Goal: Task Accomplishment & Management: Complete application form

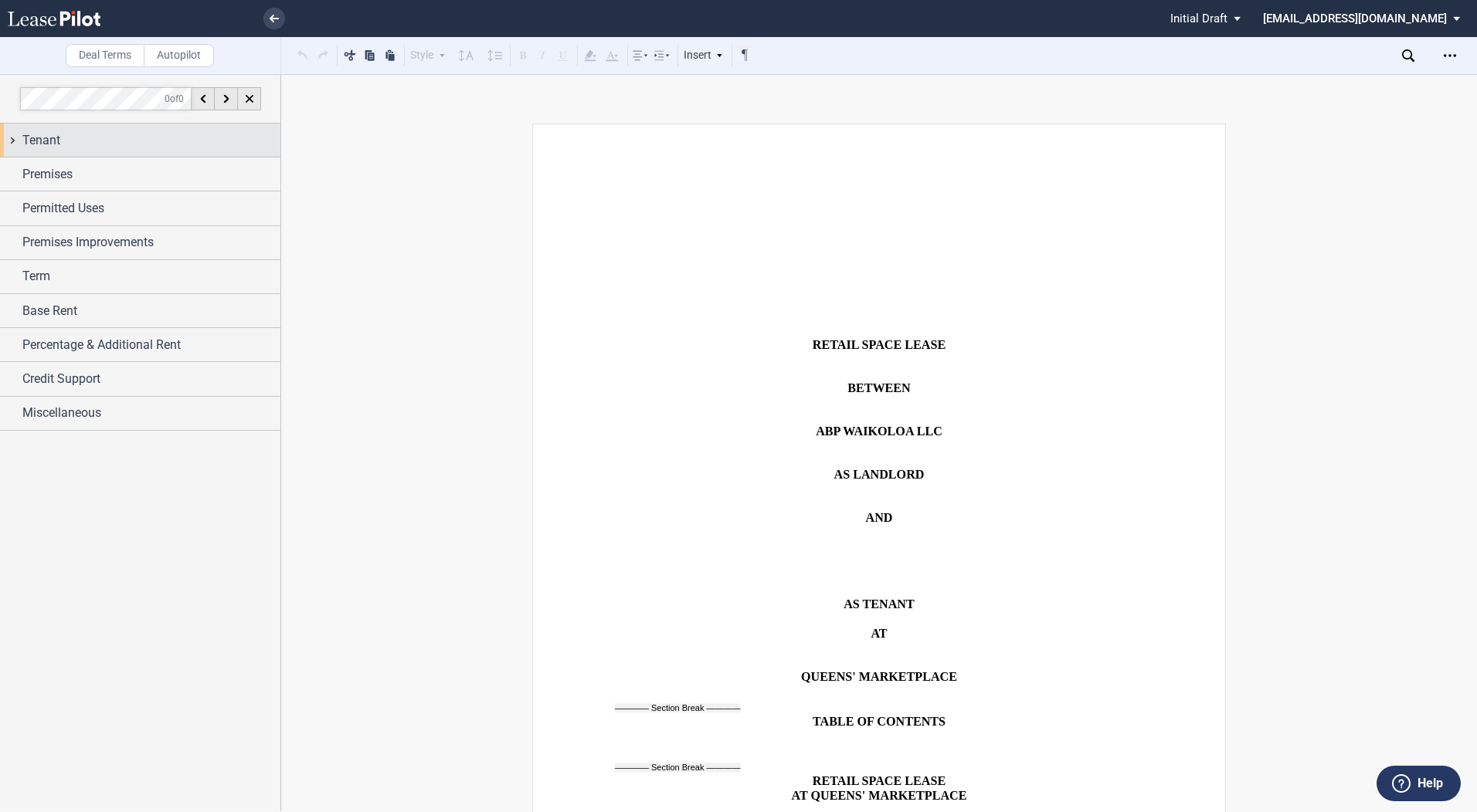
click at [97, 143] on div "Tenant" at bounding box center [151, 140] width 258 height 19
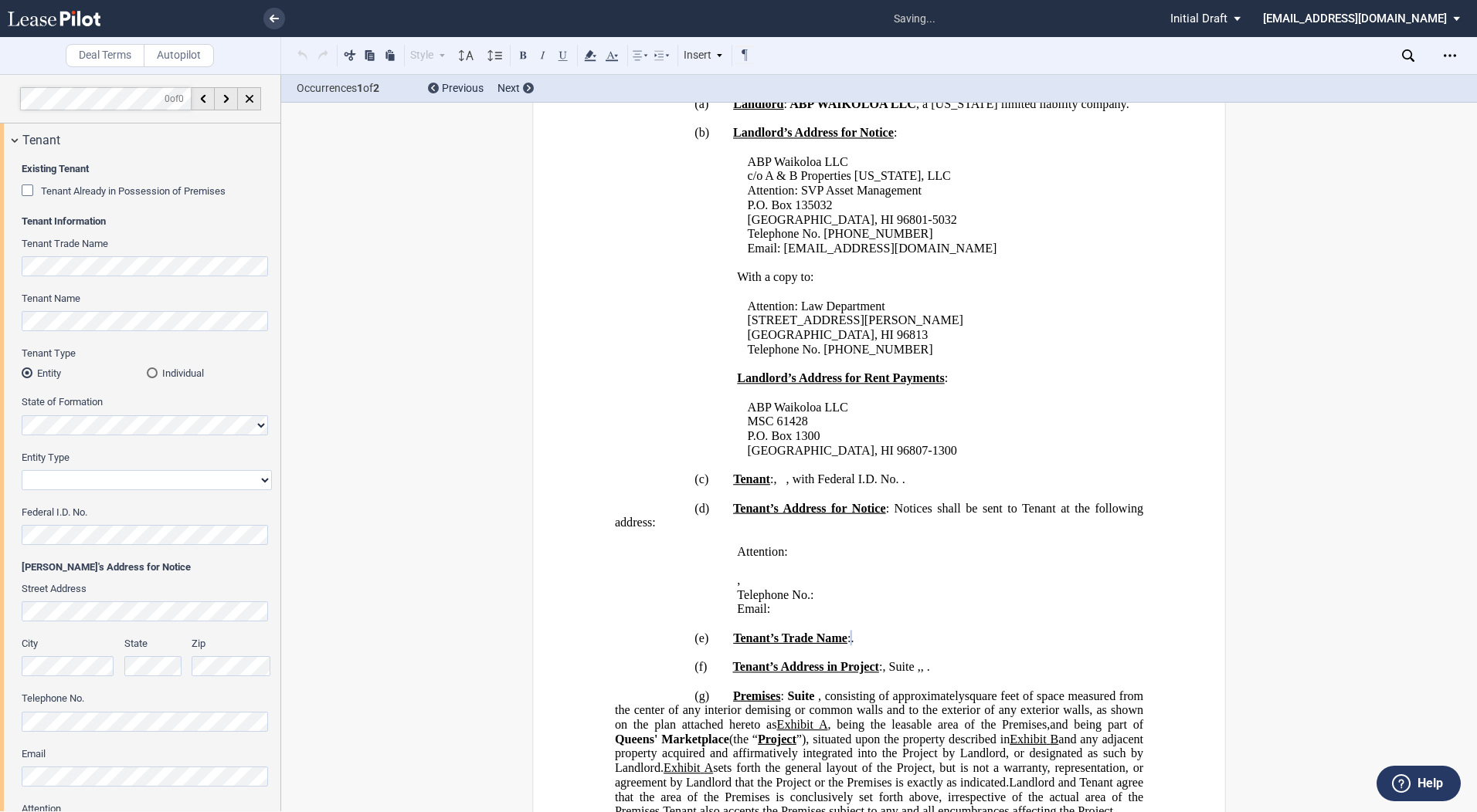
scroll to position [1079, 0]
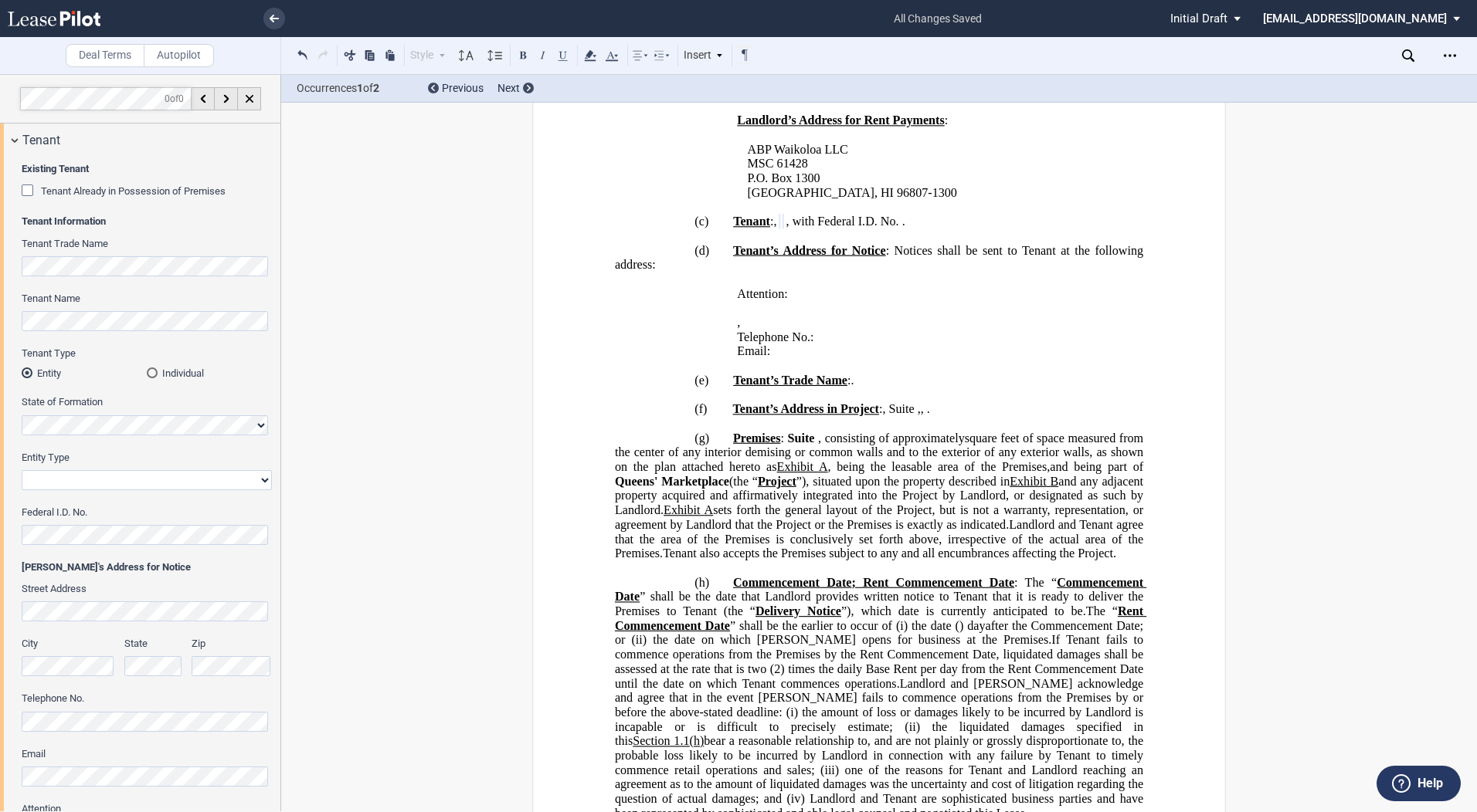
click at [124, 479] on select "Corporation Limited Liability Company General Partnership Limited Partnership O…" at bounding box center [146, 480] width 251 height 20
click at [259, 483] on select "Corporation Limited Liability Company General Partnership Limited Partnership O…" at bounding box center [146, 480] width 251 height 20
select select "limited liability company"
click at [21, 470] on select "Corporation Limited Liability Company General Partnership Limited Partnership O…" at bounding box center [146, 480] width 251 height 20
click at [100, 599] on div "Street Address" at bounding box center [146, 602] width 251 height 39
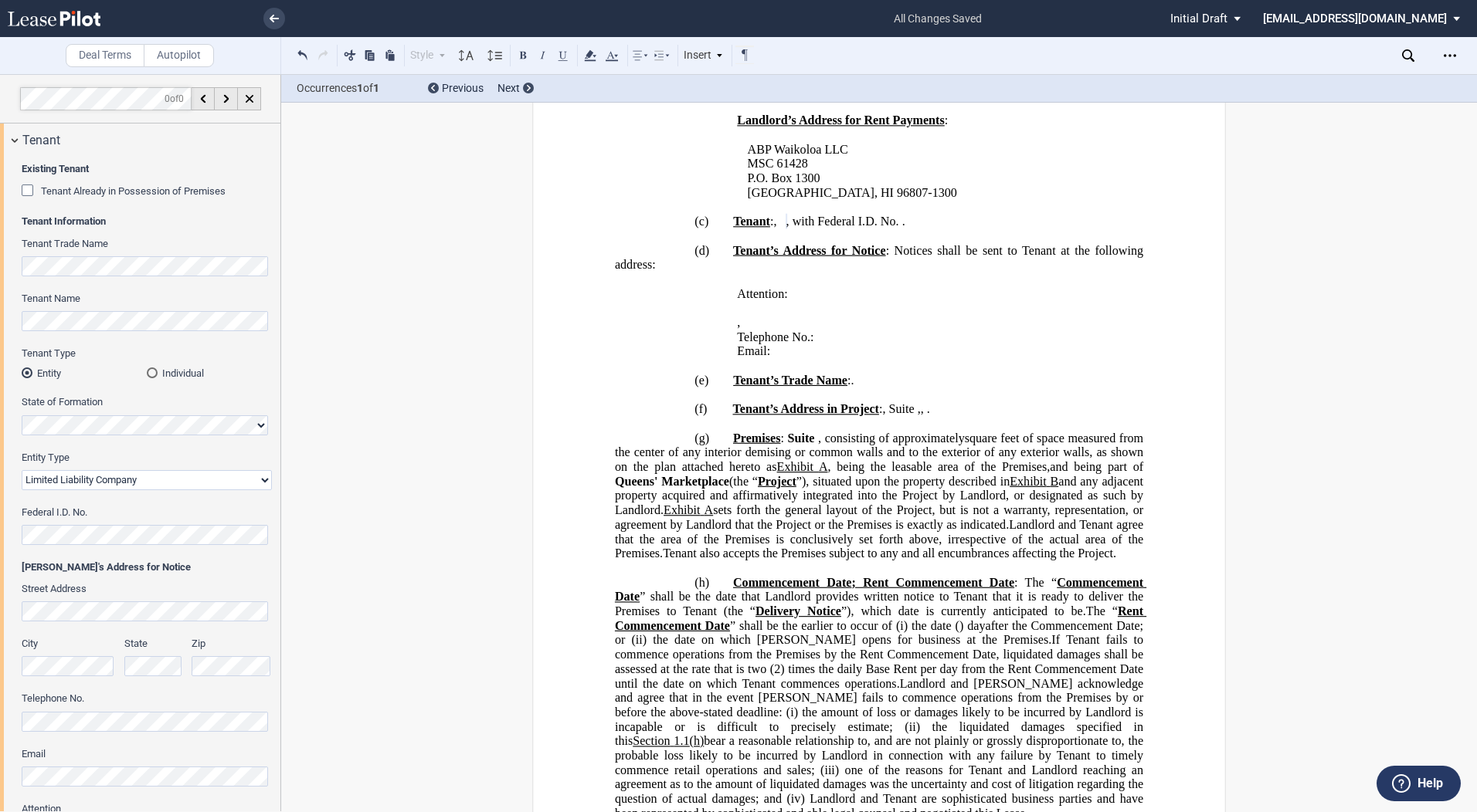
click at [109, 597] on div "Street Address" at bounding box center [146, 602] width 251 height 39
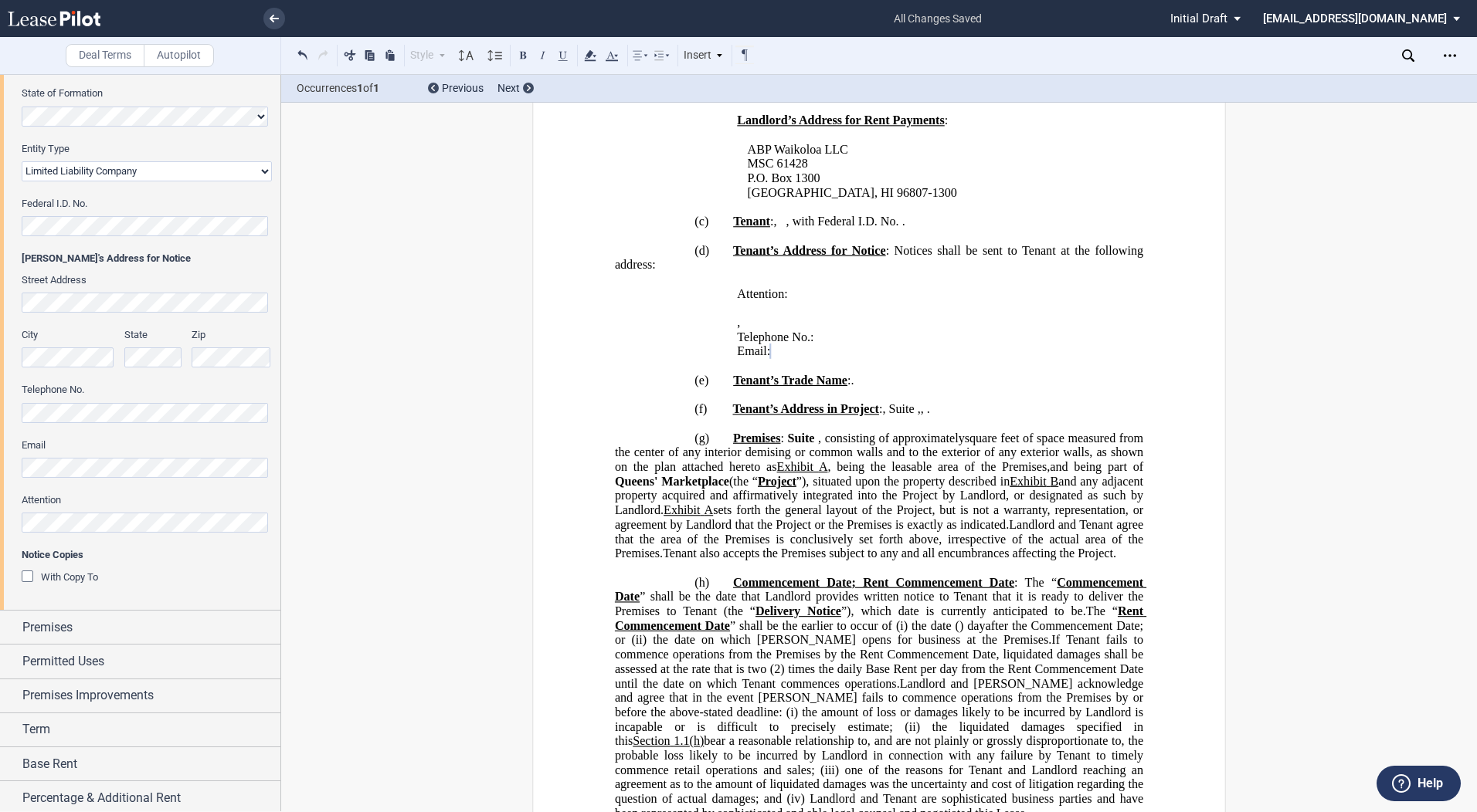
click at [95, 534] on div "Street Address City State Zip Telephone No. Email Attention" at bounding box center [146, 411] width 251 height 275
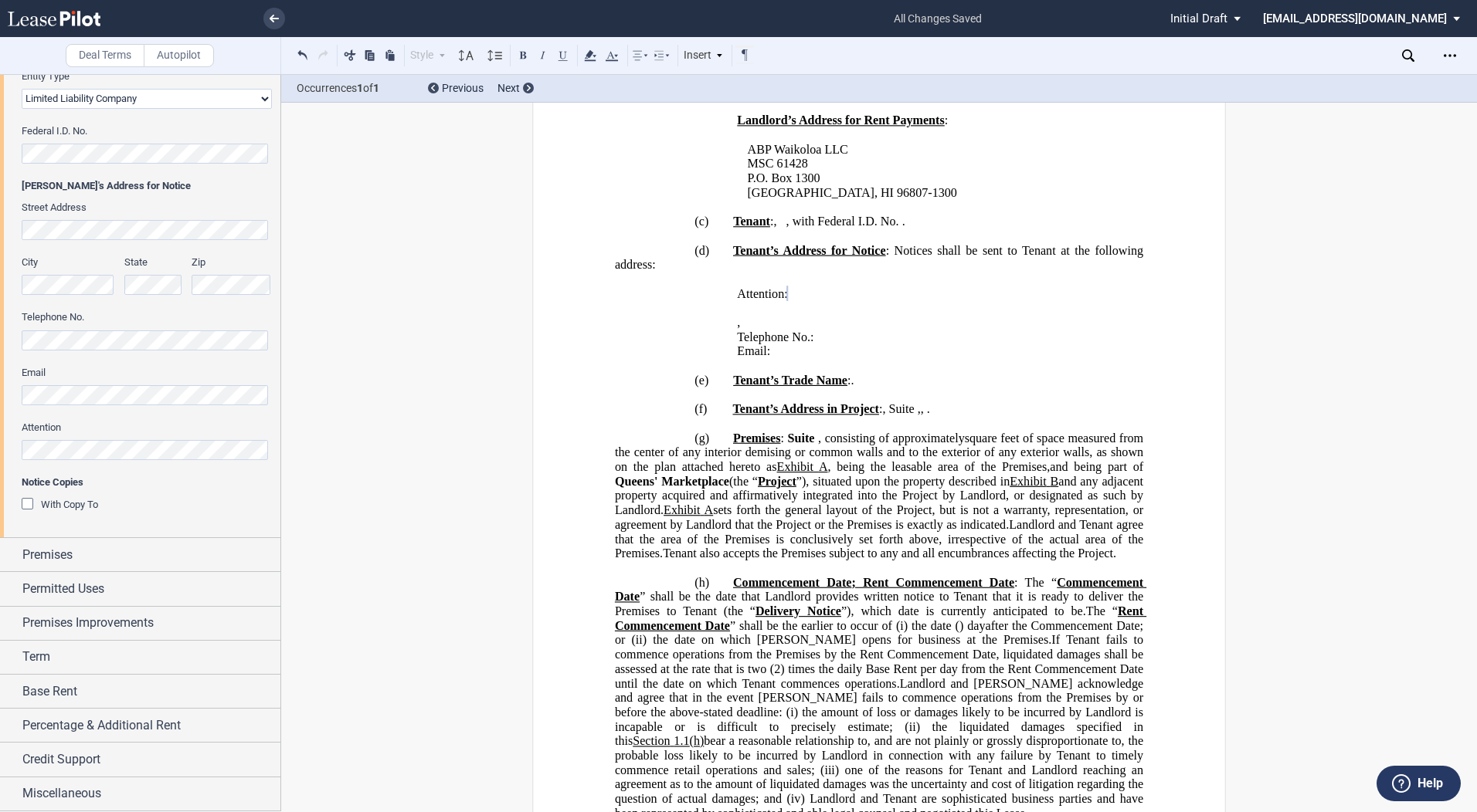
click at [31, 505] on div "With Copy To" at bounding box center [28, 506] width 15 height 15
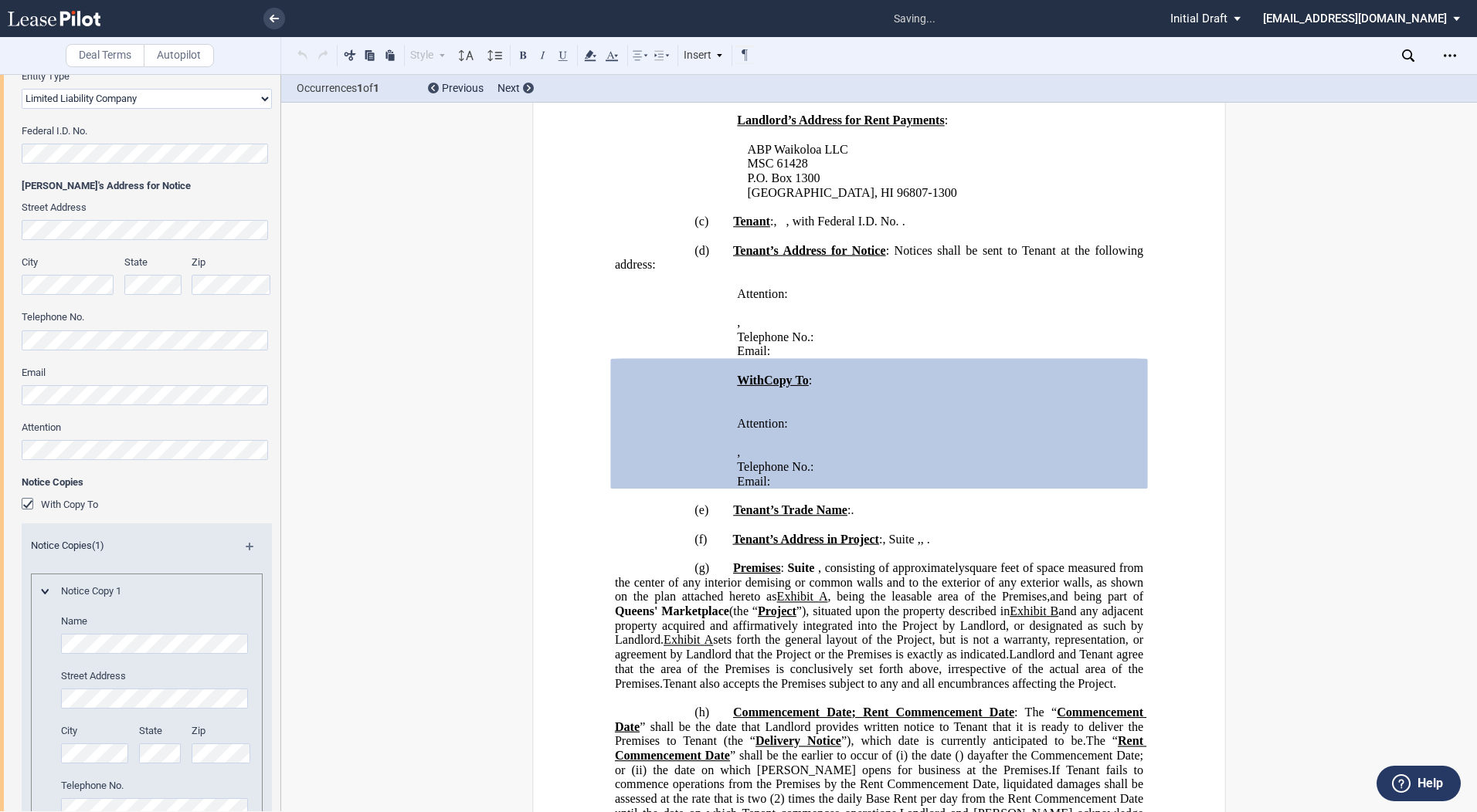
click at [31, 505] on div "With Copy To" at bounding box center [28, 506] width 15 height 15
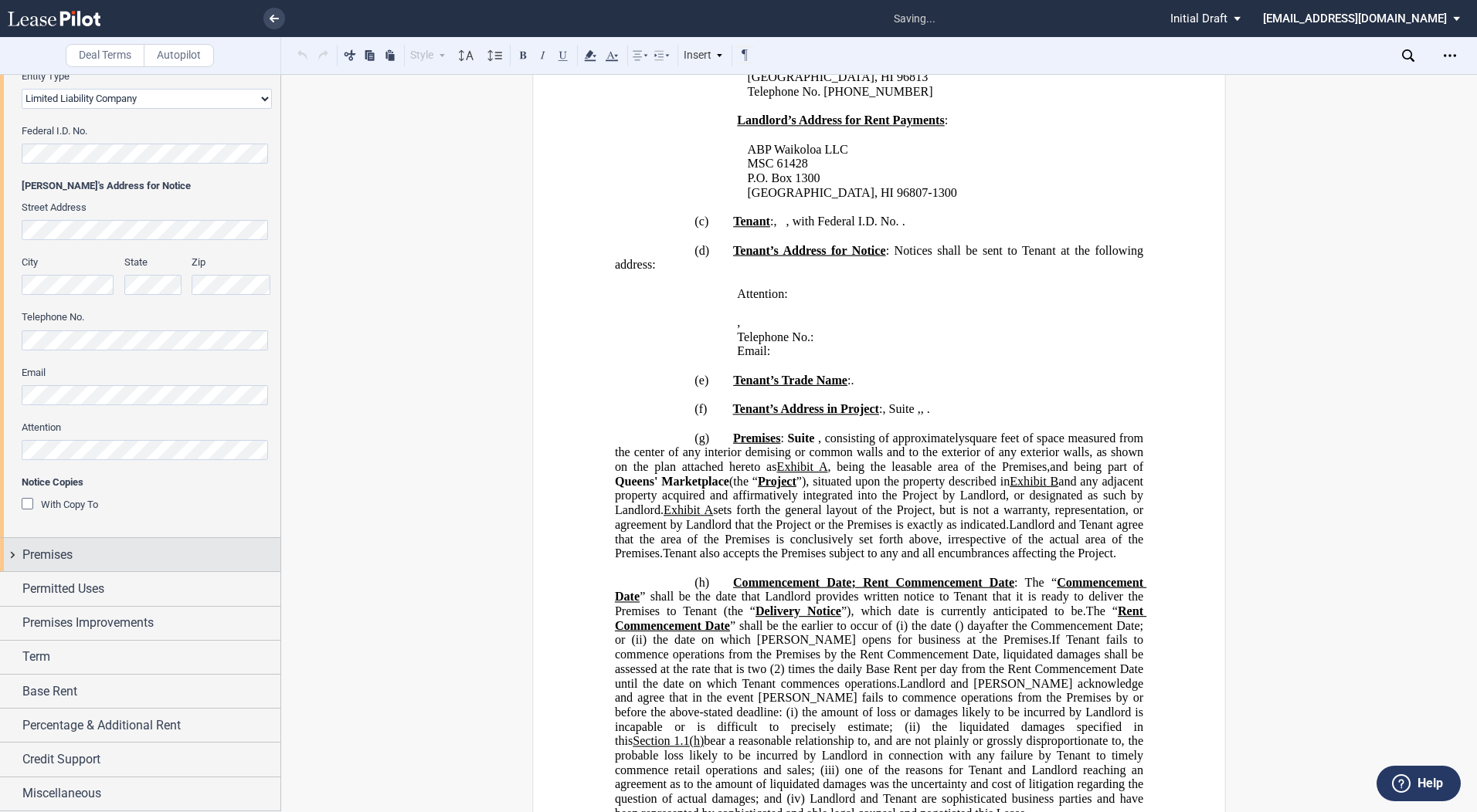
click at [69, 559] on span "Premises" at bounding box center [47, 555] width 51 height 19
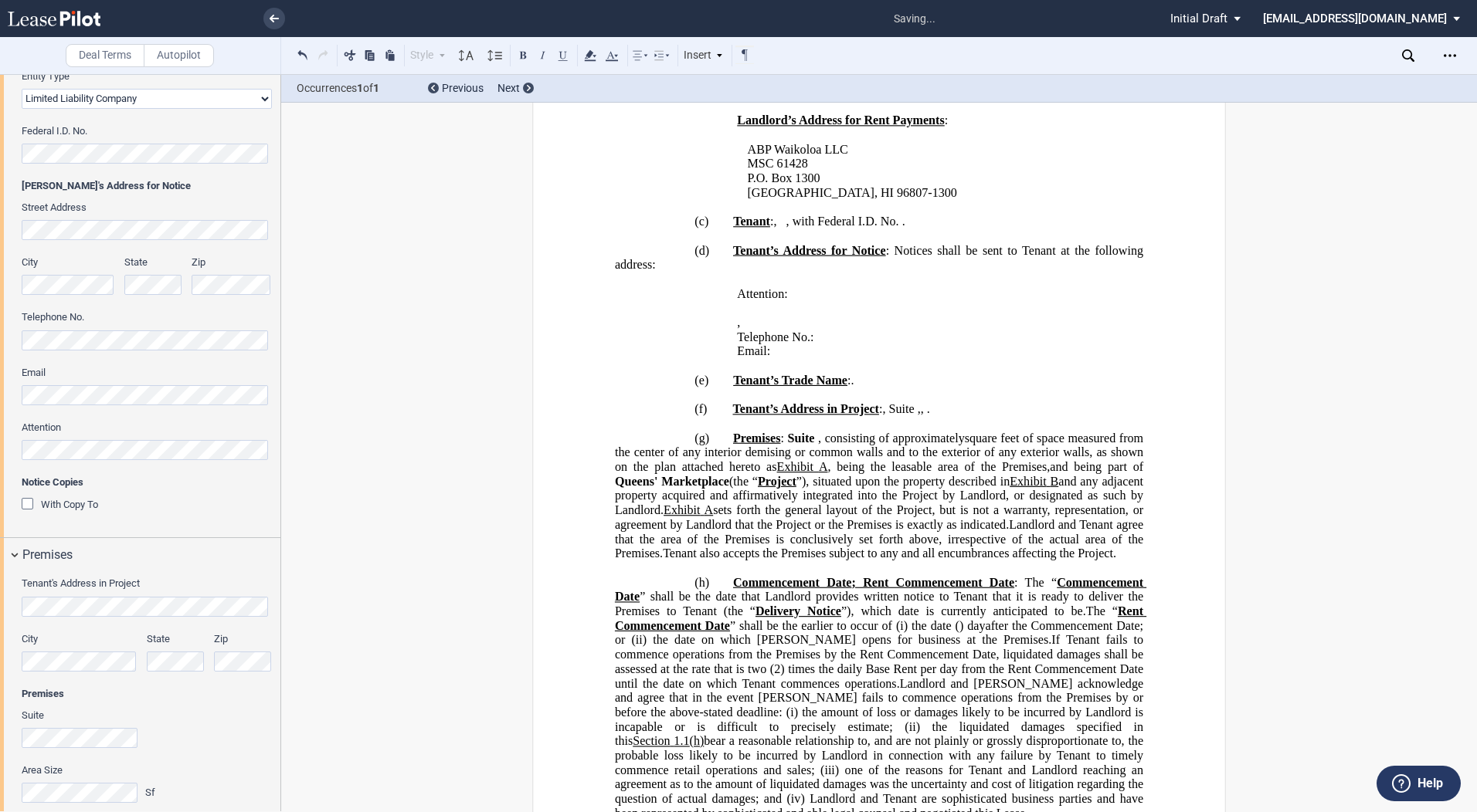
scroll to position [765, 0]
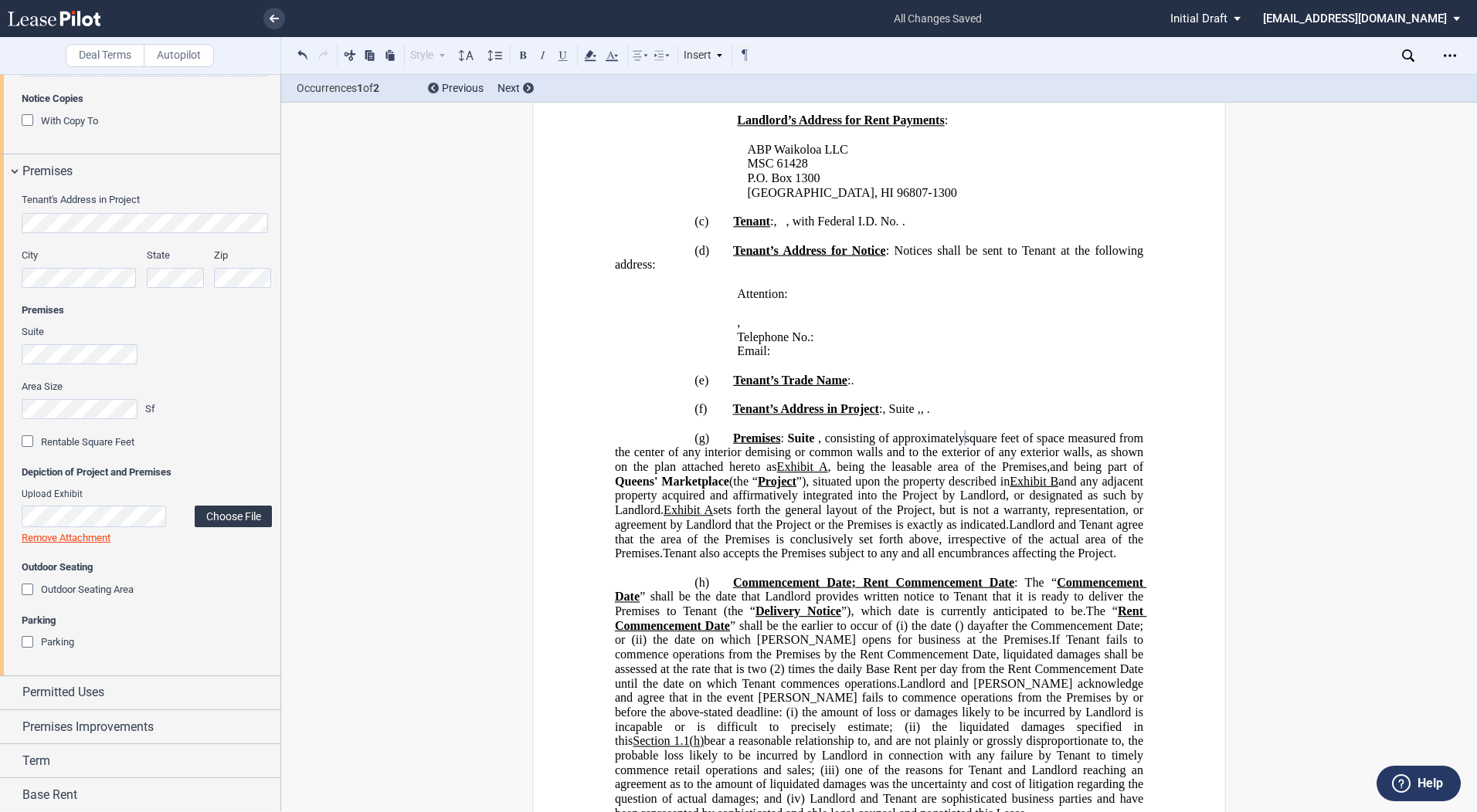
click at [237, 510] on label "Choose File" at bounding box center [233, 516] width 77 height 21
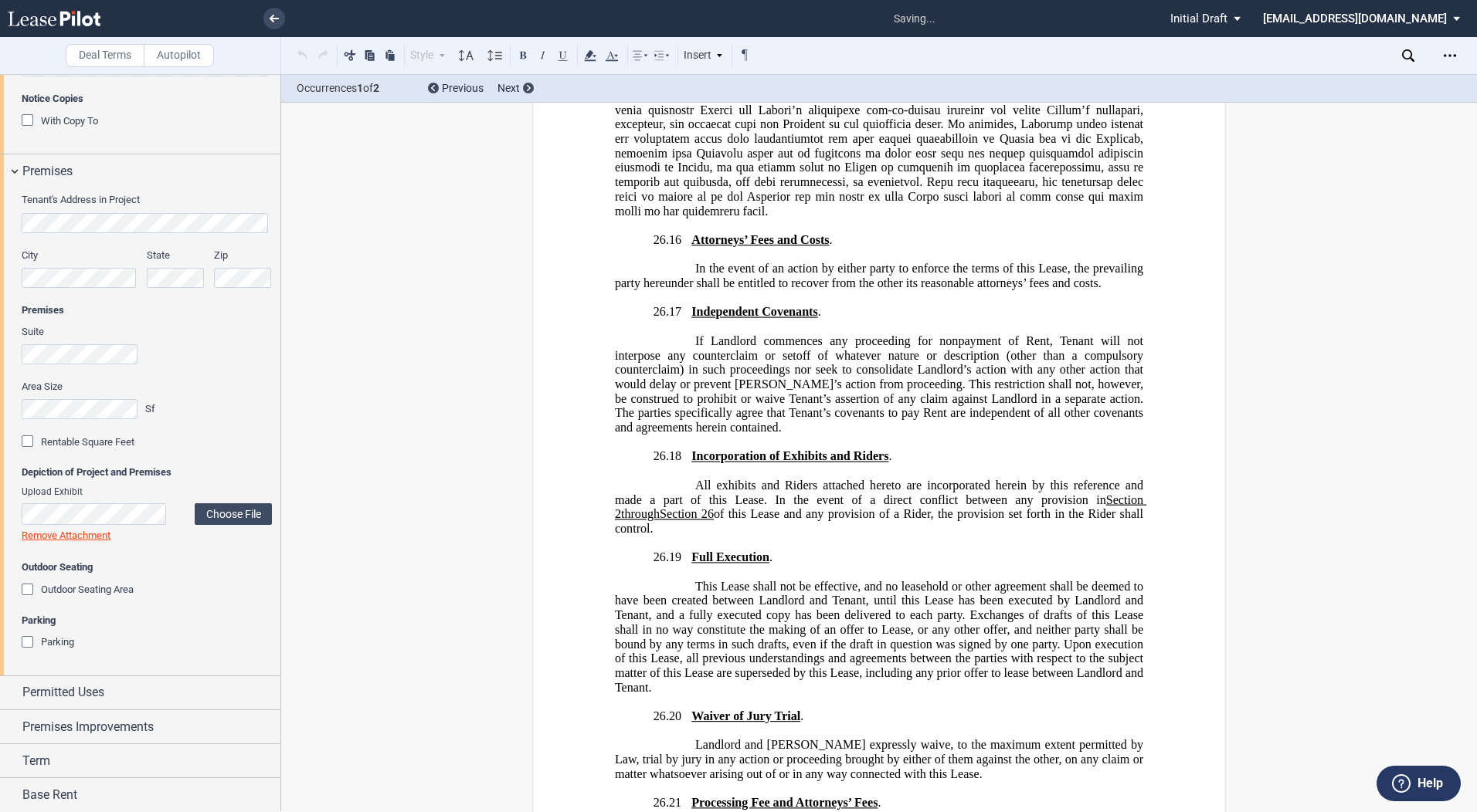
scroll to position [36584, 0]
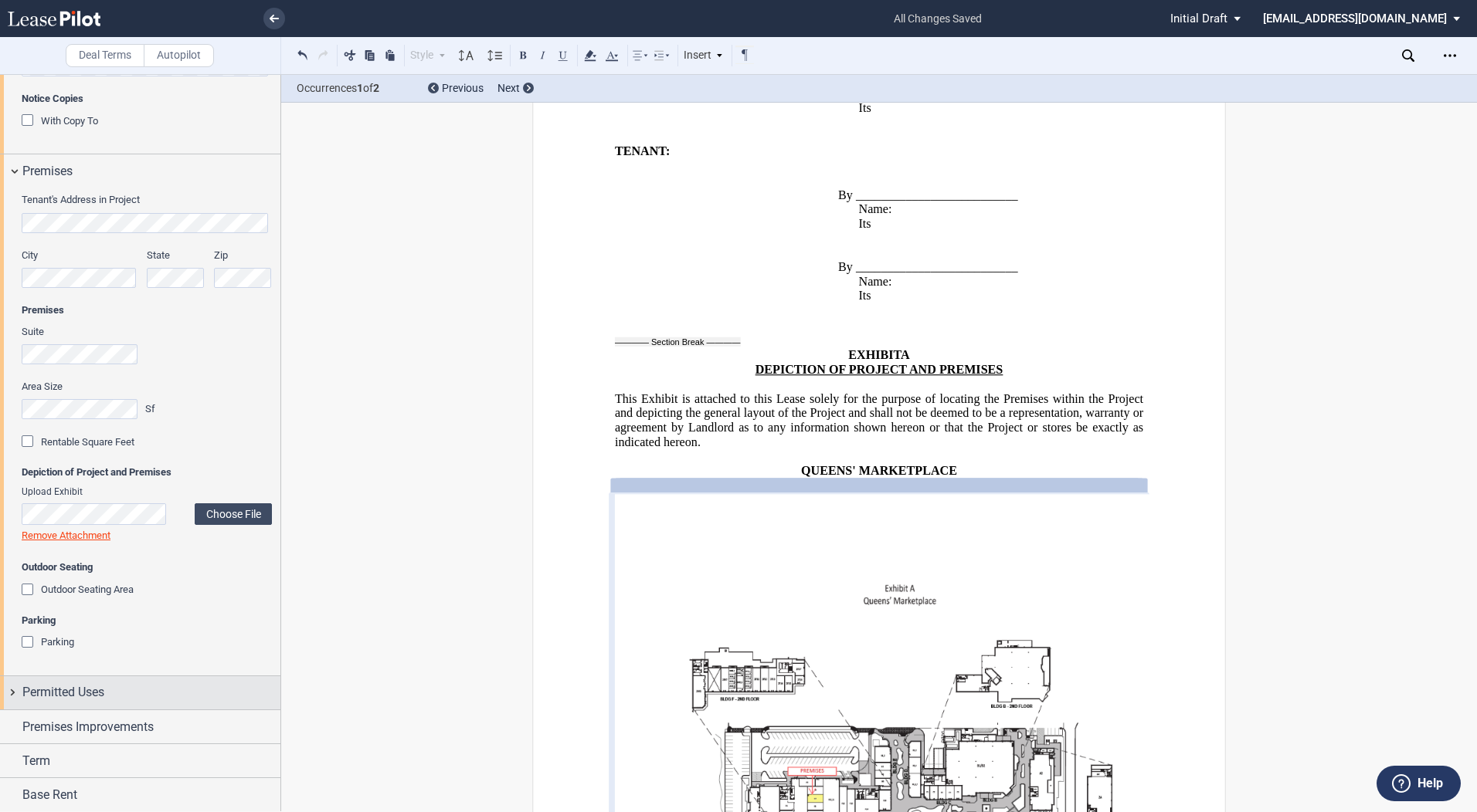
click at [82, 700] on span "Permitted Uses" at bounding box center [63, 692] width 82 height 19
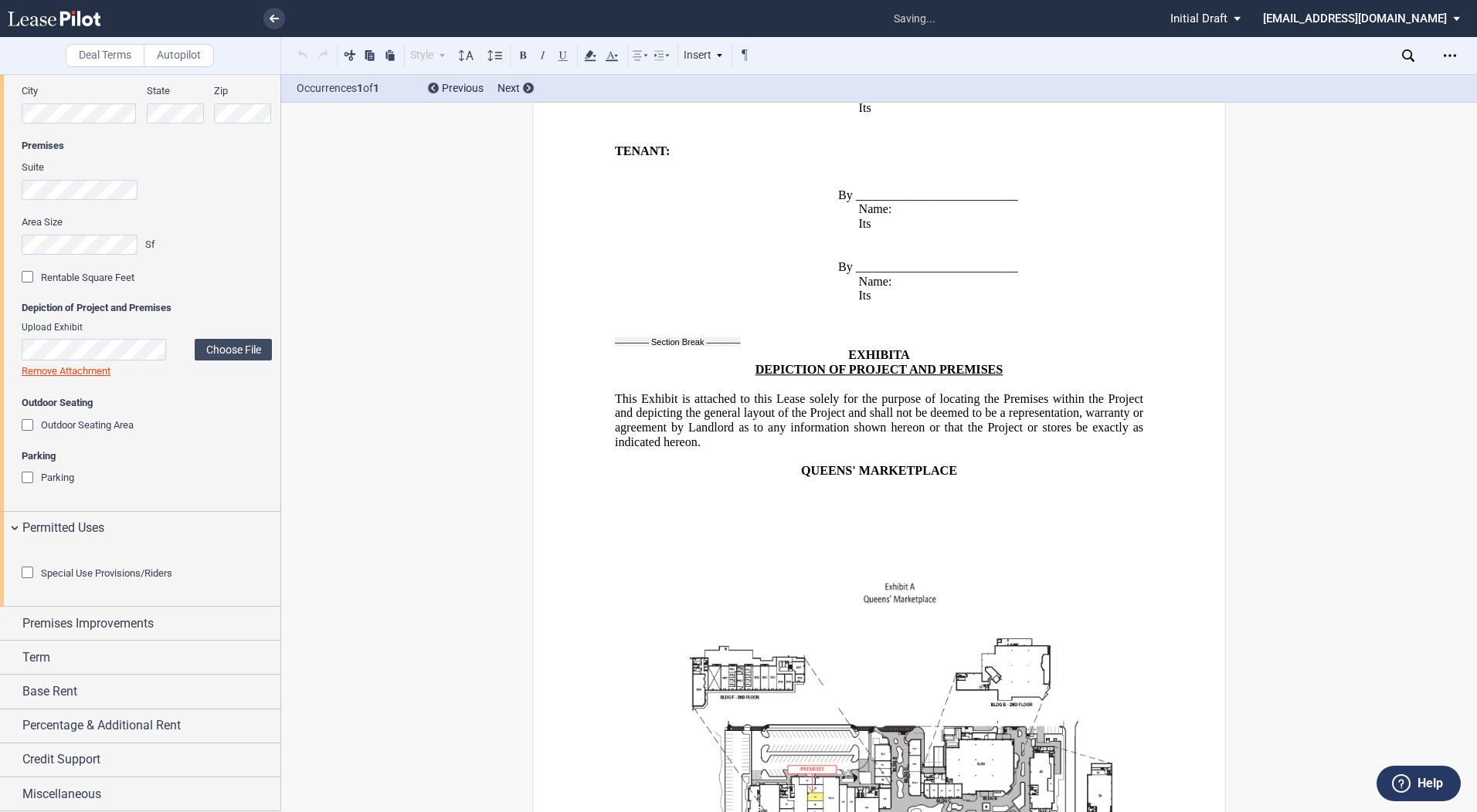
scroll to position [2335, 0]
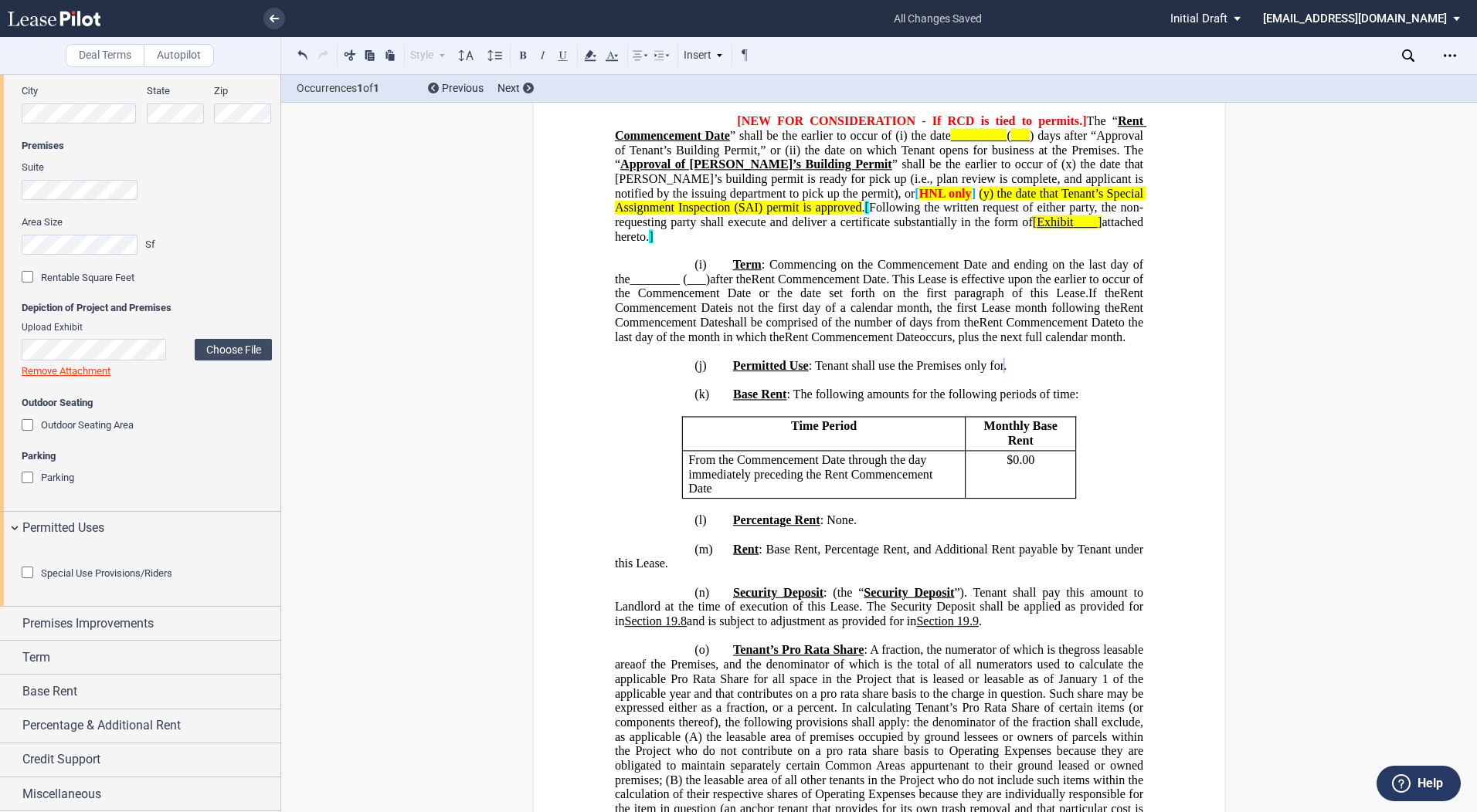
click at [31, 583] on div "Special Use Provisions/Riders" at bounding box center [28, 574] width 15 height 15
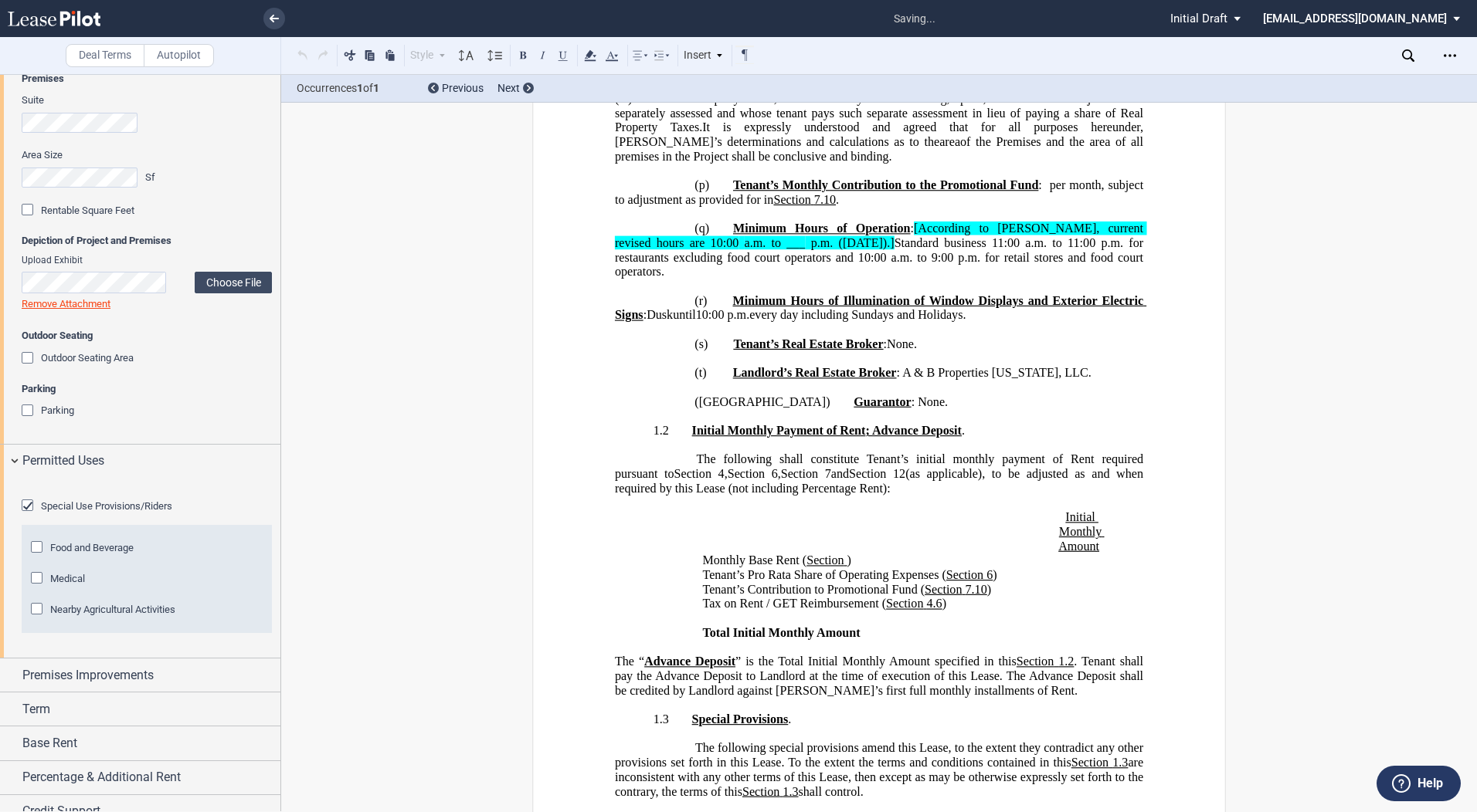
scroll to position [4174, 0]
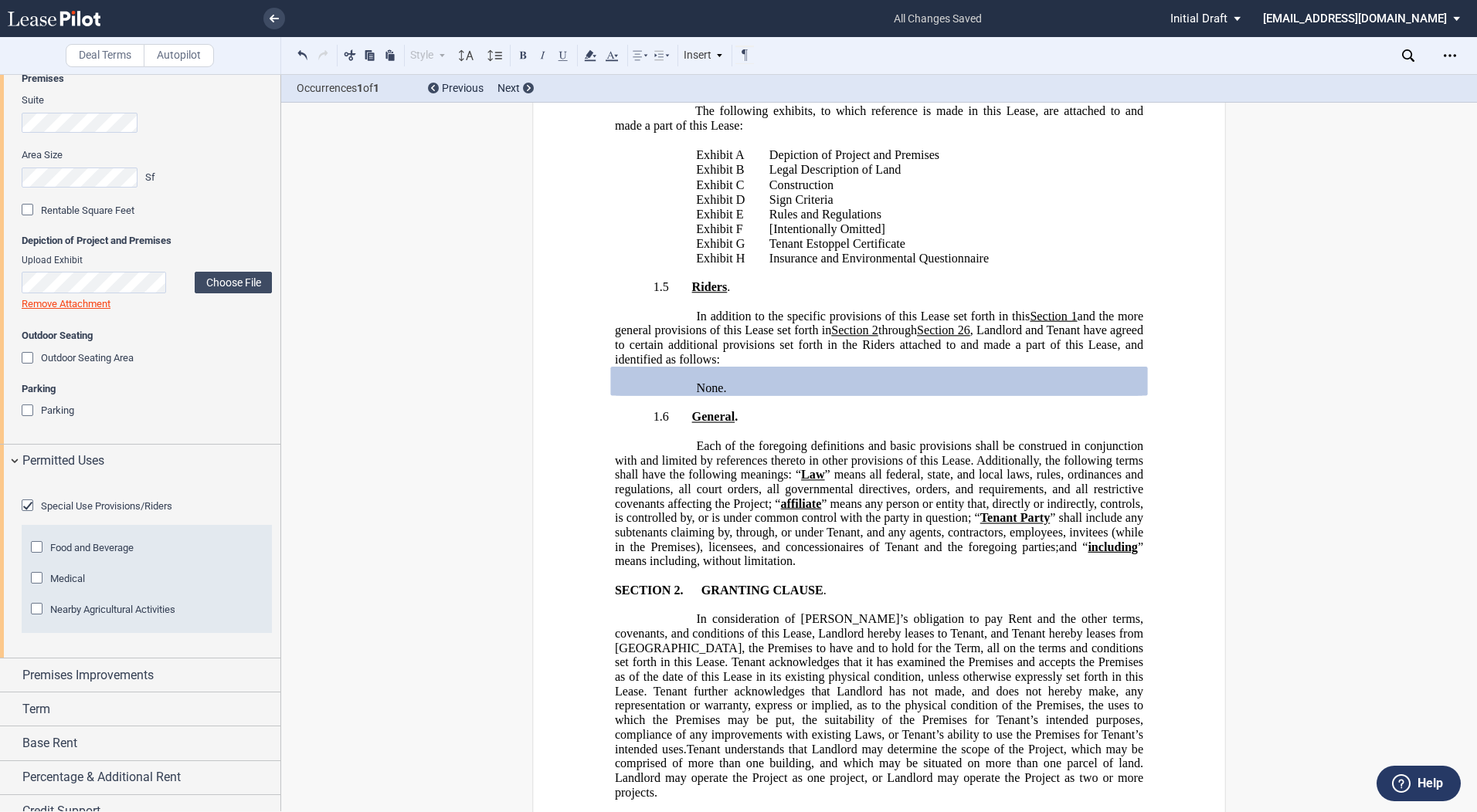
click at [35, 557] on div "Food and Beverage" at bounding box center [38, 548] width 15 height 15
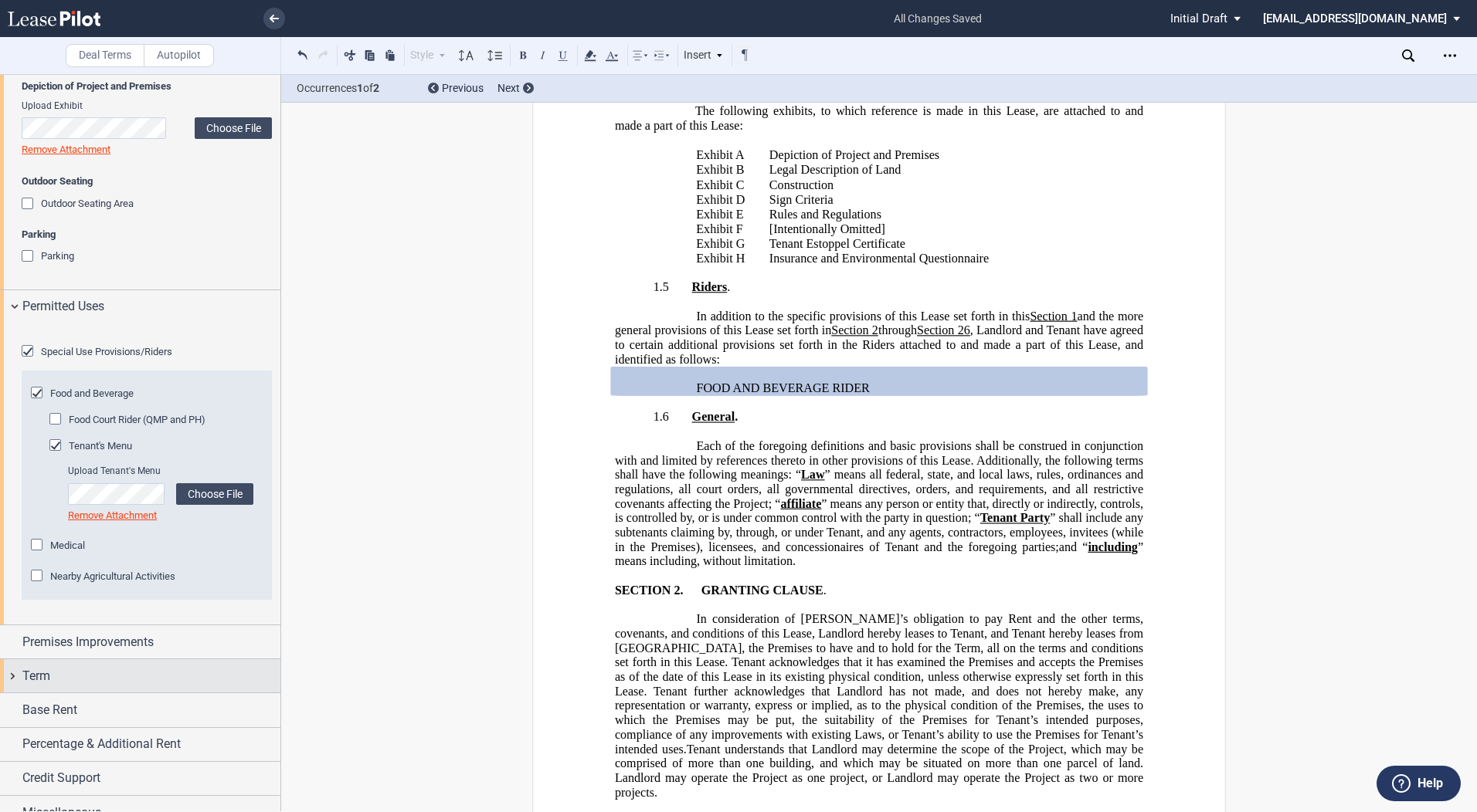
scroll to position [1229, 0]
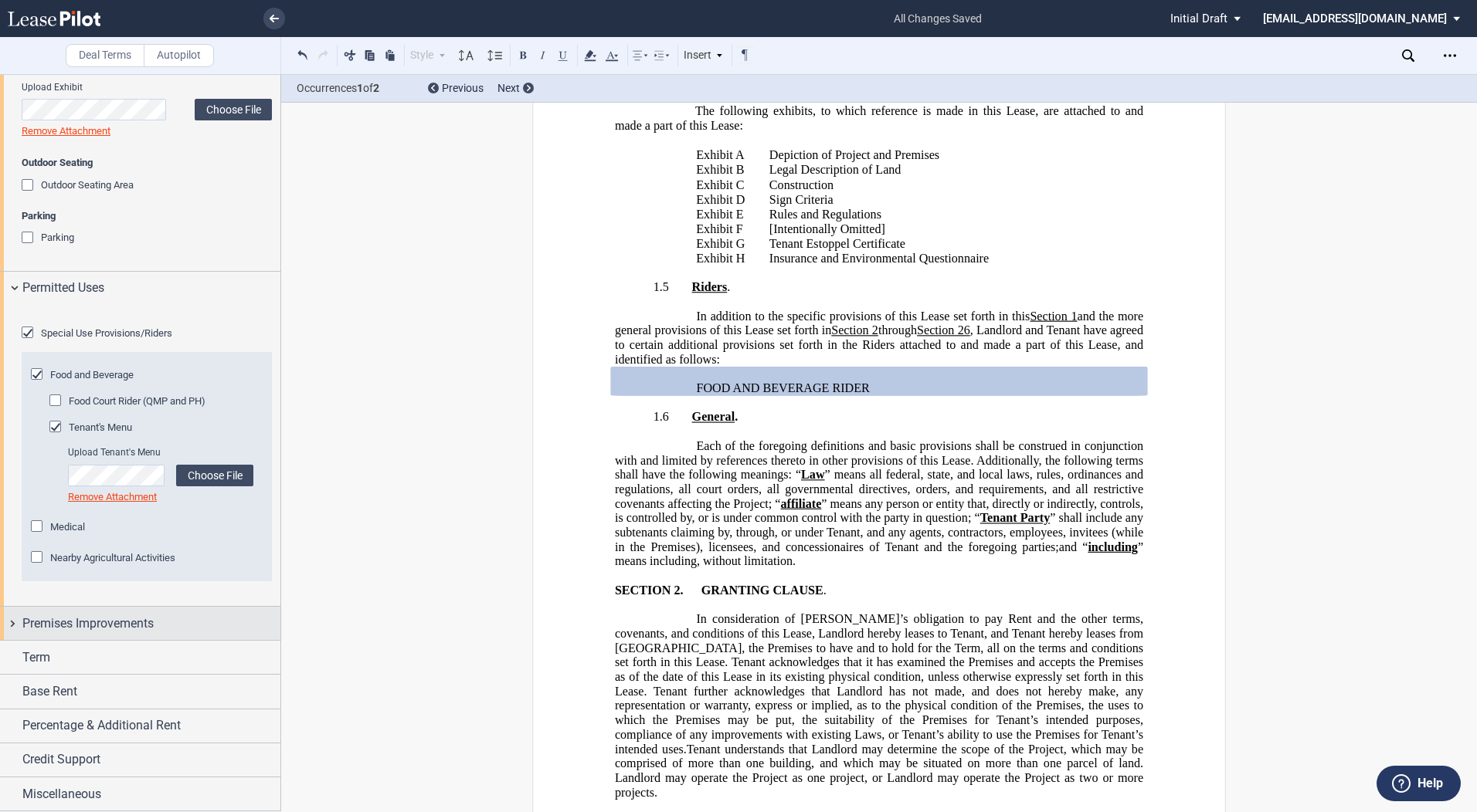
click at [8, 640] on div "Premises Improvements" at bounding box center [140, 623] width 281 height 34
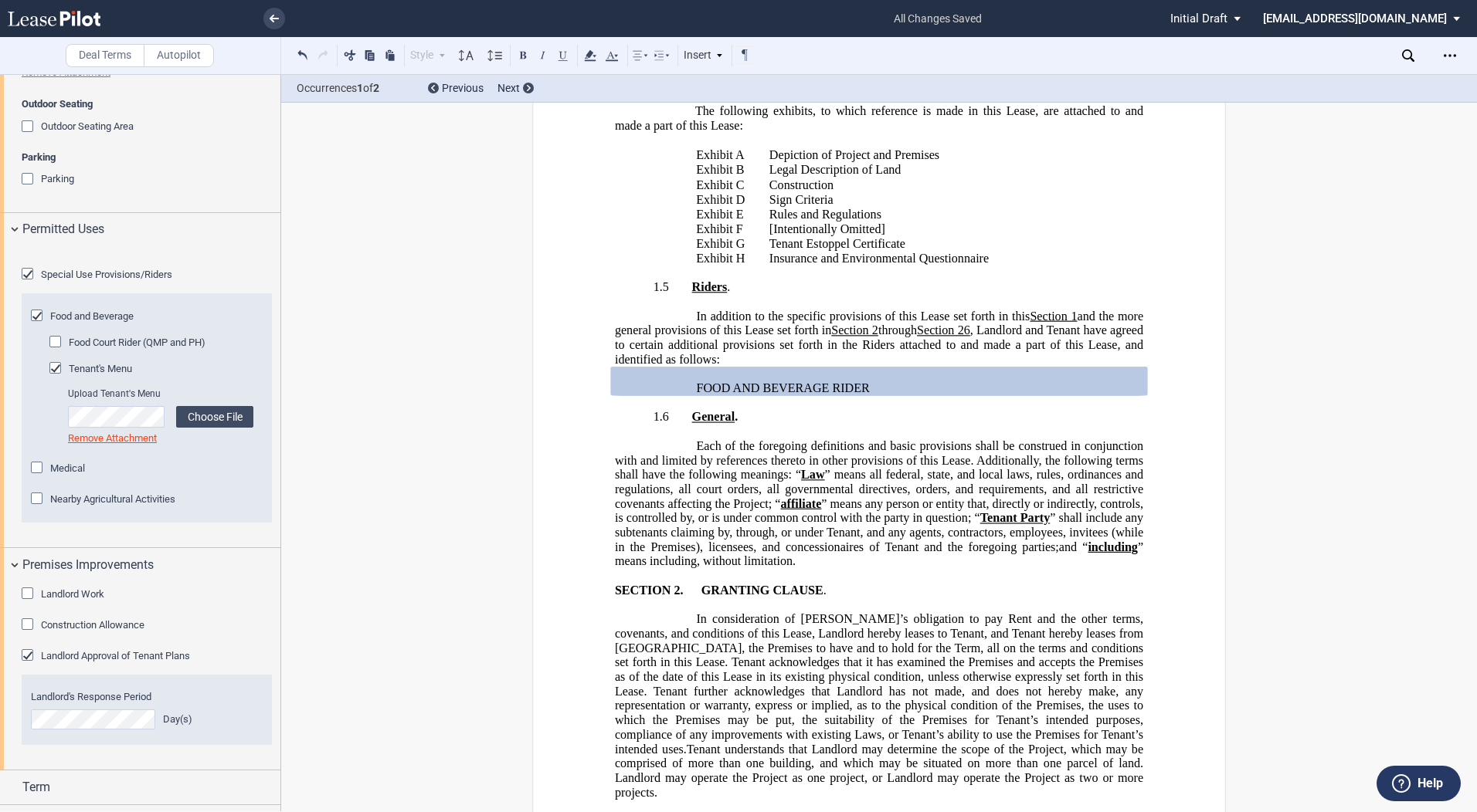
click at [30, 634] on div "Construction Allowance" at bounding box center [28, 626] width 15 height 15
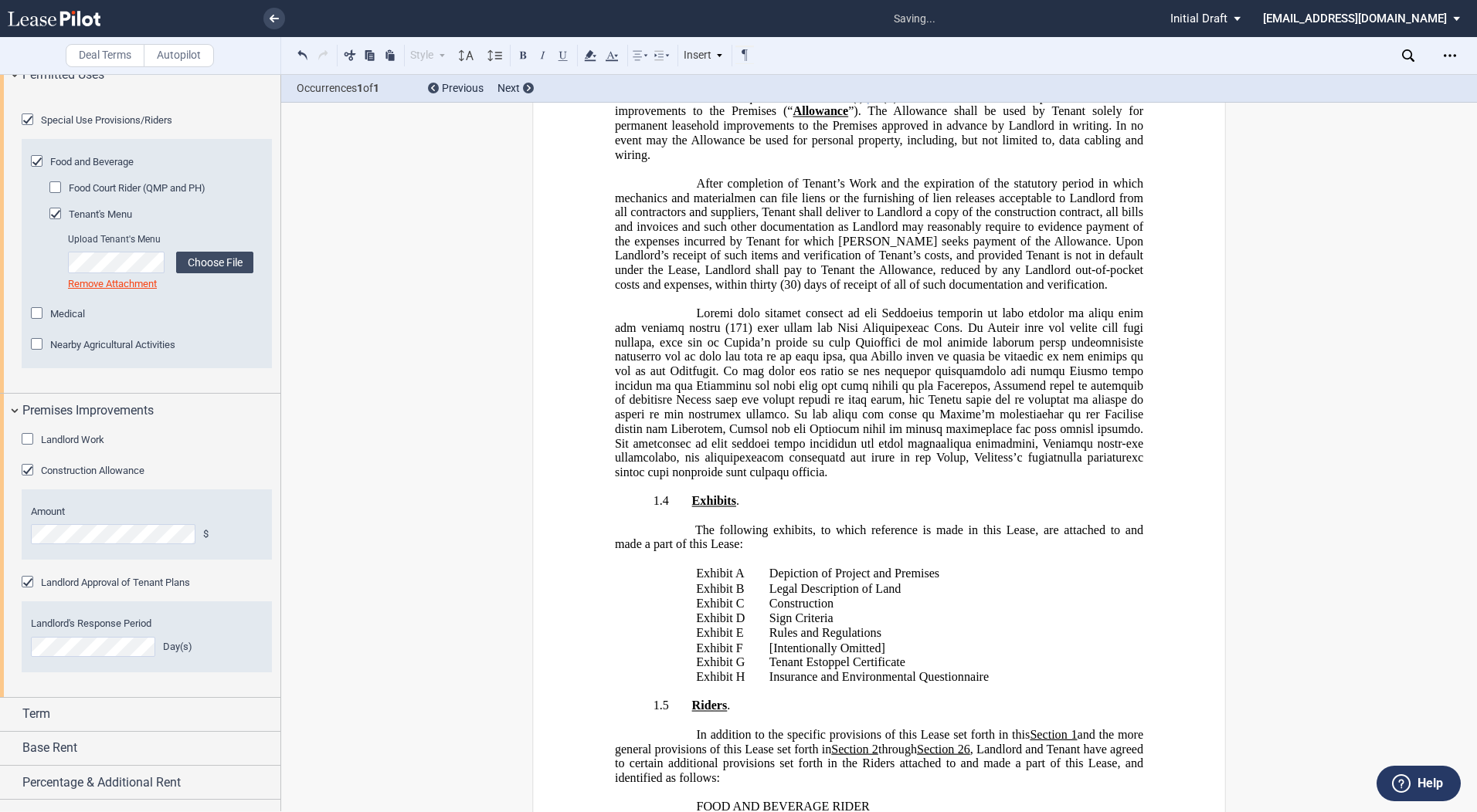
scroll to position [1460, 0]
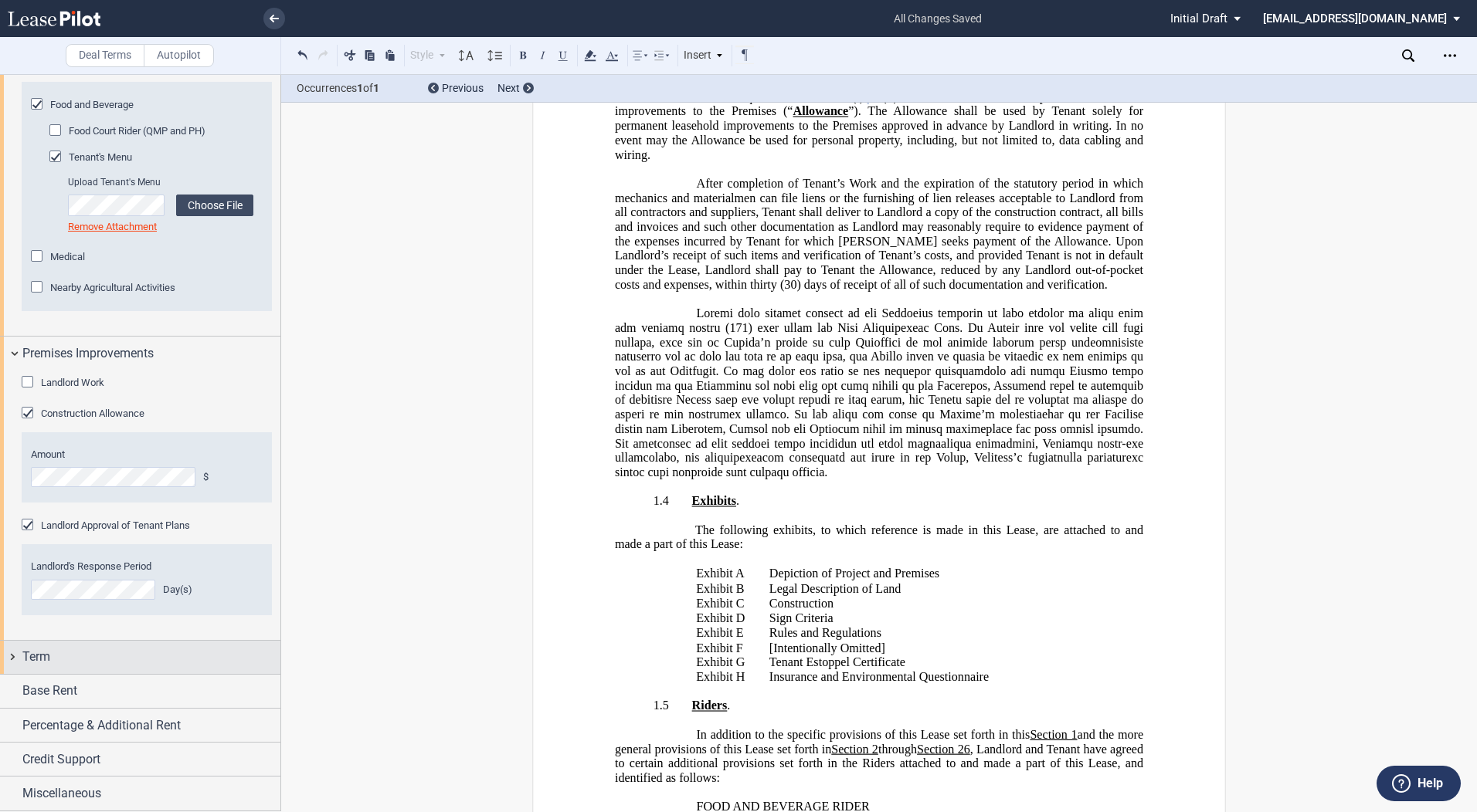
click at [39, 667] on span "Term" at bounding box center [35, 657] width 27 height 19
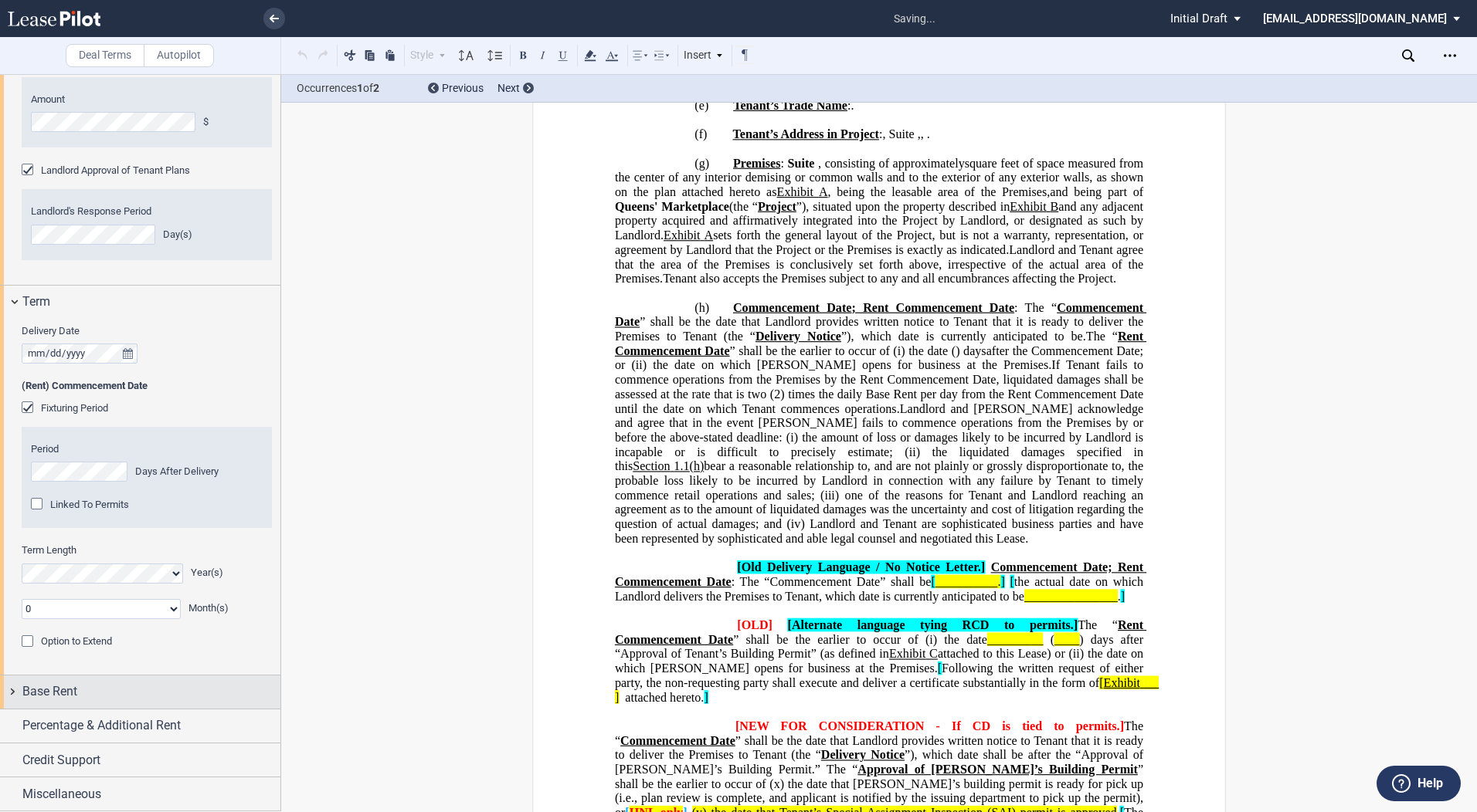
scroll to position [1881, 0]
click at [48, 695] on span "Base Rent" at bounding box center [50, 692] width 55 height 19
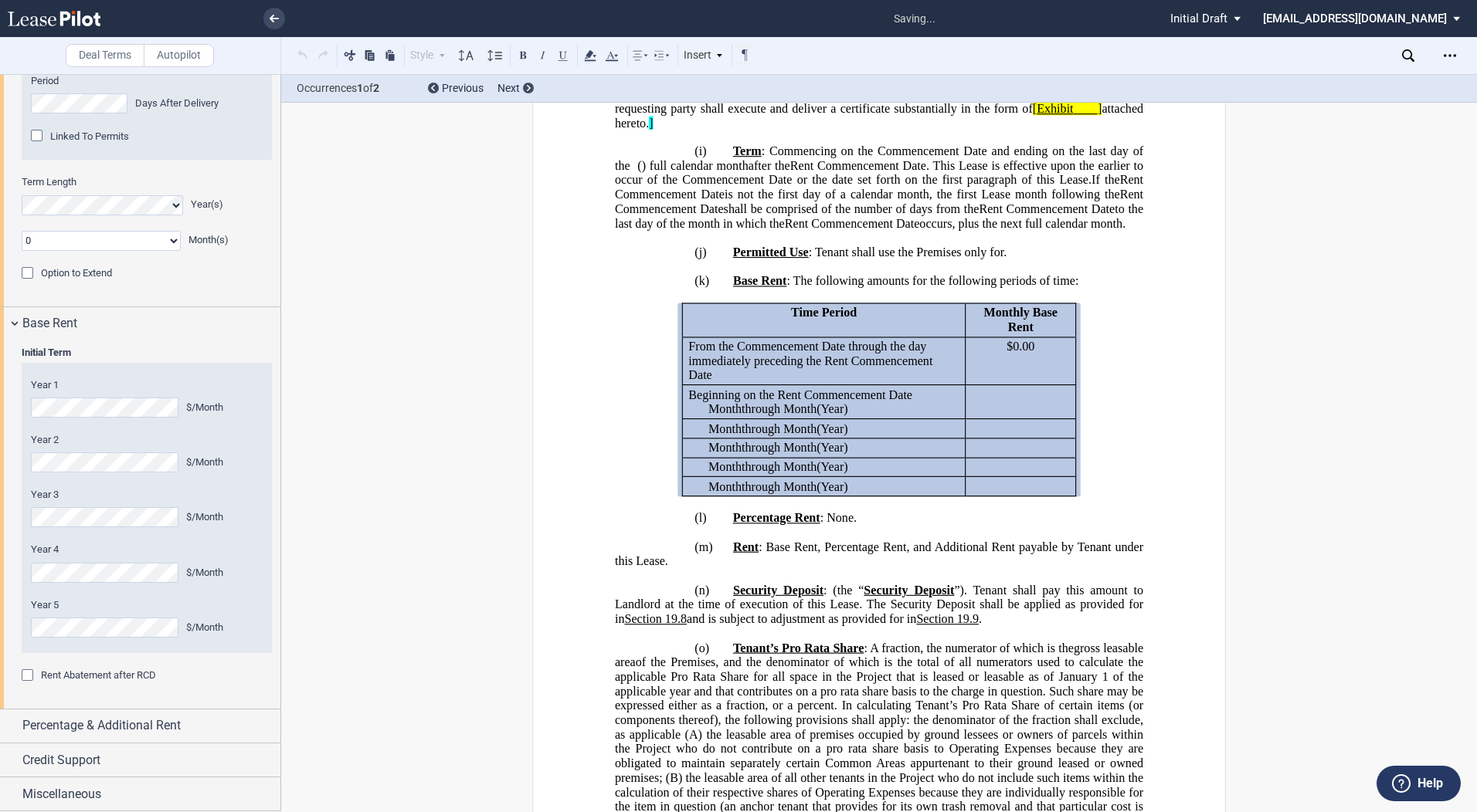
scroll to position [2489, 0]
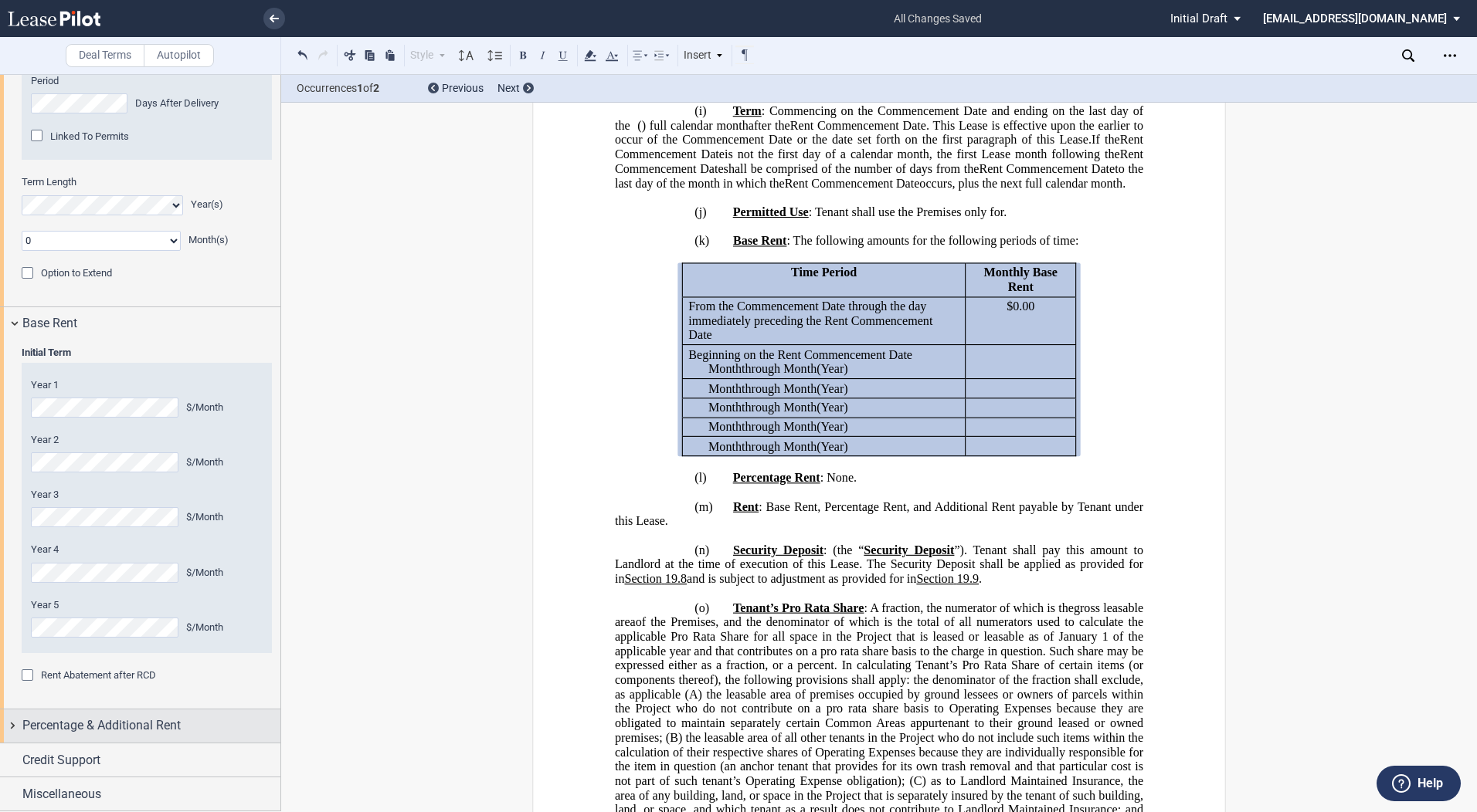
click at [42, 733] on span "Percentage & Additional Rent" at bounding box center [101, 725] width 159 height 19
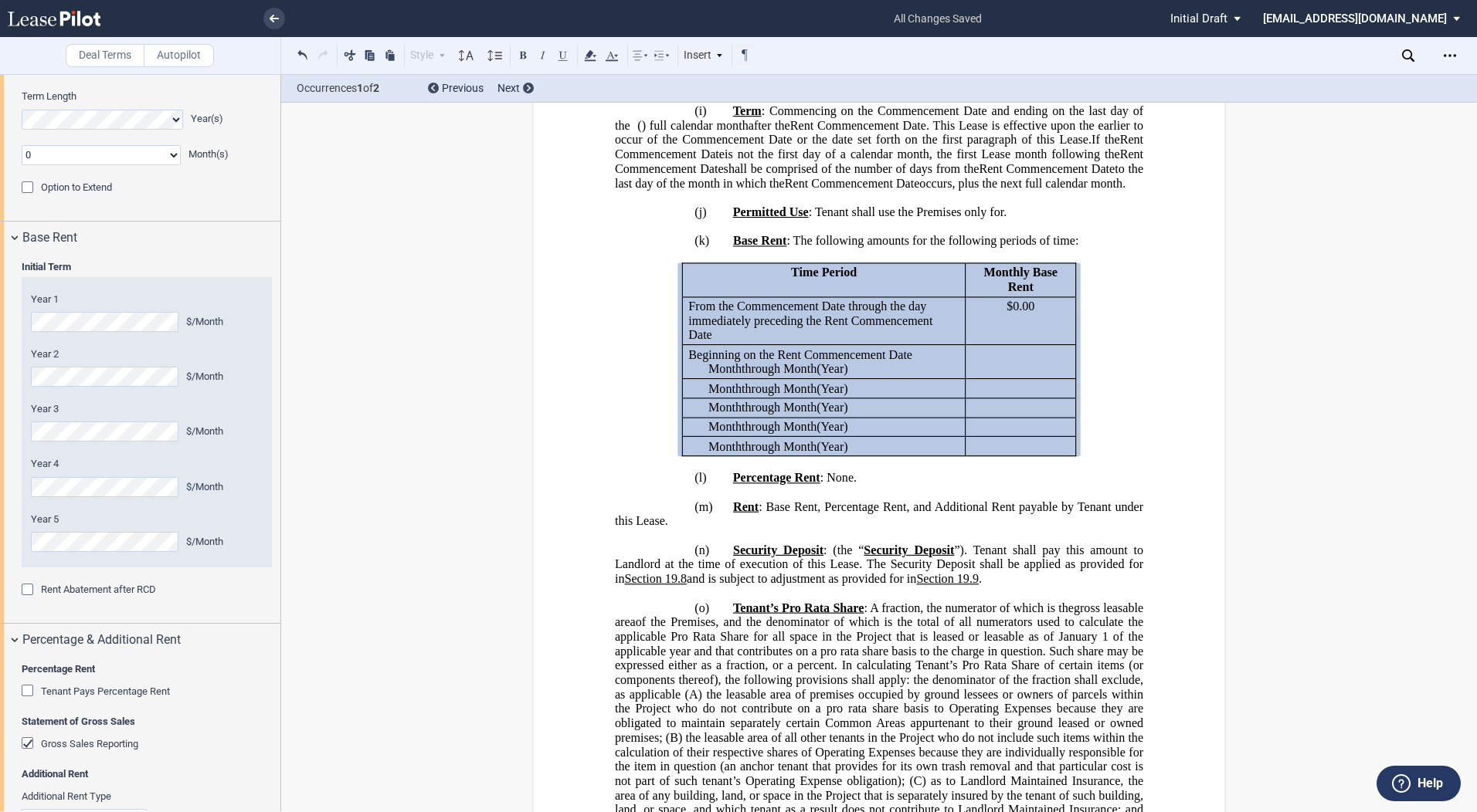
scroll to position [2404, 0]
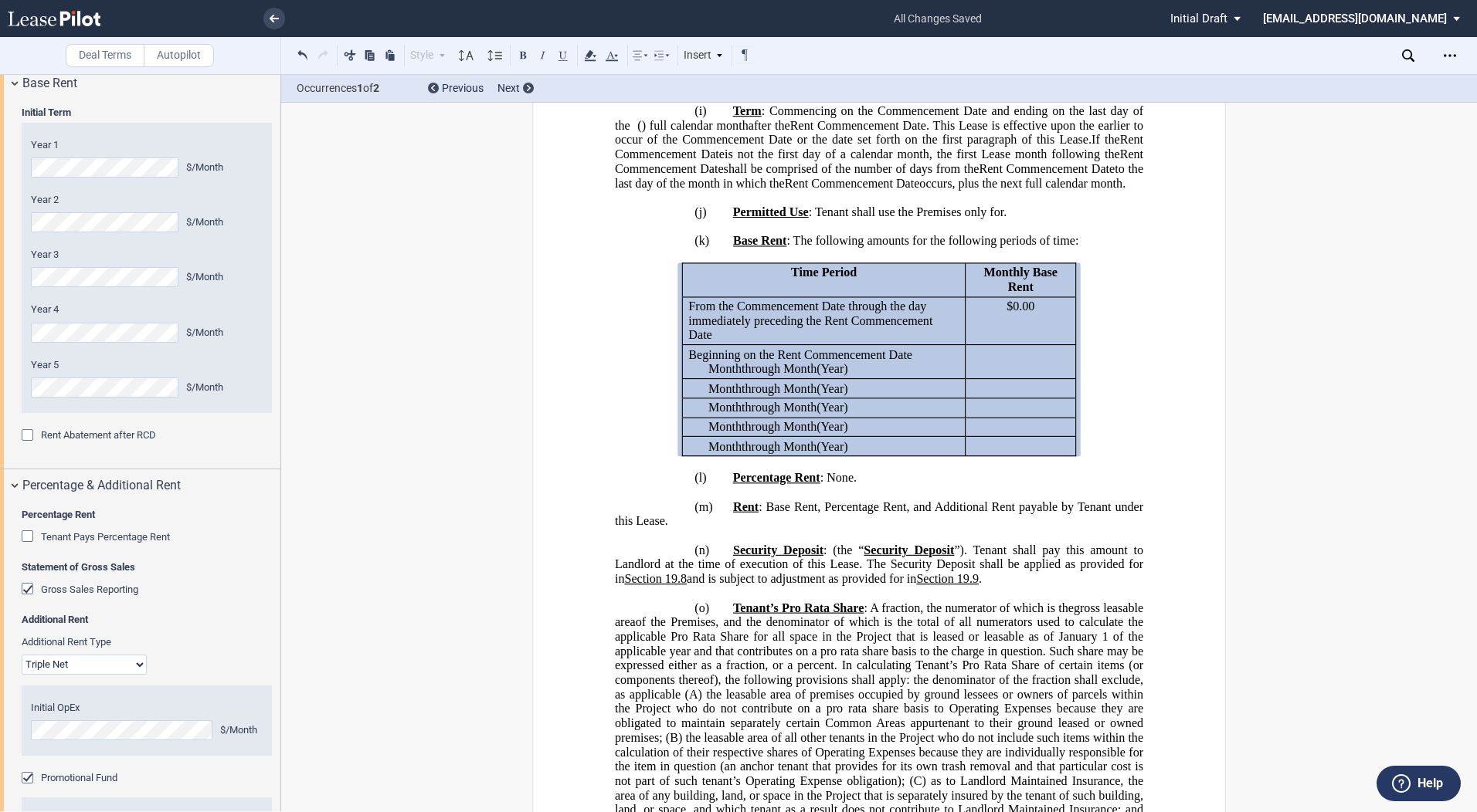
click at [26, 546] on div "Tenant Pays Percentage Rent" at bounding box center [28, 537] width 15 height 15
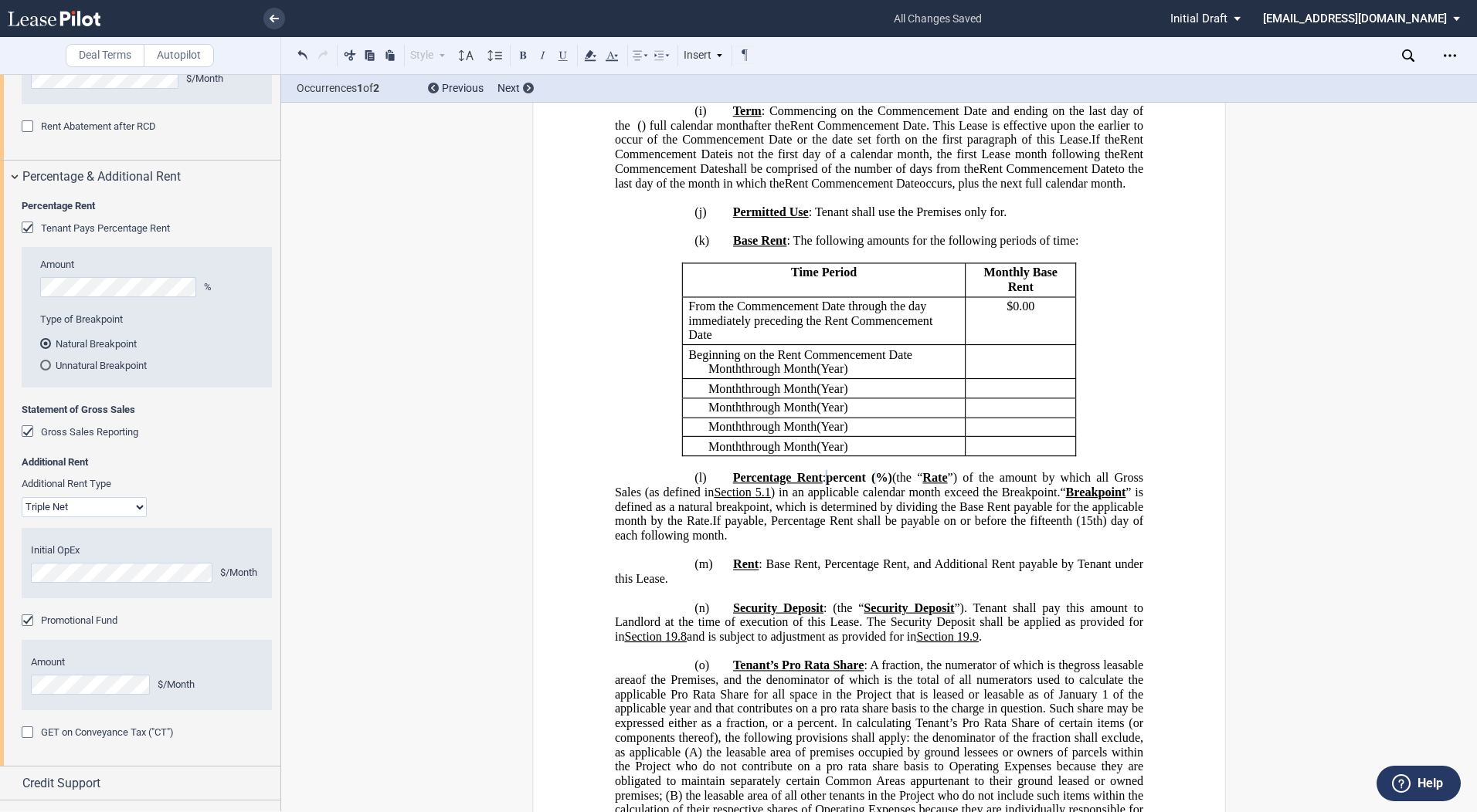
scroll to position [2790, 0]
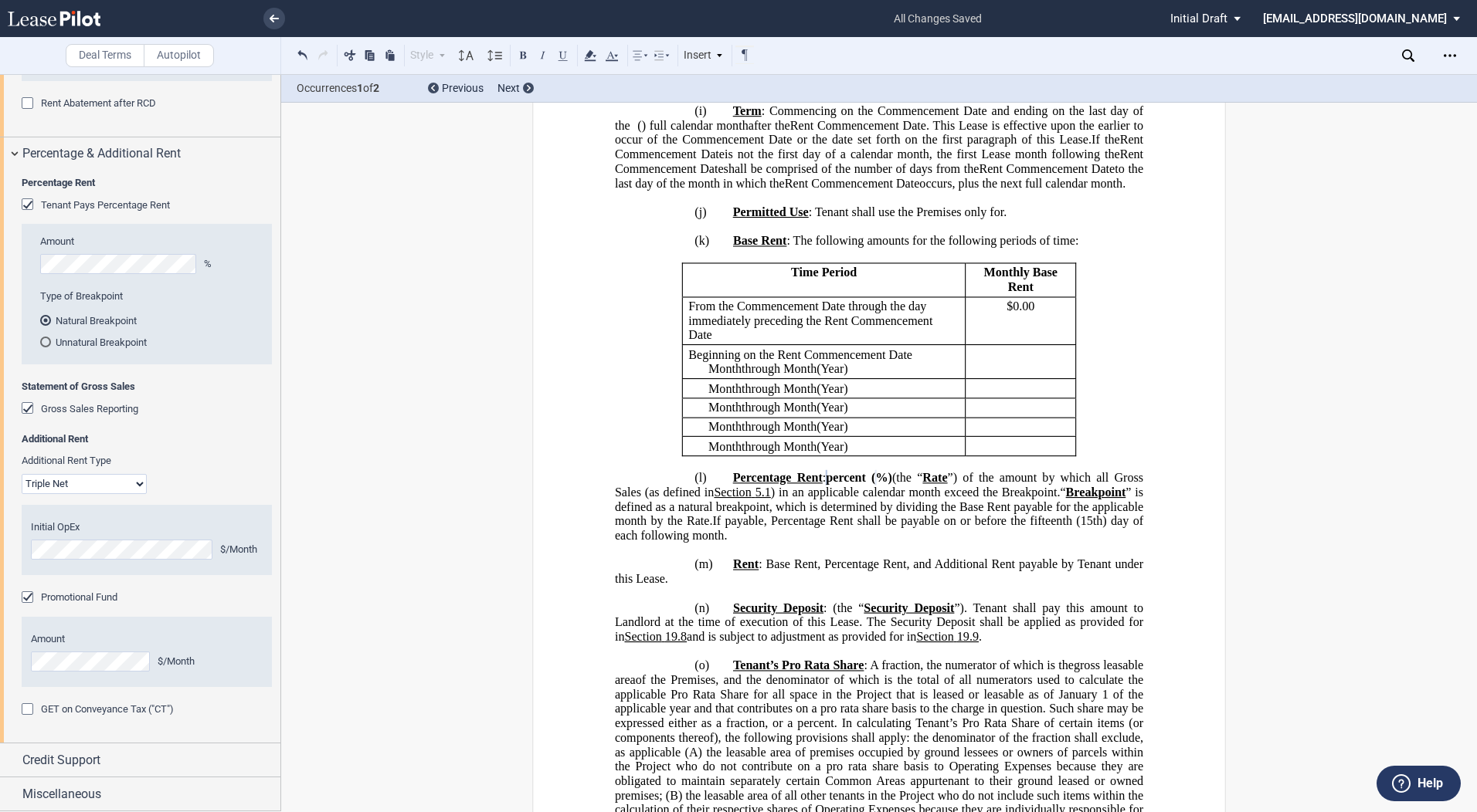
click at [139, 494] on select "Modified Gross Gross Triple Net" at bounding box center [83, 483] width 125 height 20
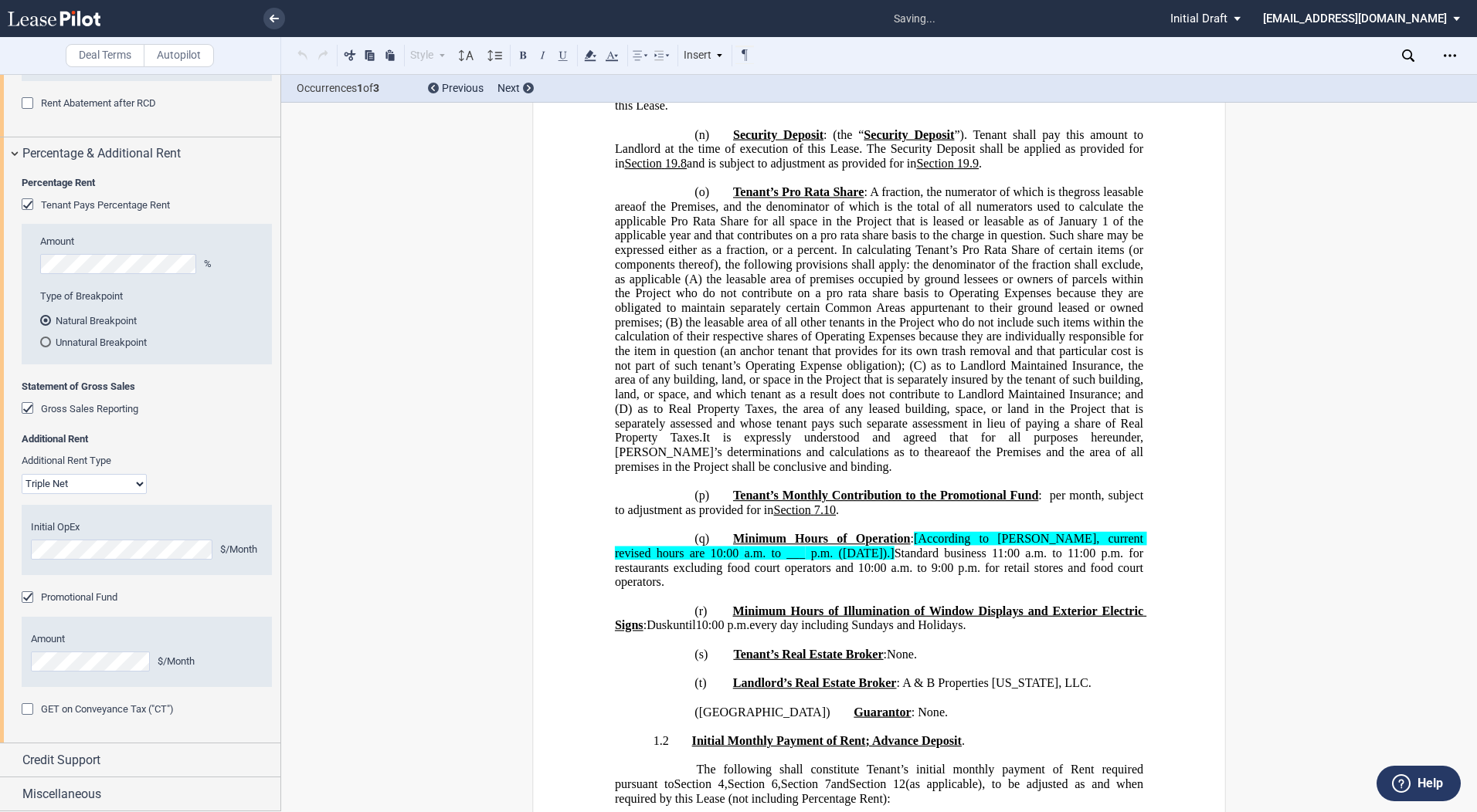
scroll to position [3482, 0]
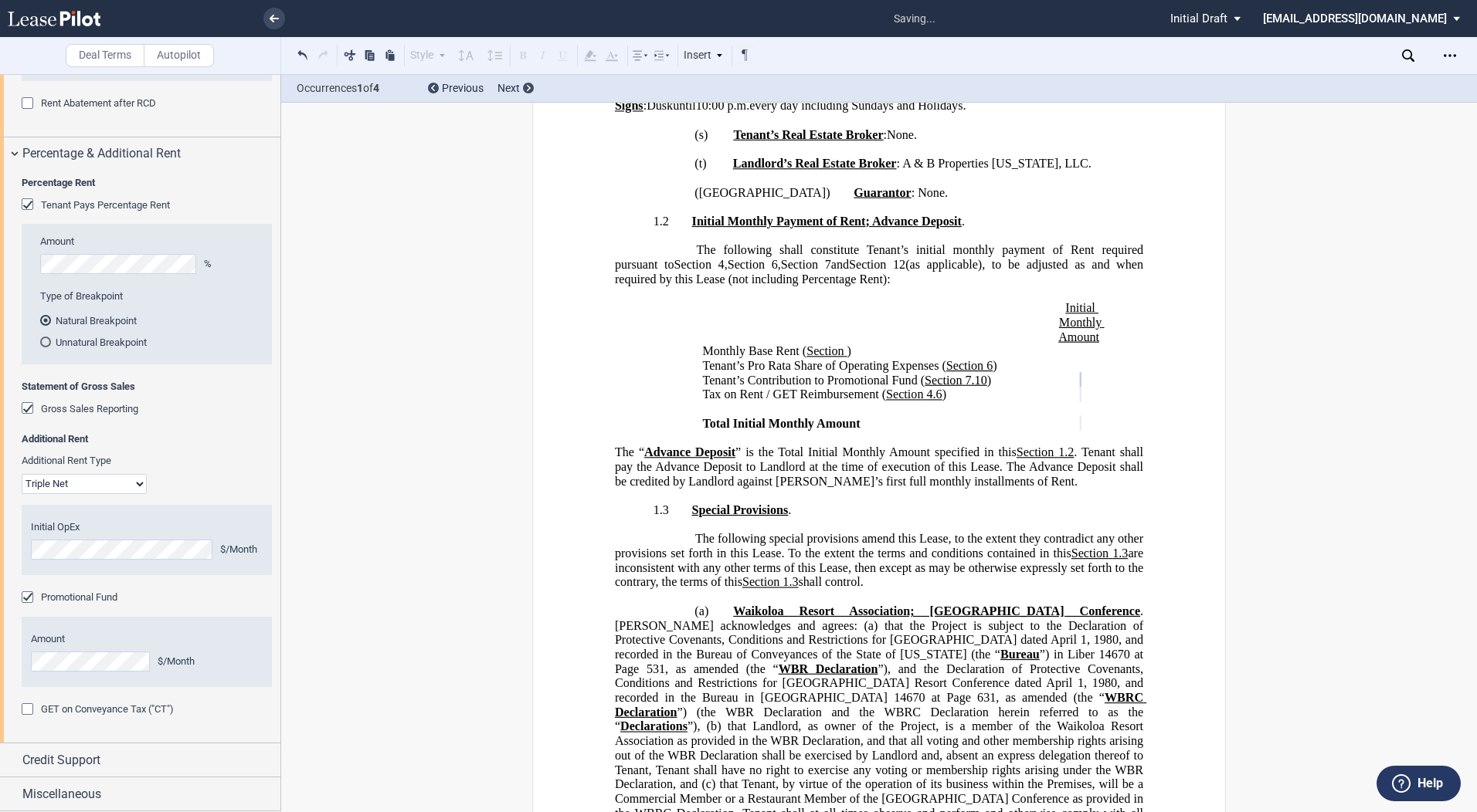
click at [23, 659] on div "Amount $/Month" at bounding box center [146, 652] width 251 height 70
click at [61, 759] on span "Credit Support" at bounding box center [61, 761] width 78 height 19
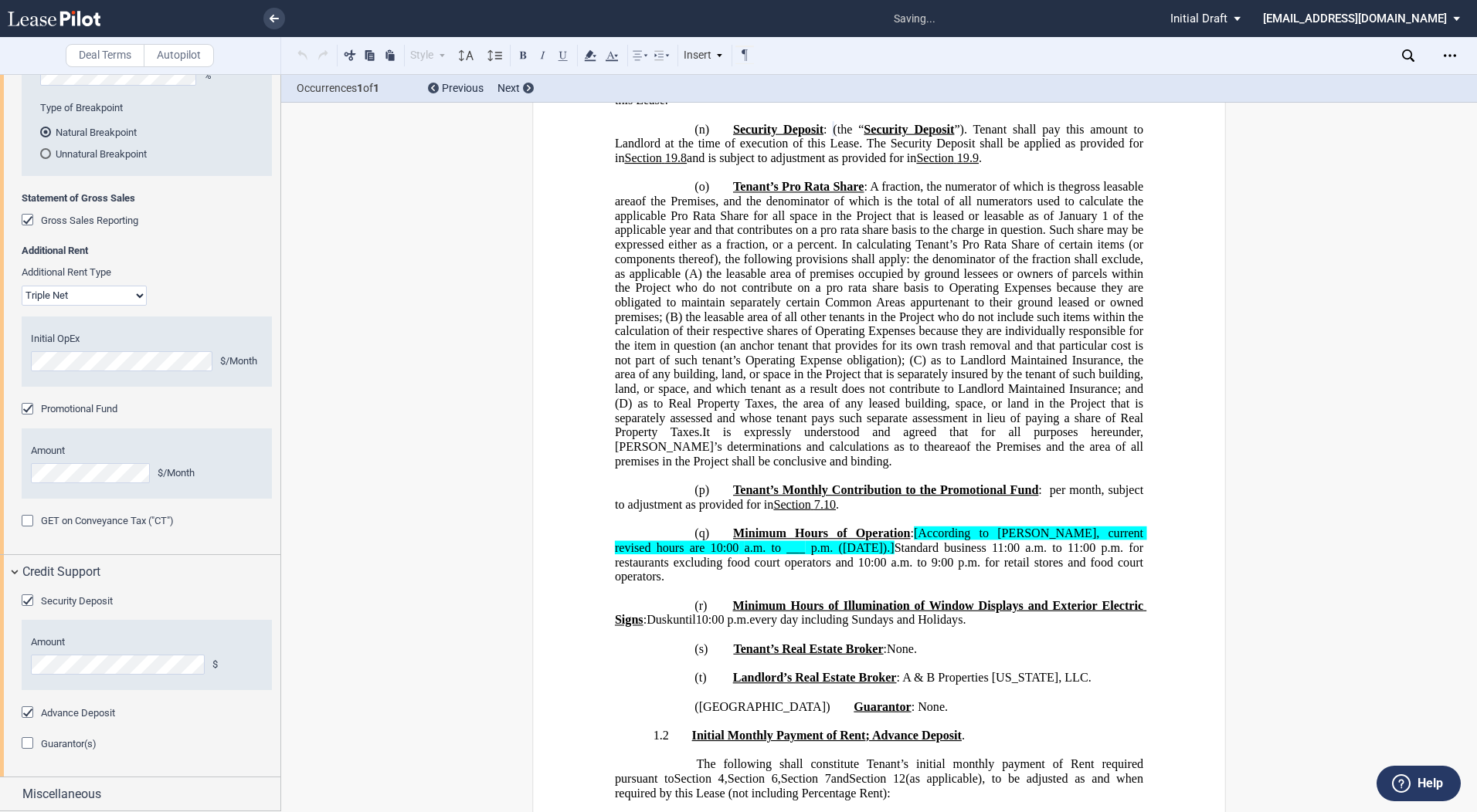
scroll to position [2745, 0]
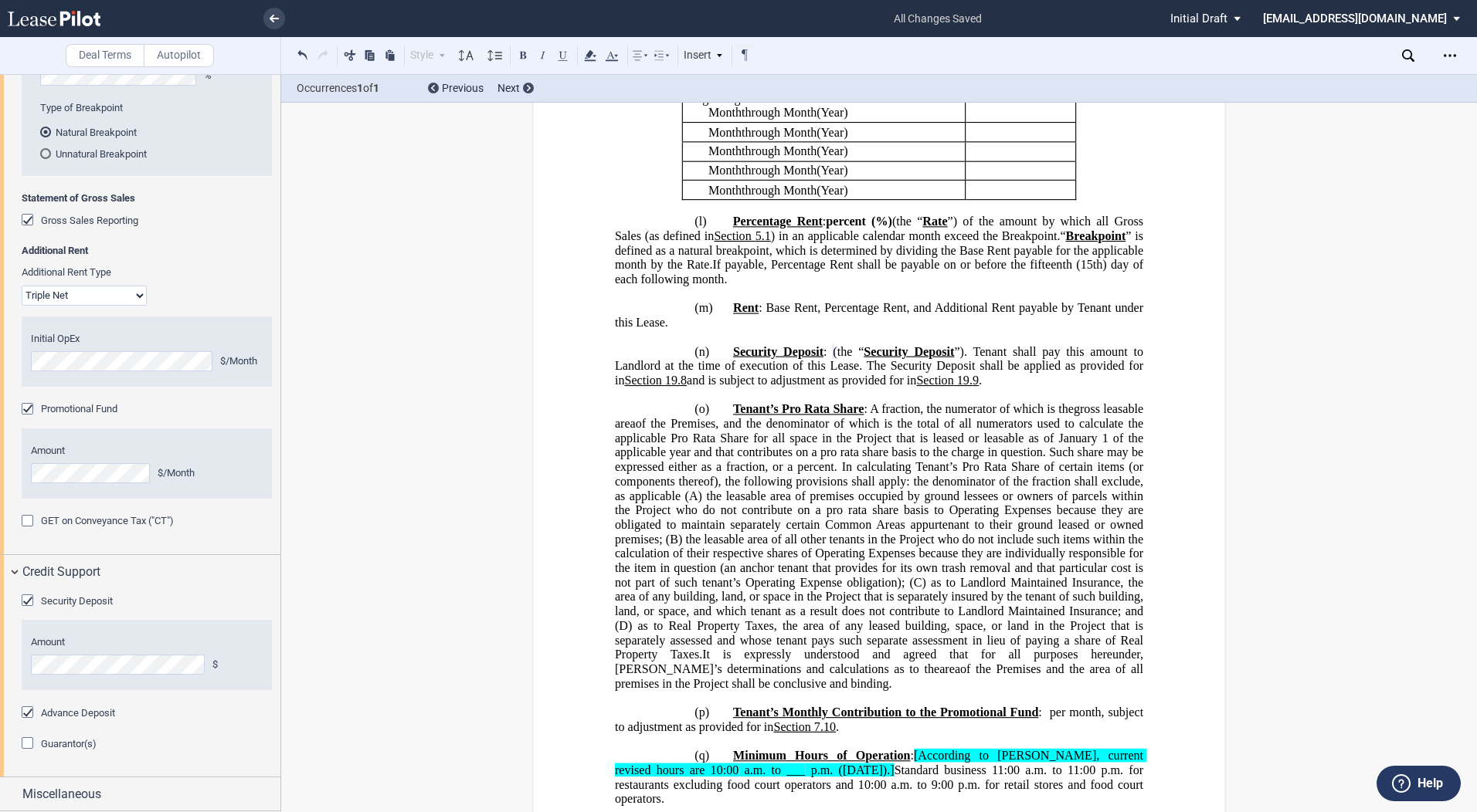
click at [29, 743] on div "Guarantor(s)" at bounding box center [28, 745] width 15 height 15
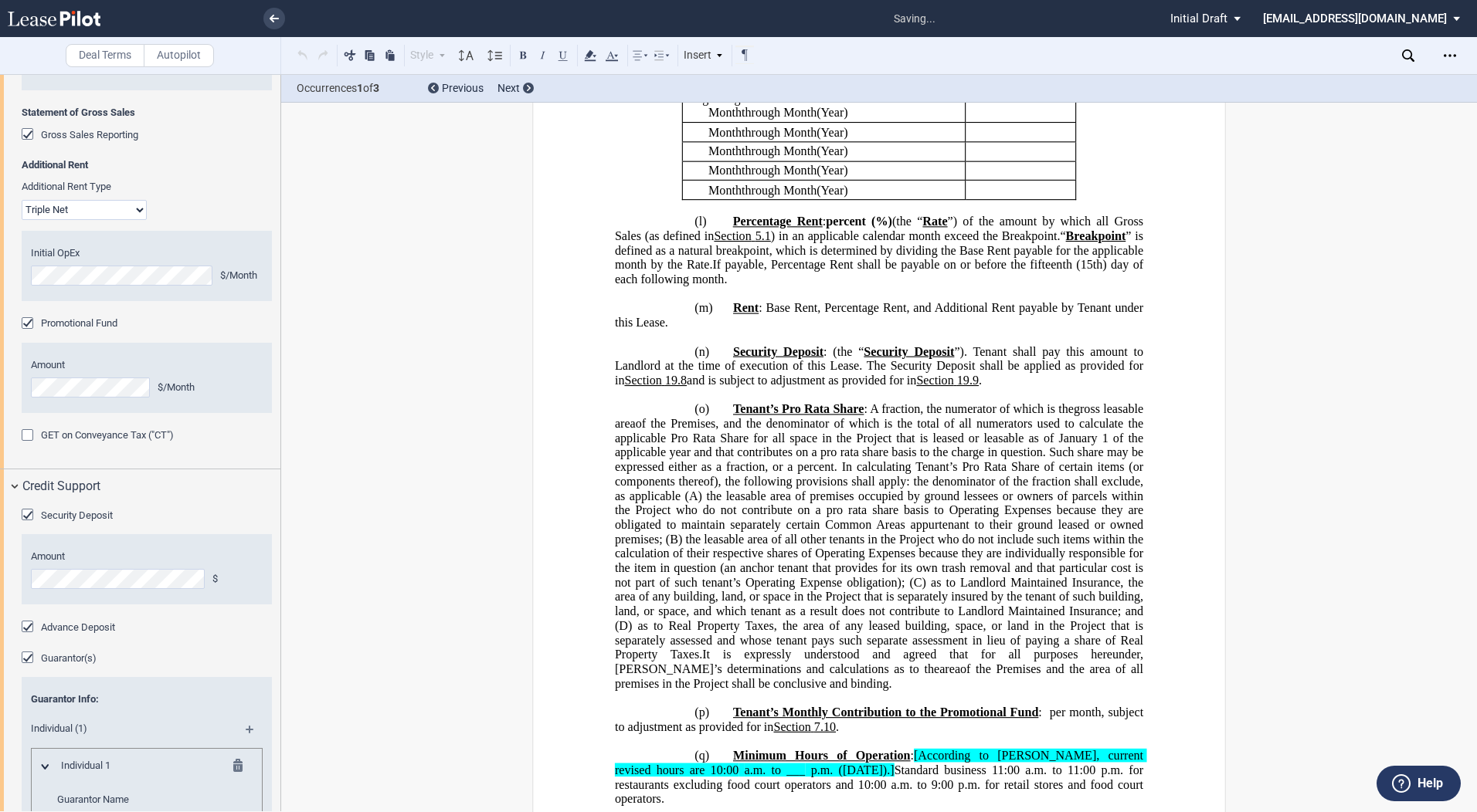
scroll to position [3347, 0]
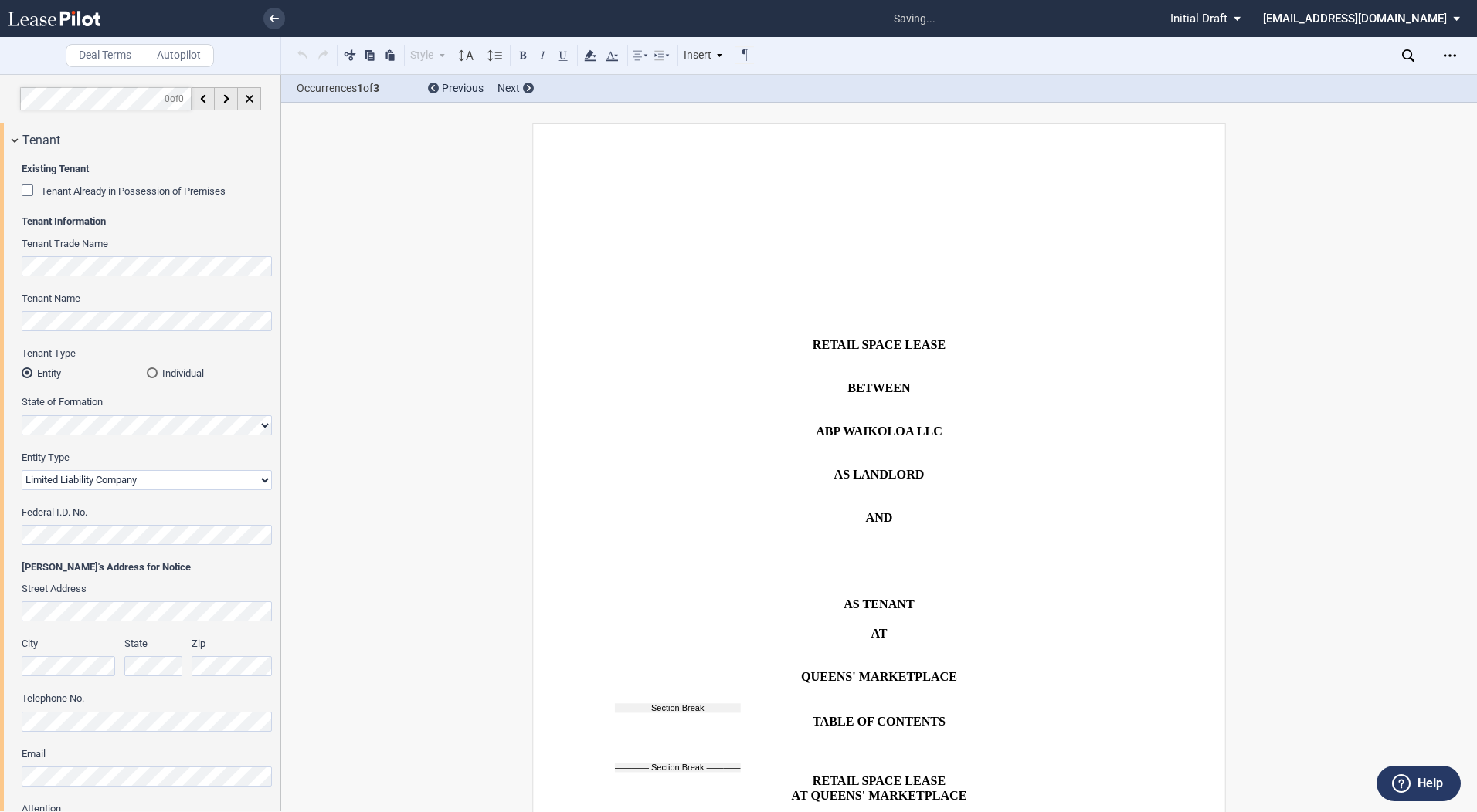
select select "limited liability company"
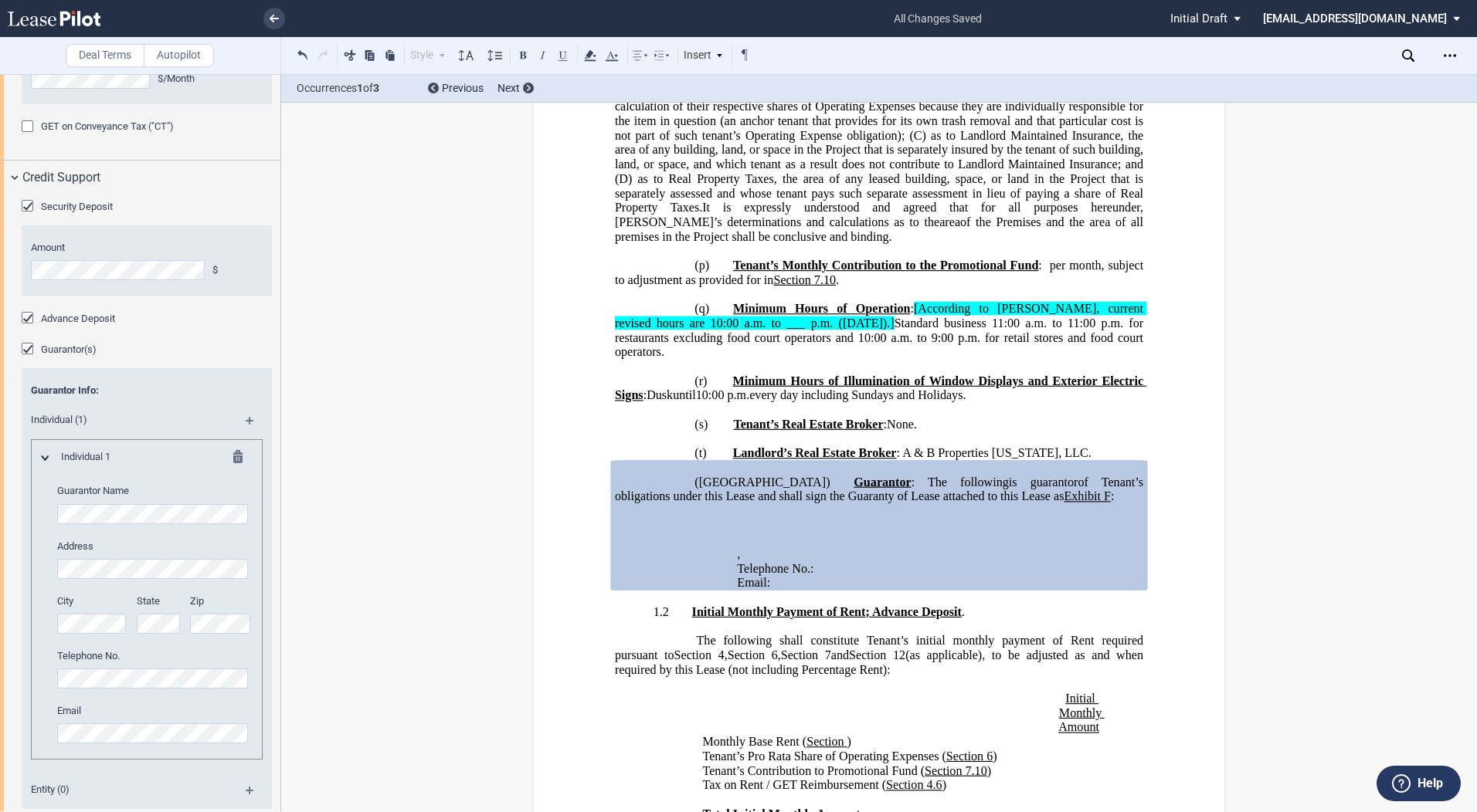
scroll to position [3462, 0]
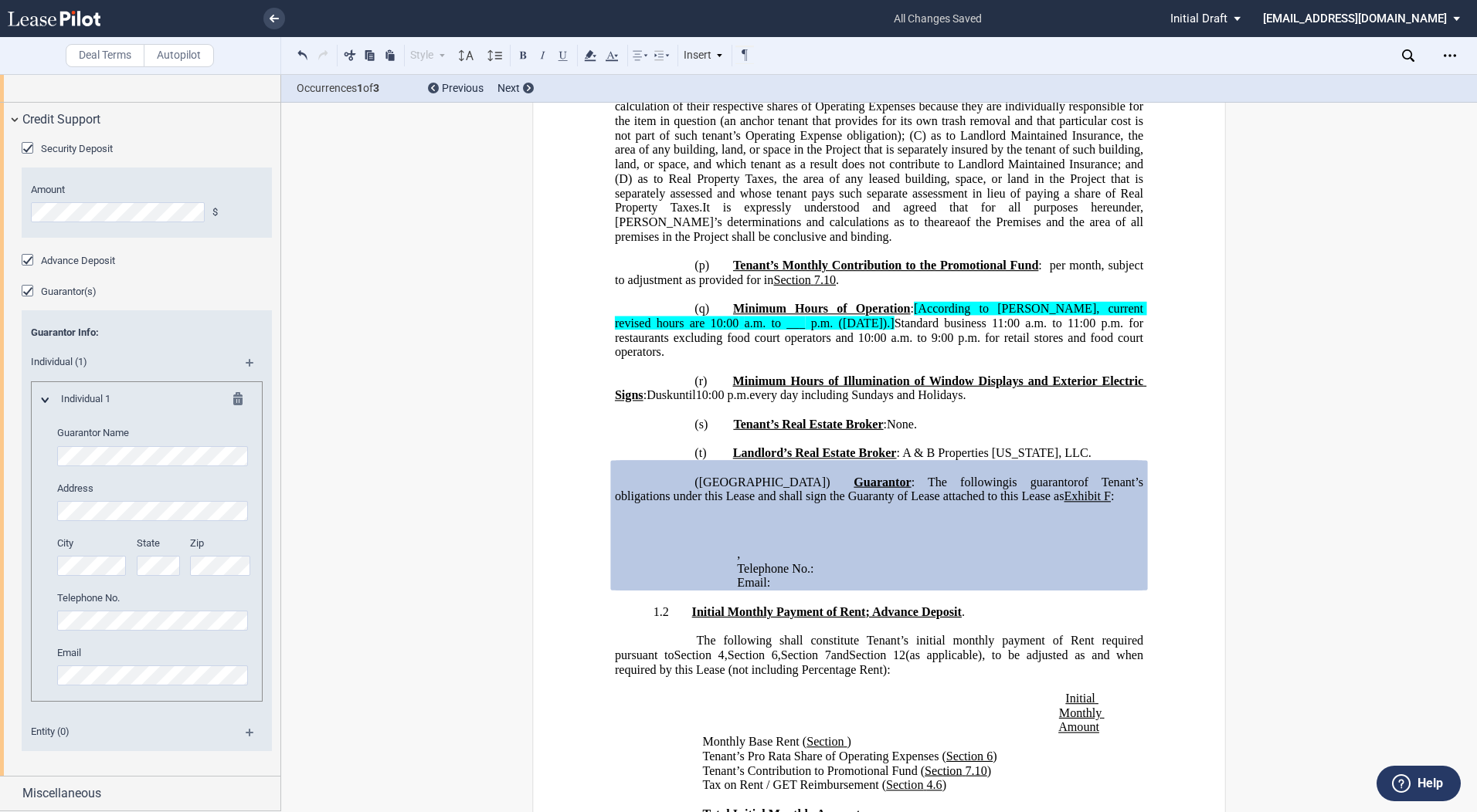
click at [129, 442] on editor-control "Guarantor Name" at bounding box center [155, 445] width 195 height 39
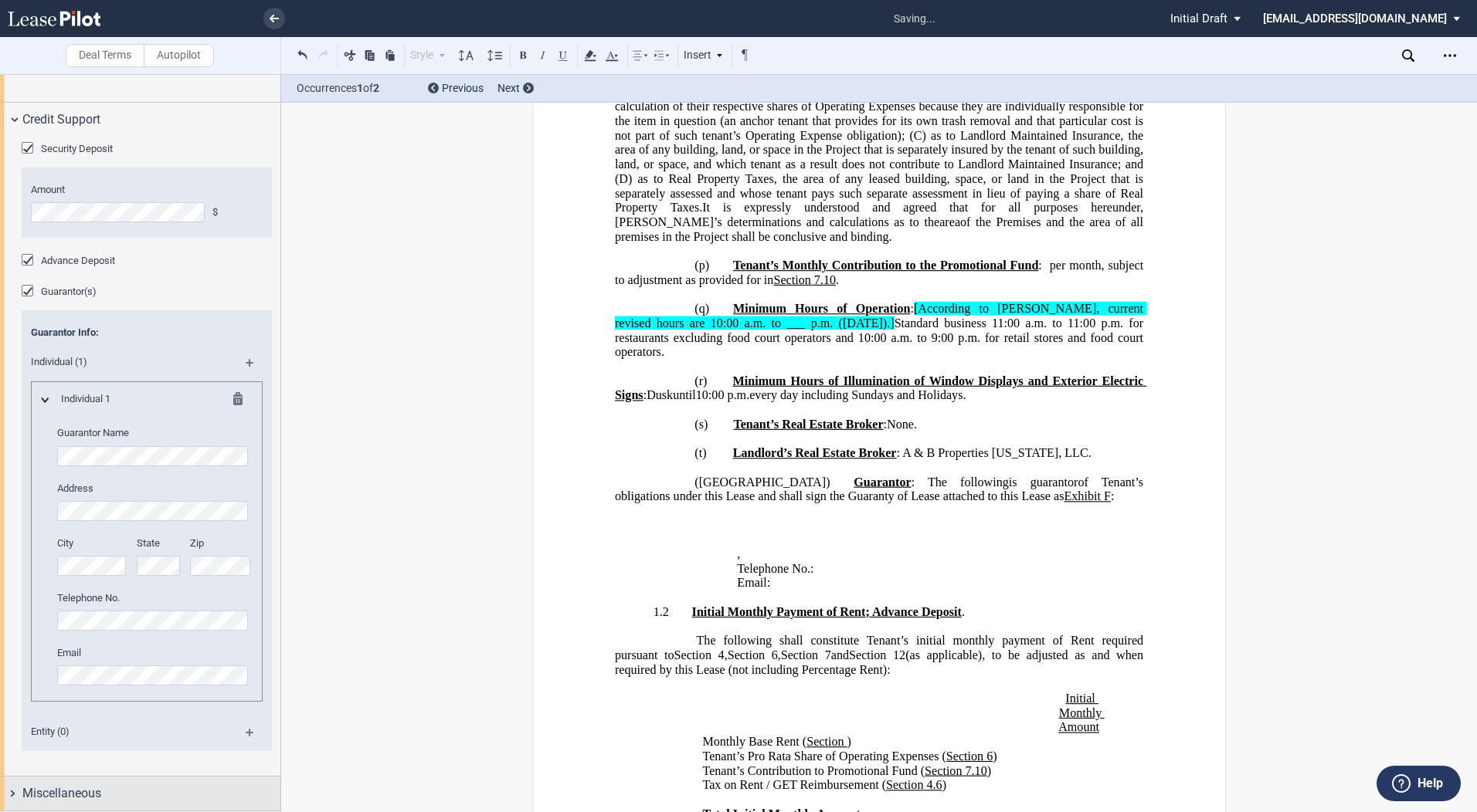
click at [39, 796] on span "Miscellaneous" at bounding box center [61, 793] width 79 height 19
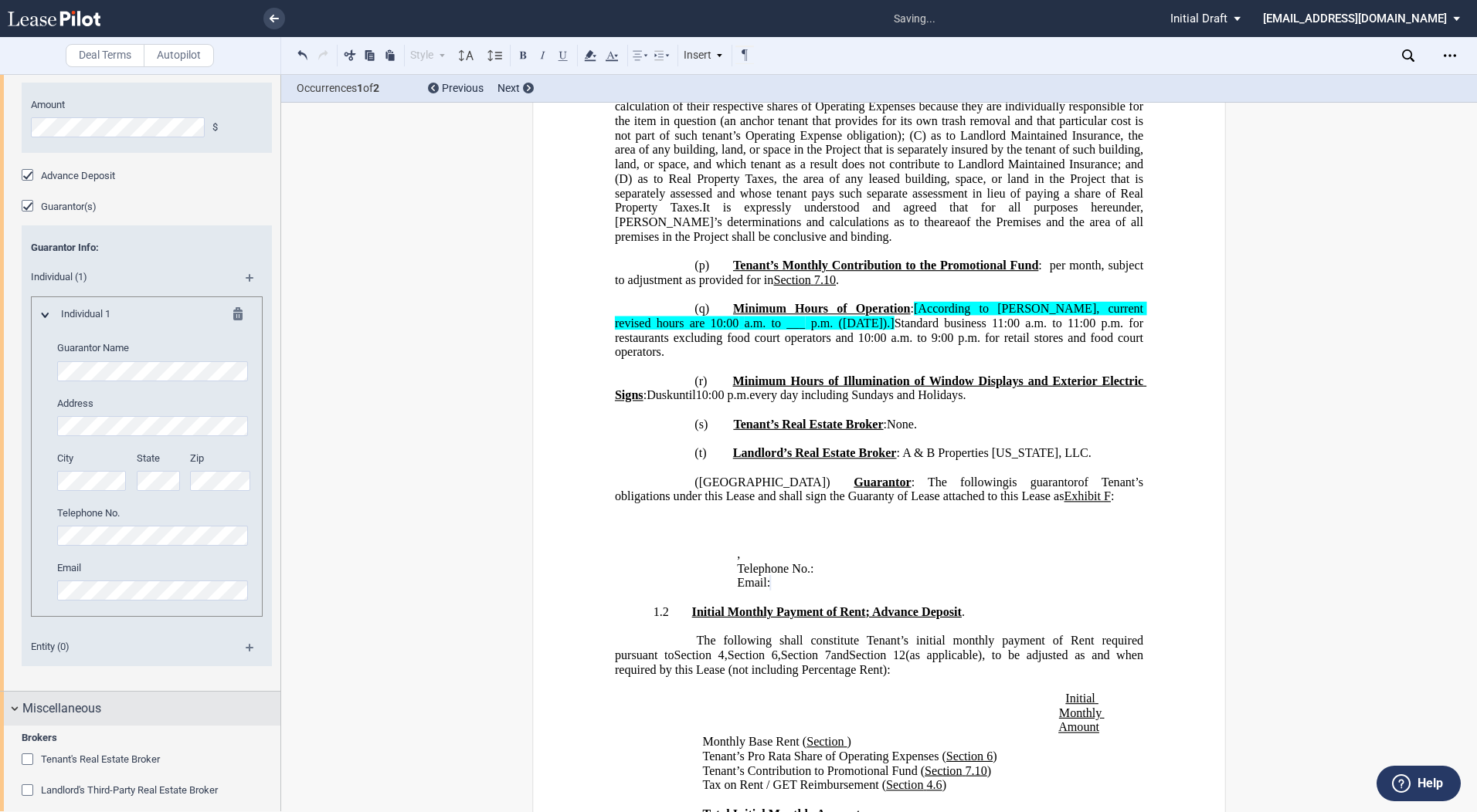
click at [21, 725] on div "Miscellaneous" at bounding box center [140, 708] width 281 height 34
click at [14, 725] on div "Miscellaneous" at bounding box center [140, 708] width 281 height 34
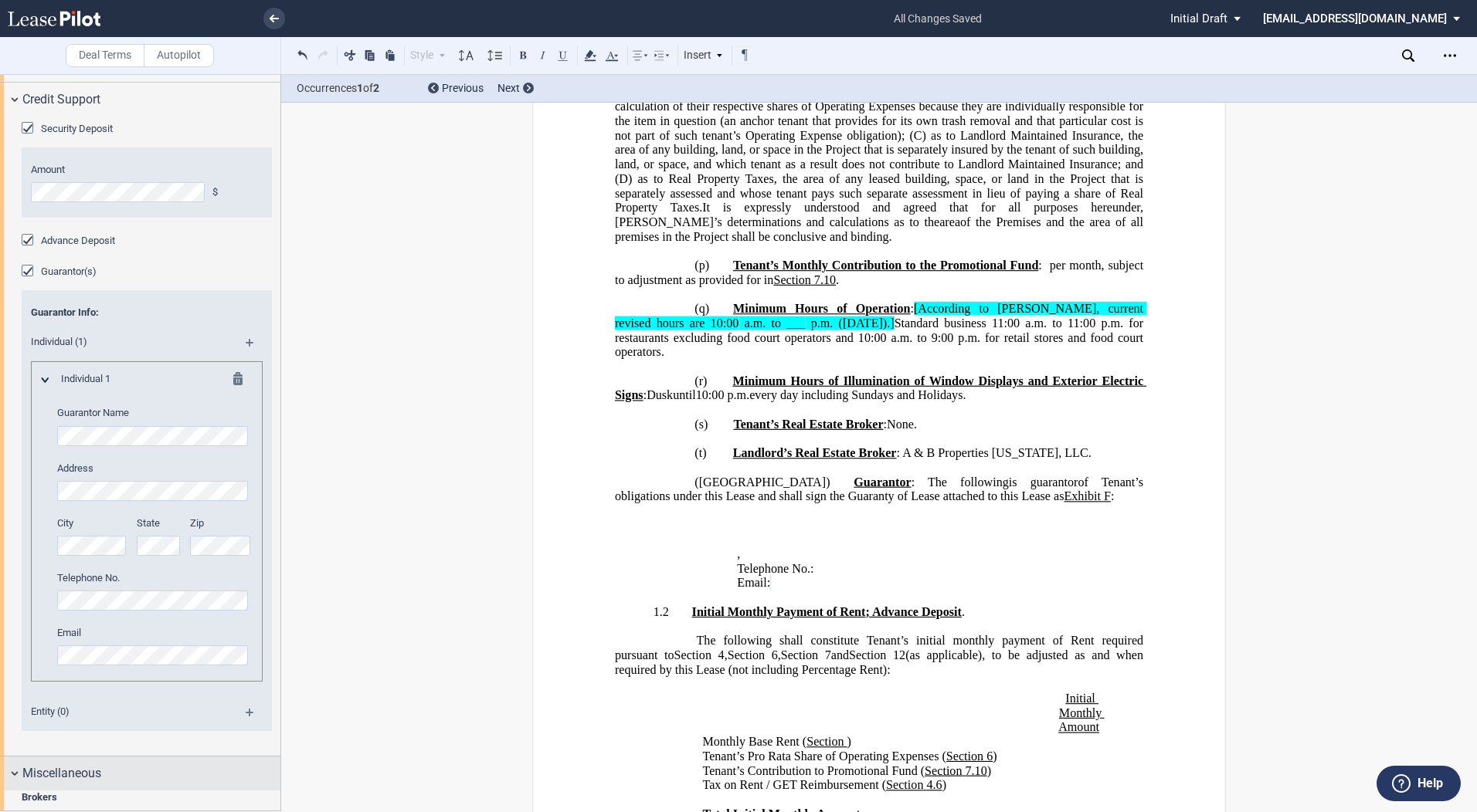
drag, startPoint x: 43, startPoint y: 798, endPoint x: 52, endPoint y: 787, distance: 14.2
click at [43, 783] on span "Miscellaneous" at bounding box center [61, 773] width 79 height 19
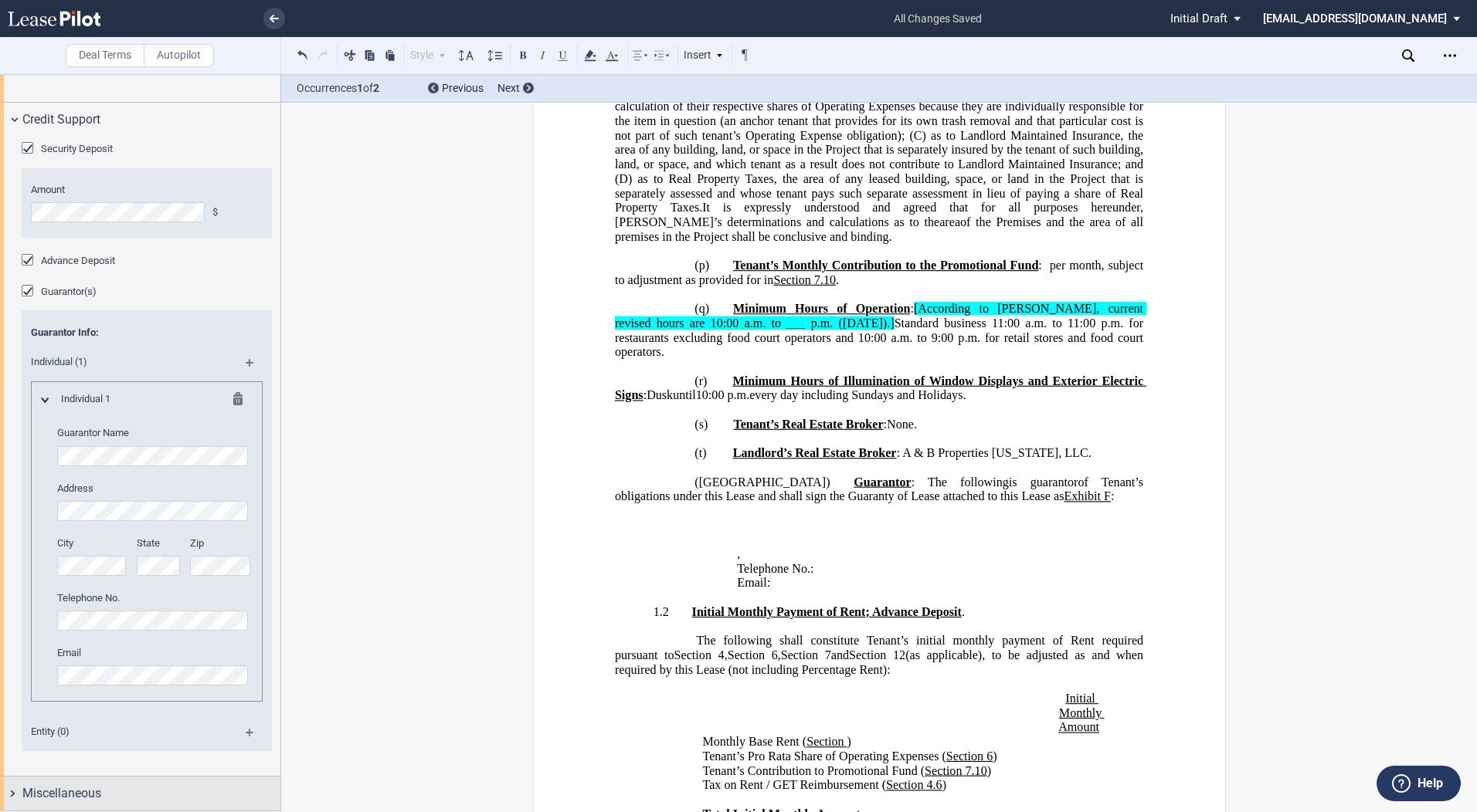
click at [12, 794] on div "Miscellaneous" at bounding box center [140, 793] width 281 height 34
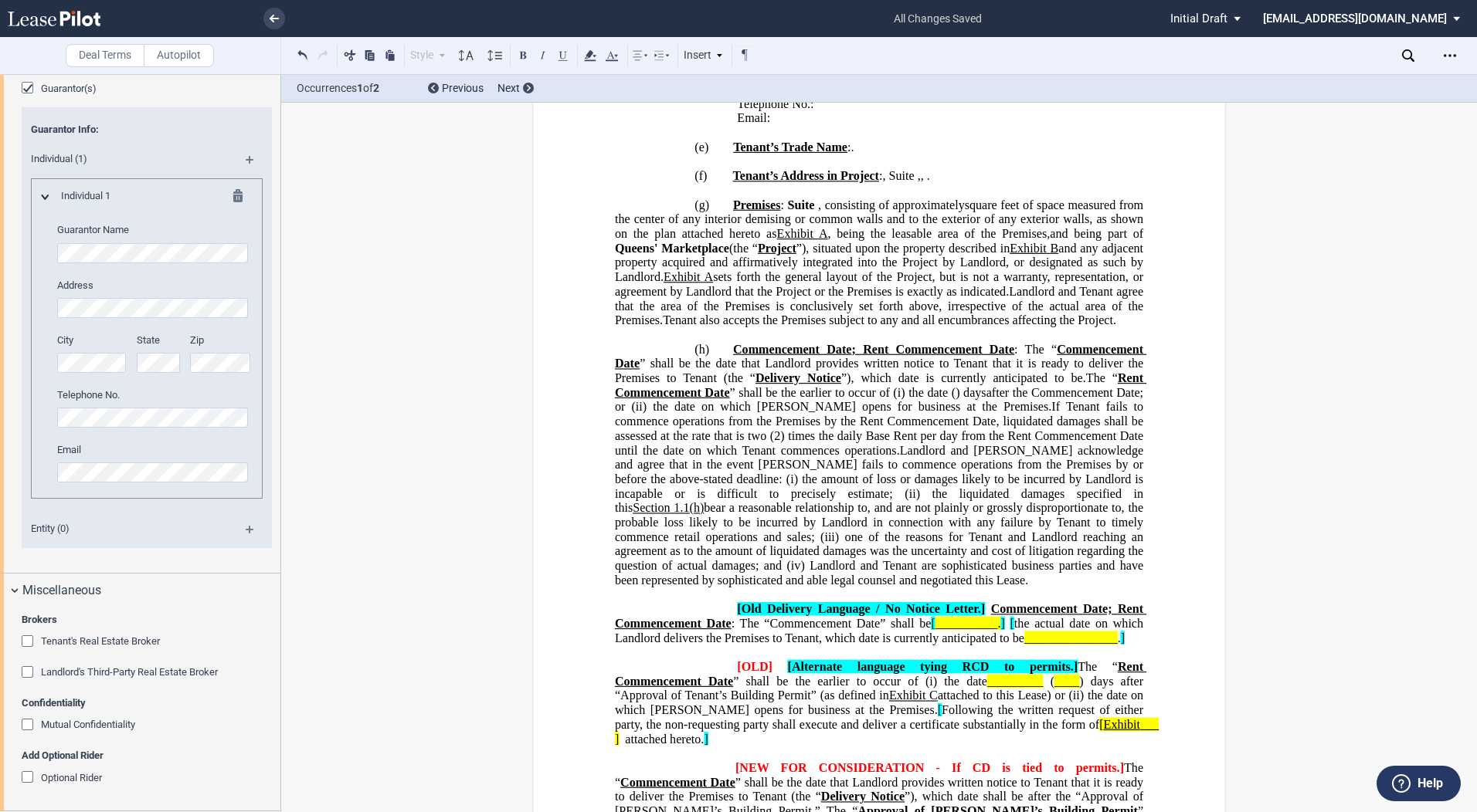
scroll to position [2085, 0]
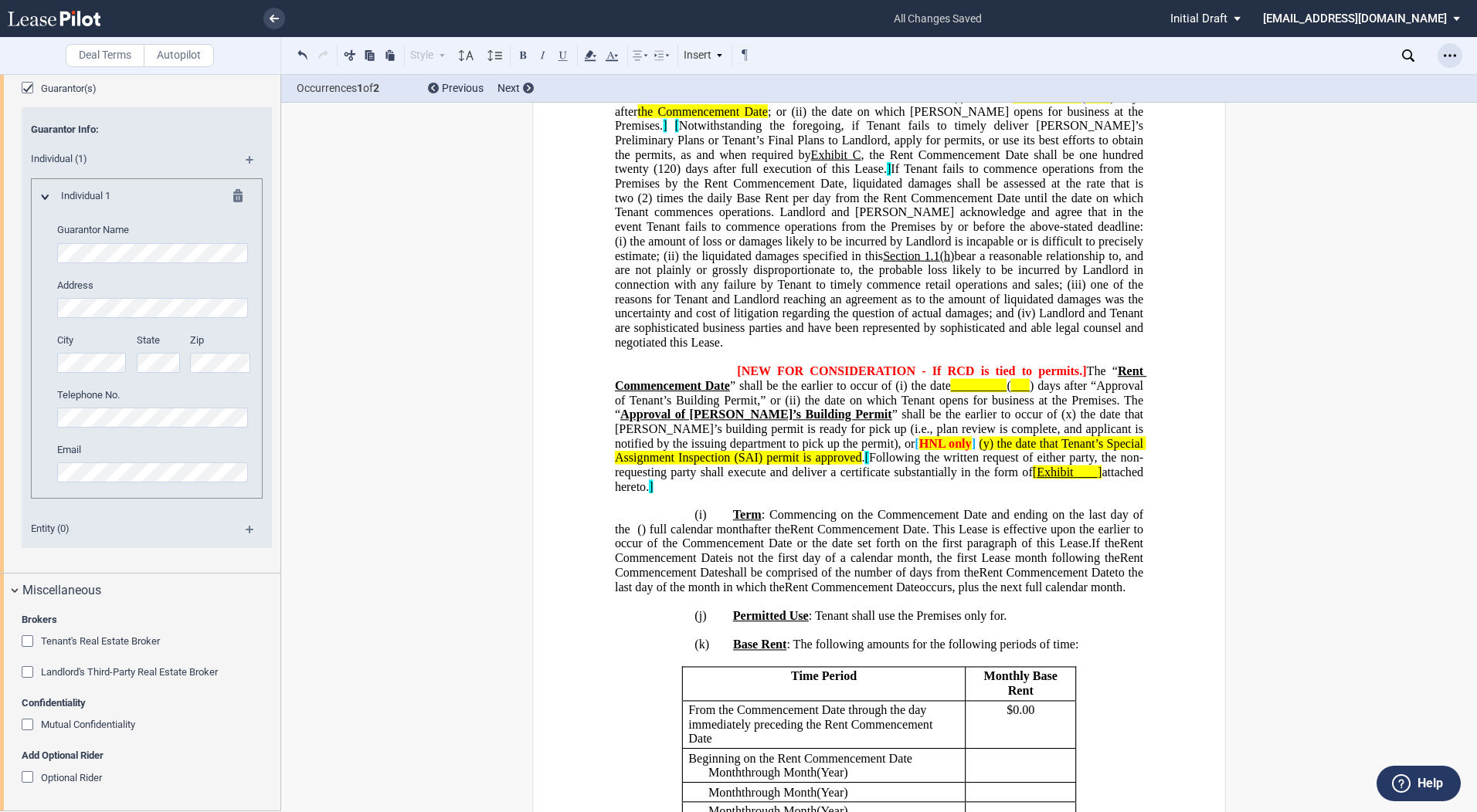
click at [1457, 50] on div "Open Lease options menu" at bounding box center [1450, 56] width 25 height 25
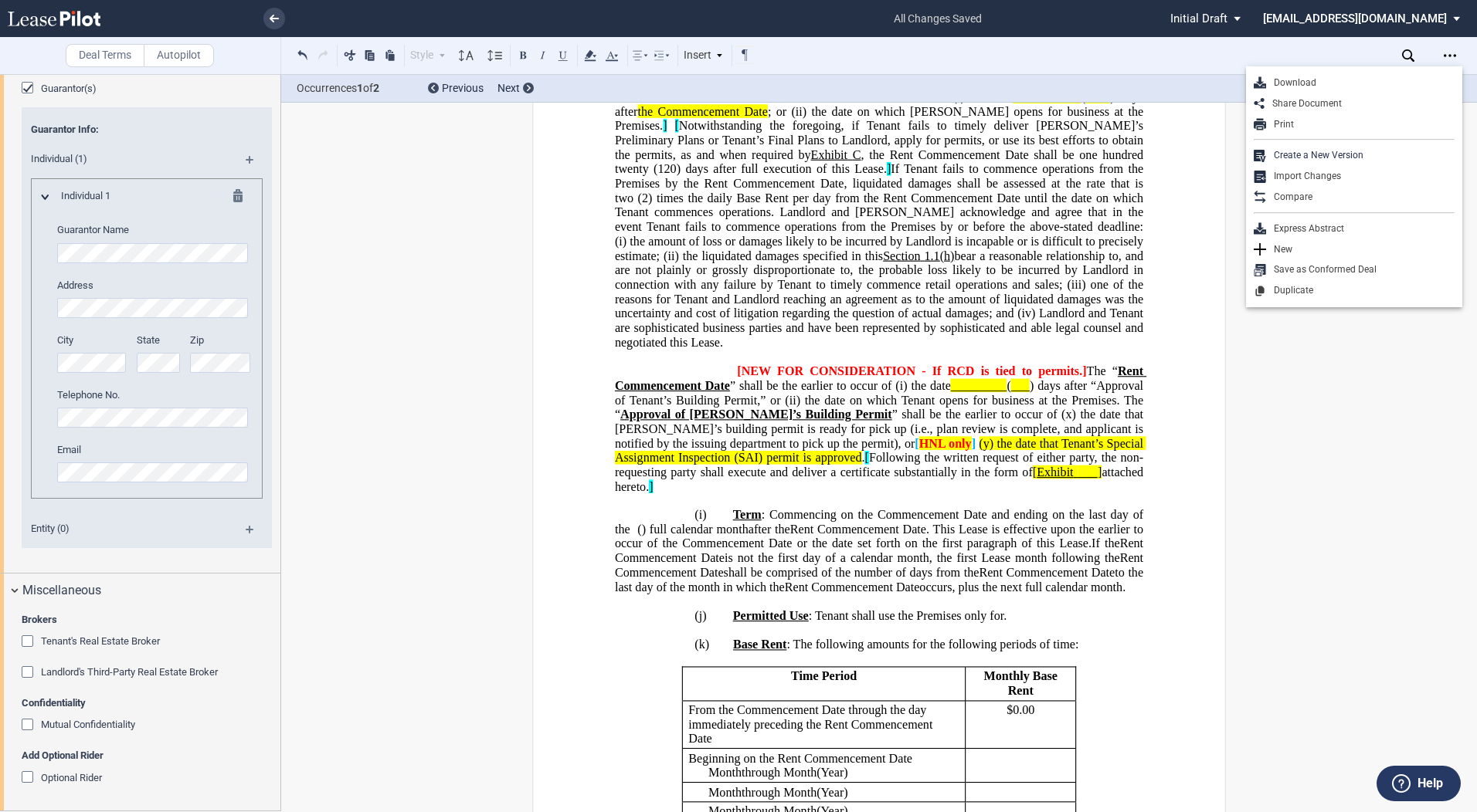
click at [934, 321] on span "one of the reasons for Tenant and Landlord reaching an agreement as to the amou…" at bounding box center [881, 299] width 532 height 43
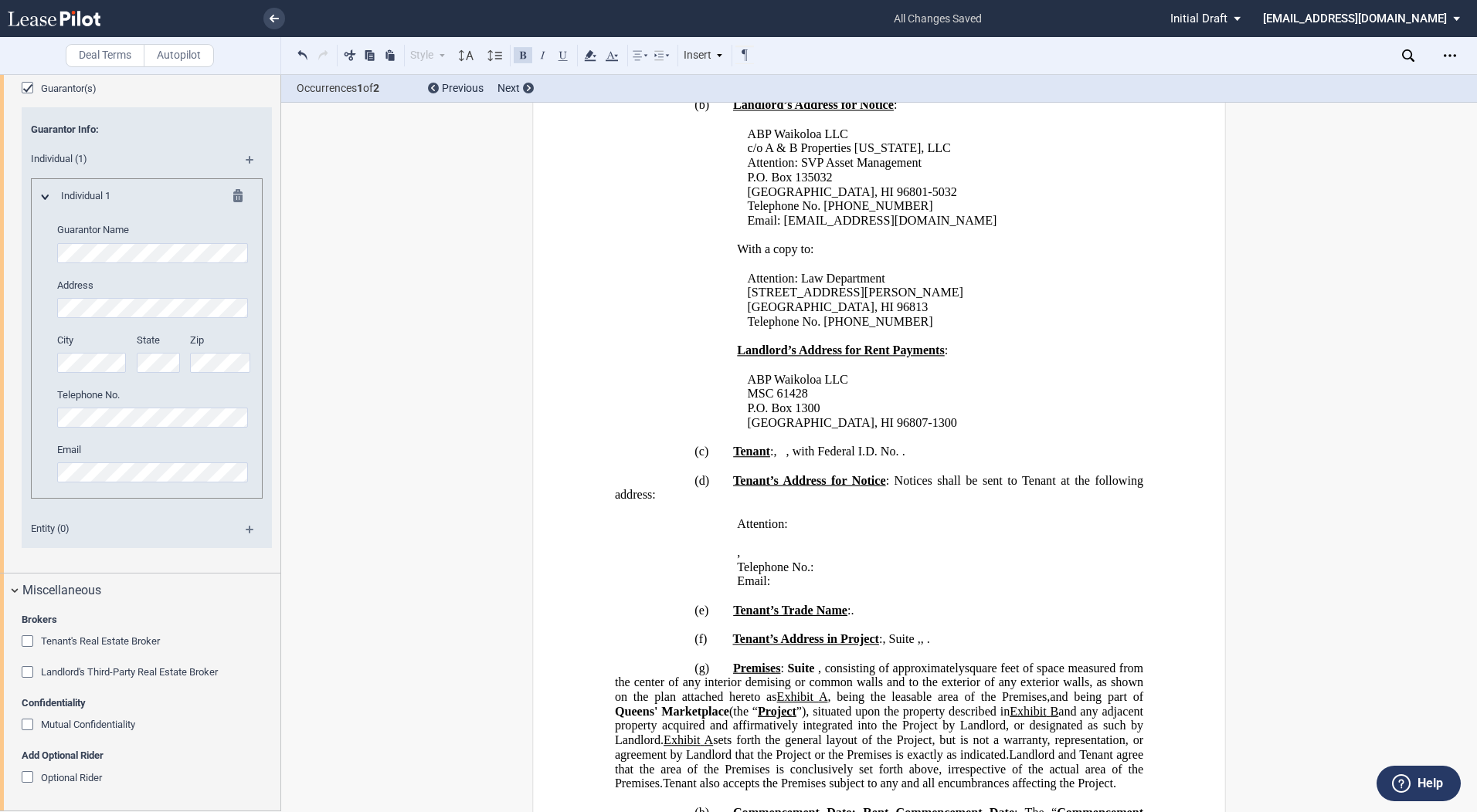
scroll to position [0, 0]
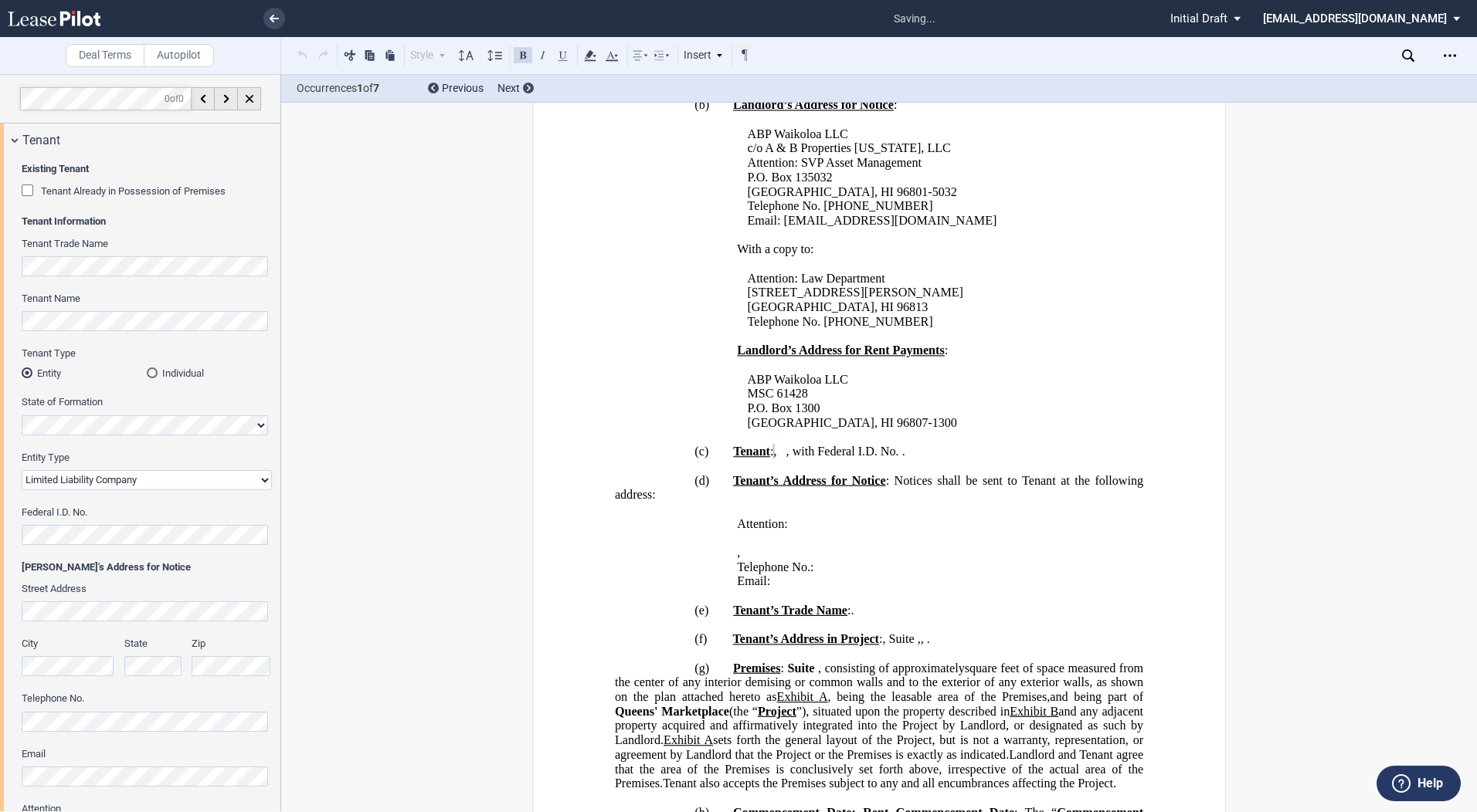
click at [788, 604] on p "﻿" at bounding box center [879, 596] width 529 height 15
click at [0, 607] on html ".bocls-1{fill:#26354a;fill-rule:evenodd} Loading... × all changes saved Pending…" at bounding box center [738, 406] width 1477 height 812
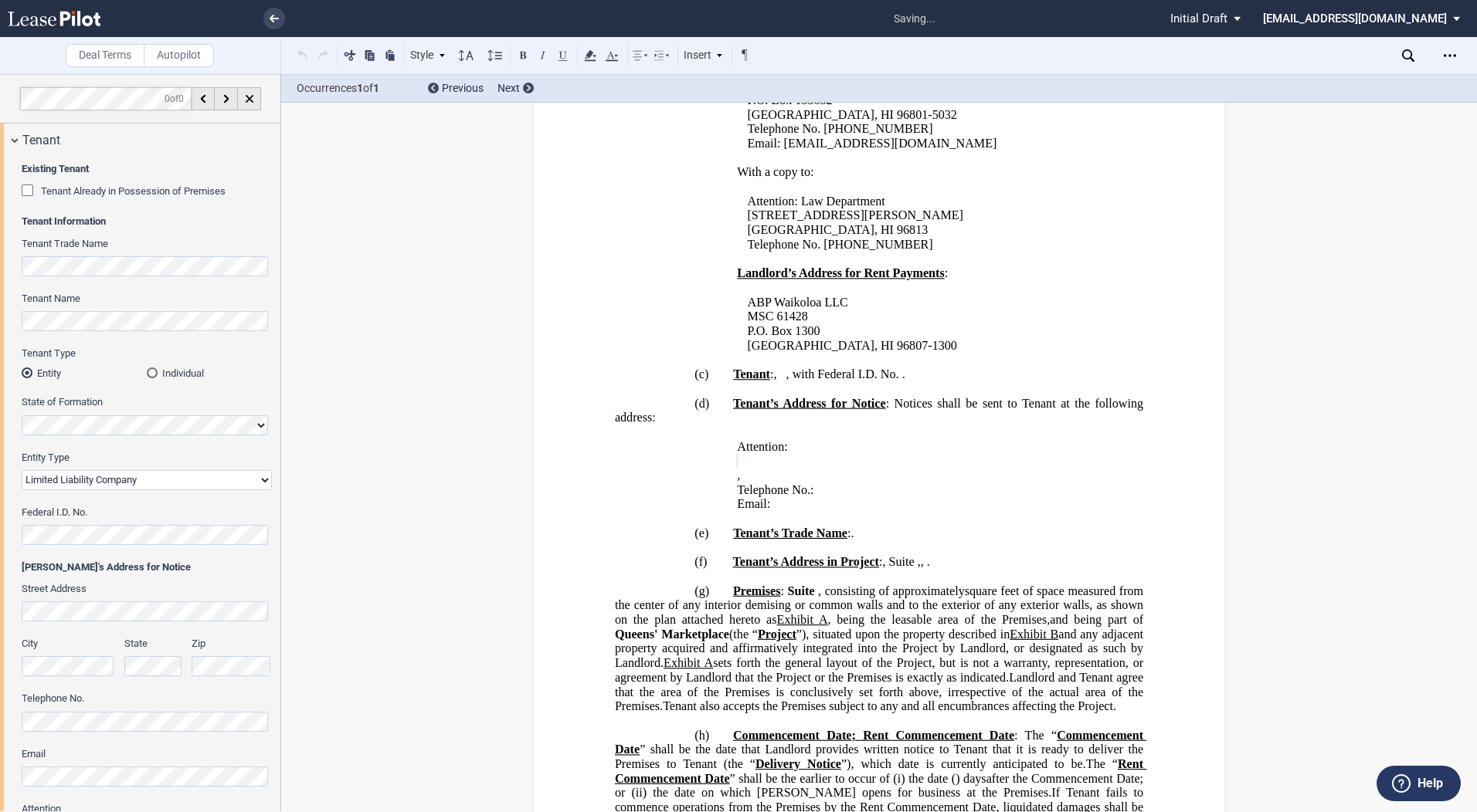
scroll to position [1004, 0]
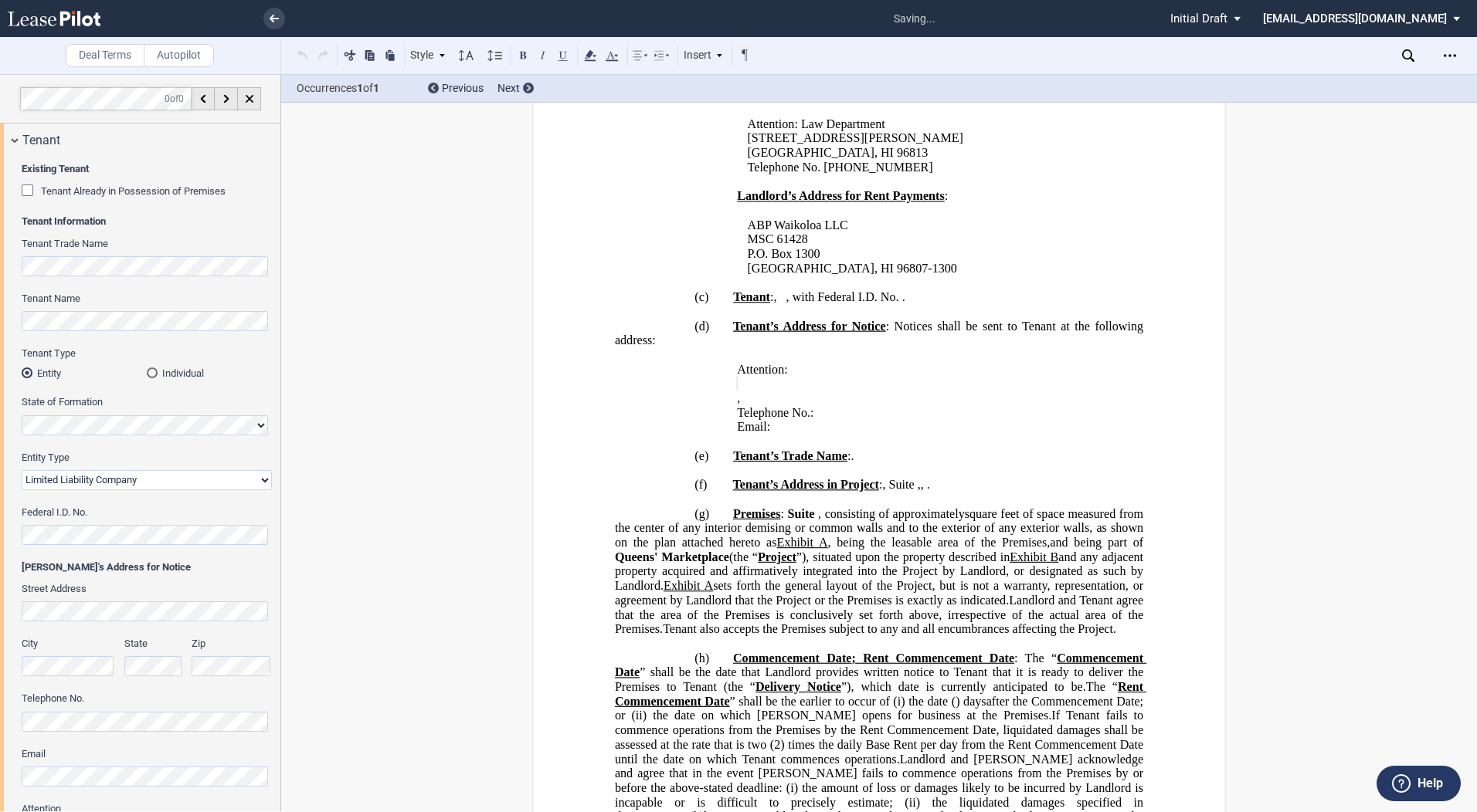
click at [760, 607] on span "sets forth the general layout of the Project, but is not a warranty, representa…" at bounding box center [881, 592] width 532 height 27
click at [844, 492] on p "(f) Tenant’s Address in Project : ﻿ ﻿ , Suite ﻿ ﻿ , ﻿ ﻿ , ﻿ ﻿ ﻿ ﻿ ." at bounding box center [879, 485] width 529 height 15
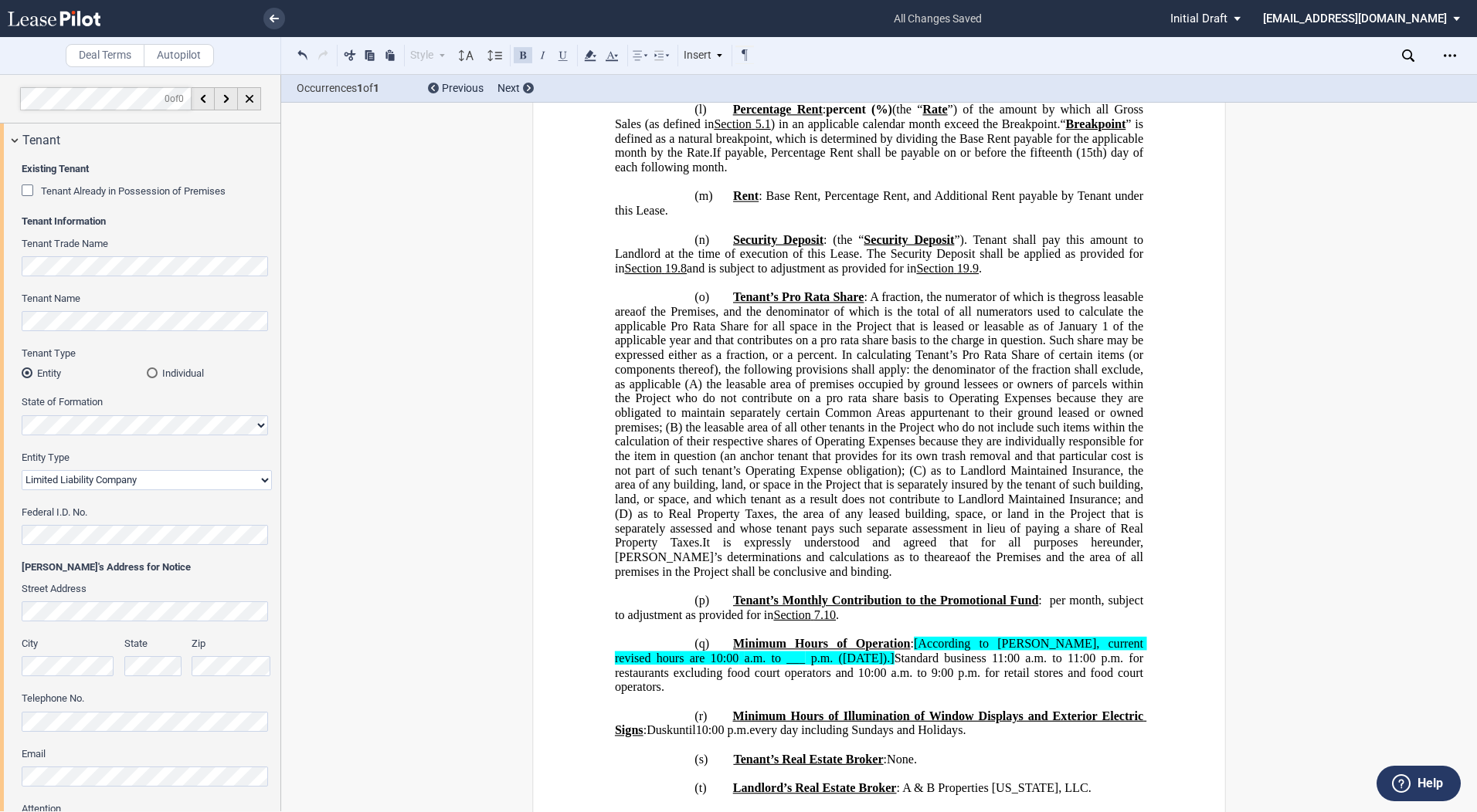
scroll to position [3017, 0]
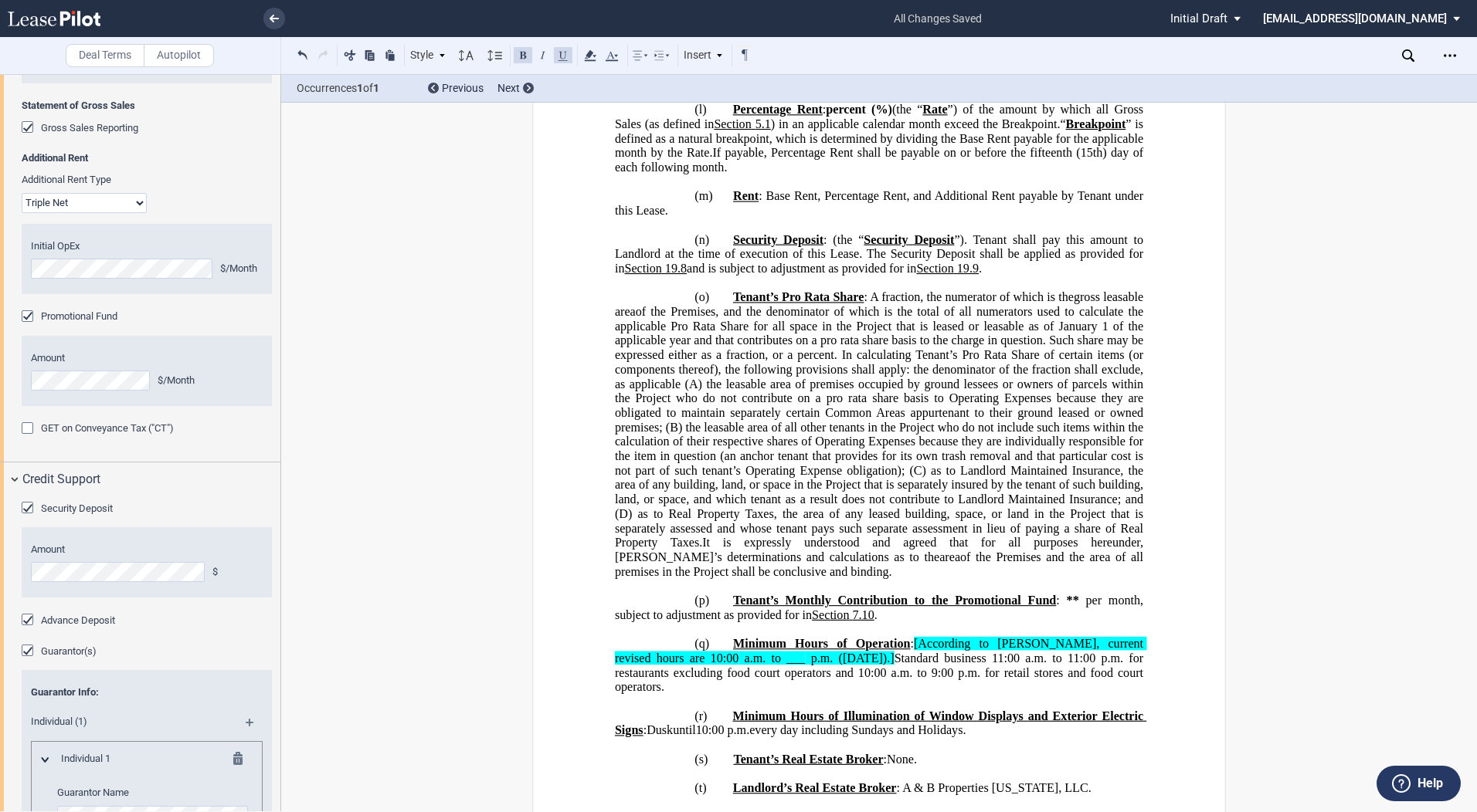
click at [906, 665] on span "[According to [PERSON_NAME], current revised hours are 10:00" at bounding box center [881, 650] width 532 height 27
drag, startPoint x: 899, startPoint y: 682, endPoint x: 945, endPoint y: 682, distance: 46.0
click at [904, 682] on span "Minimum Hours of Operation : [According to Stacie, current revised hours are 10…" at bounding box center [881, 665] width 532 height 58
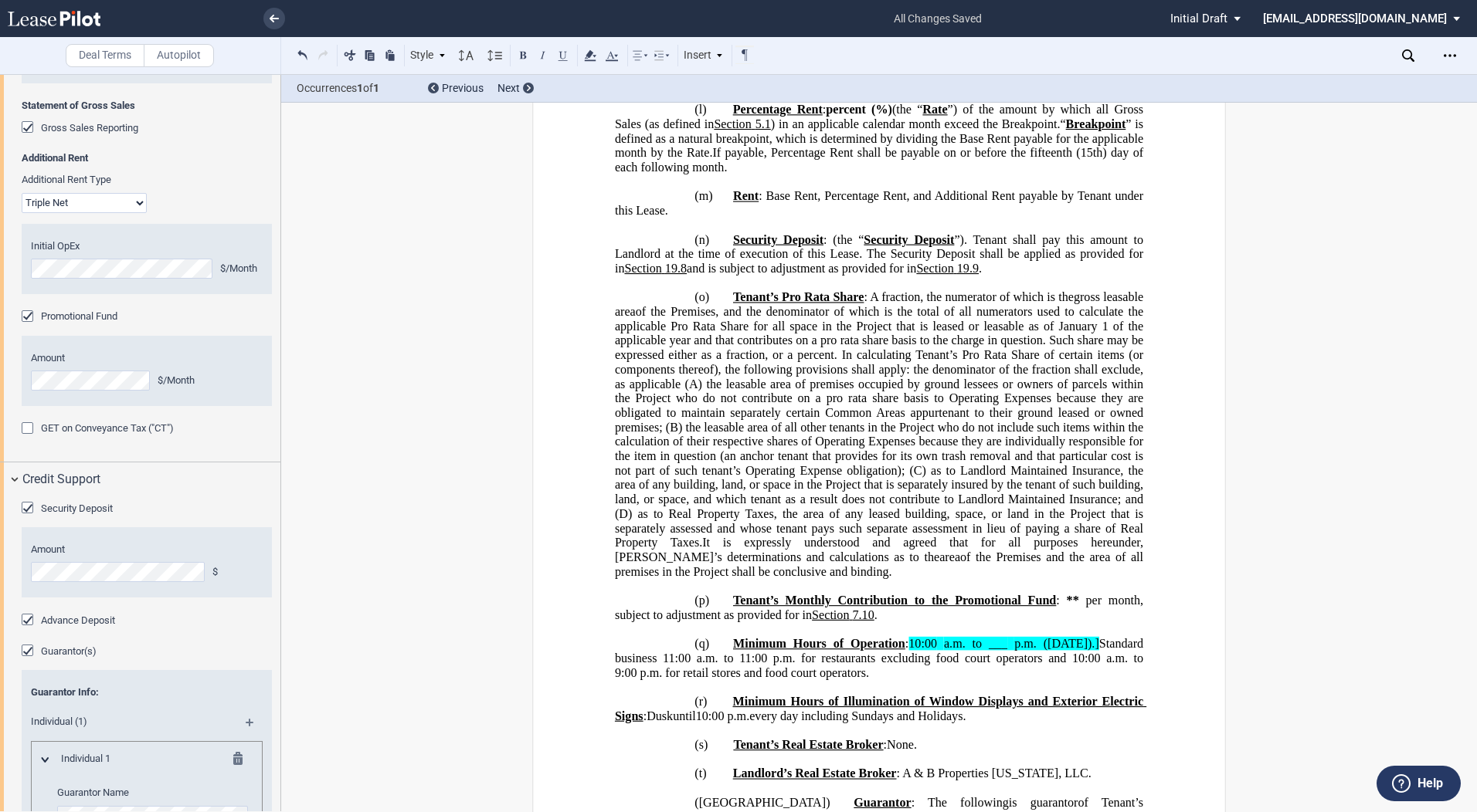
click at [681, 679] on span "p.m. for retail stores and food court operators" at bounding box center [753, 673] width 226 height 14
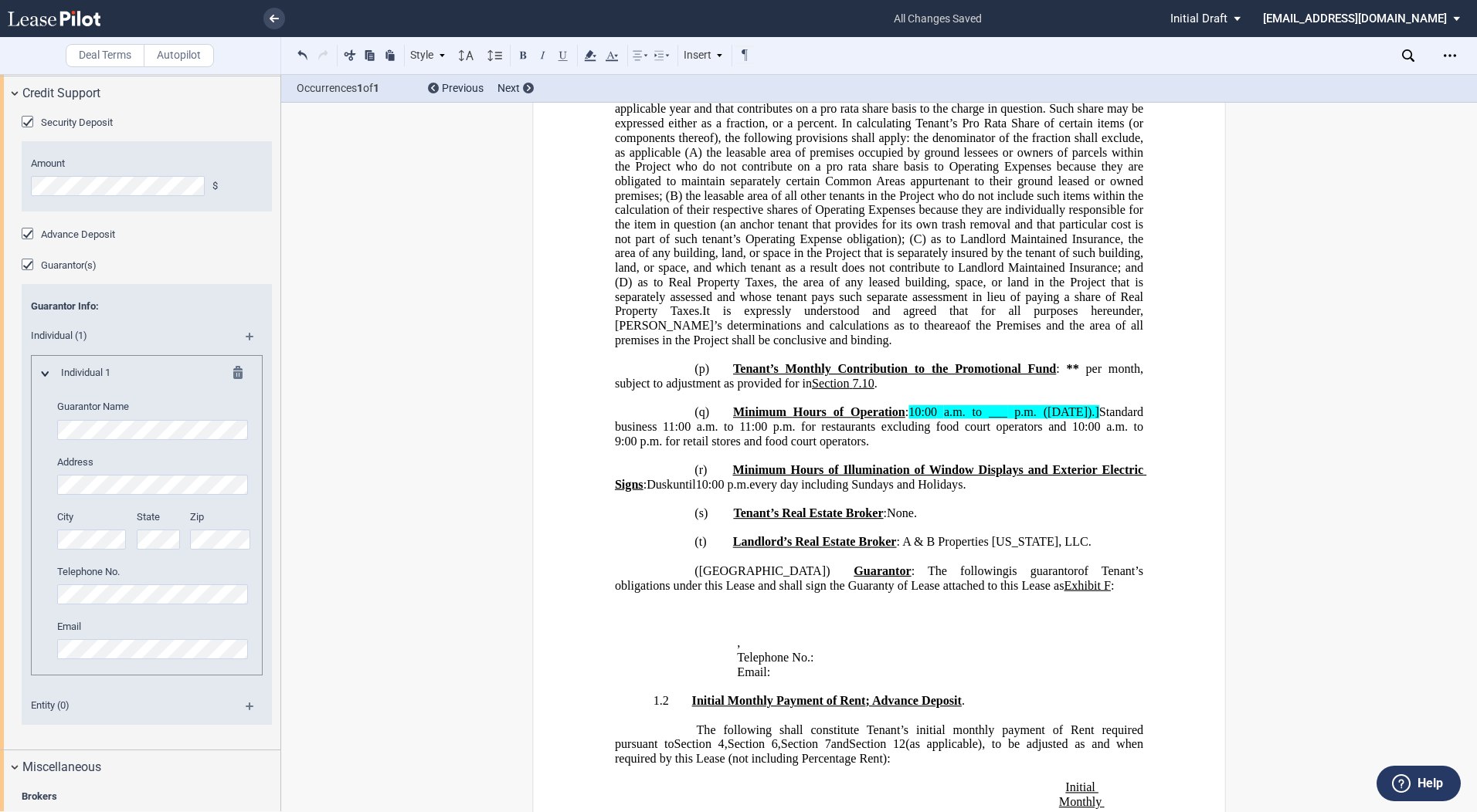
scroll to position [3481, 0]
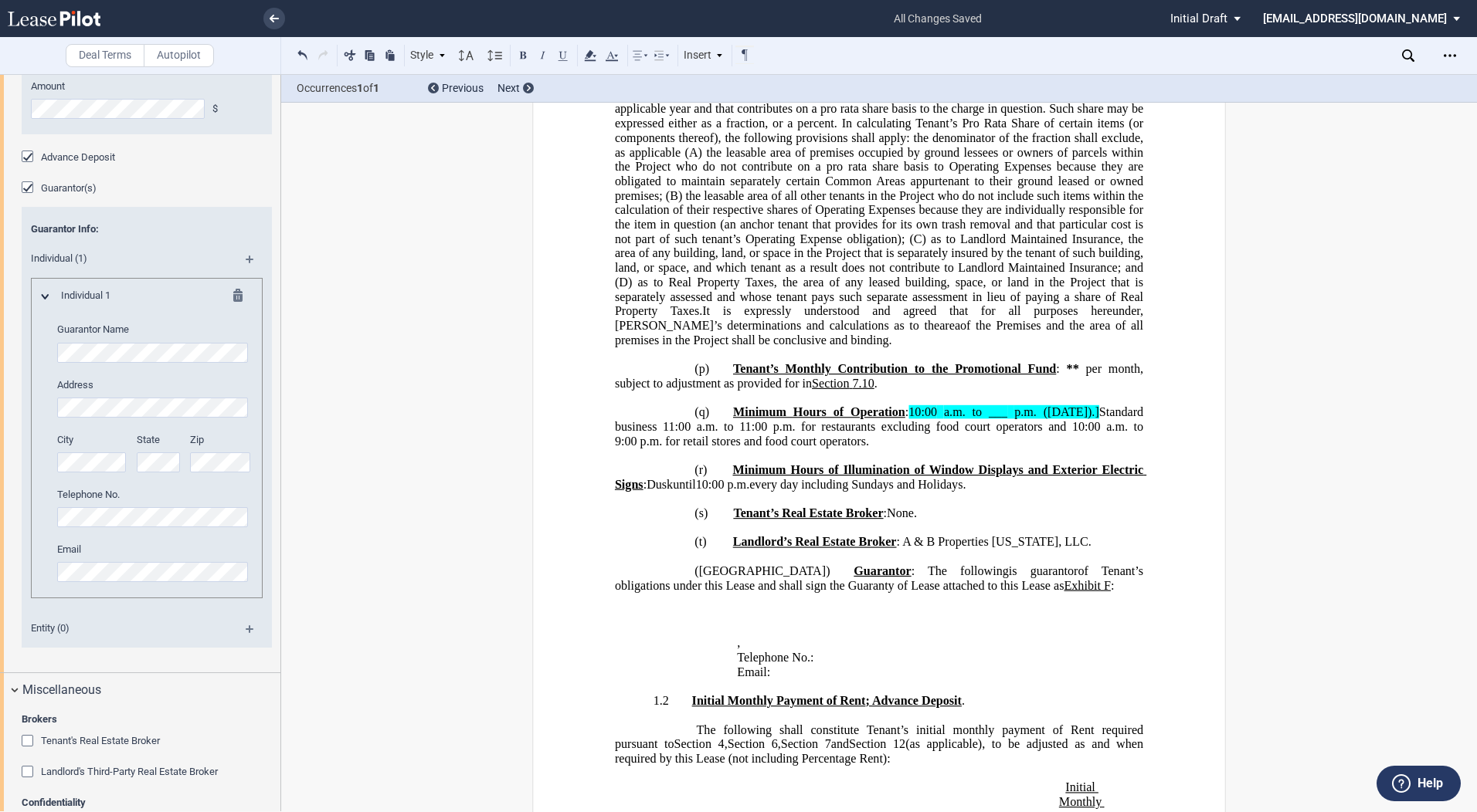
click at [245, 275] on md-icon at bounding box center [256, 265] width 21 height 19
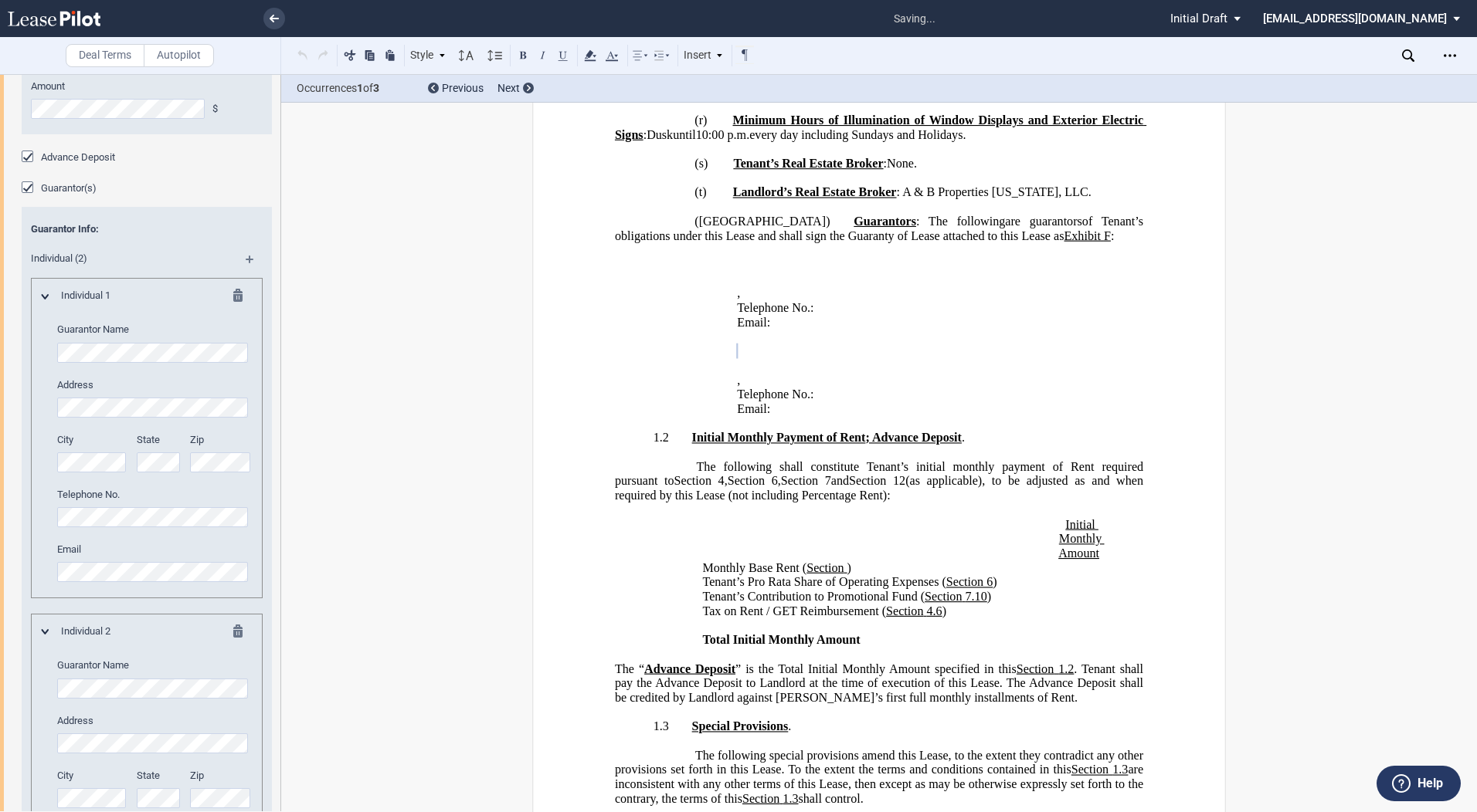
scroll to position [3866, 0]
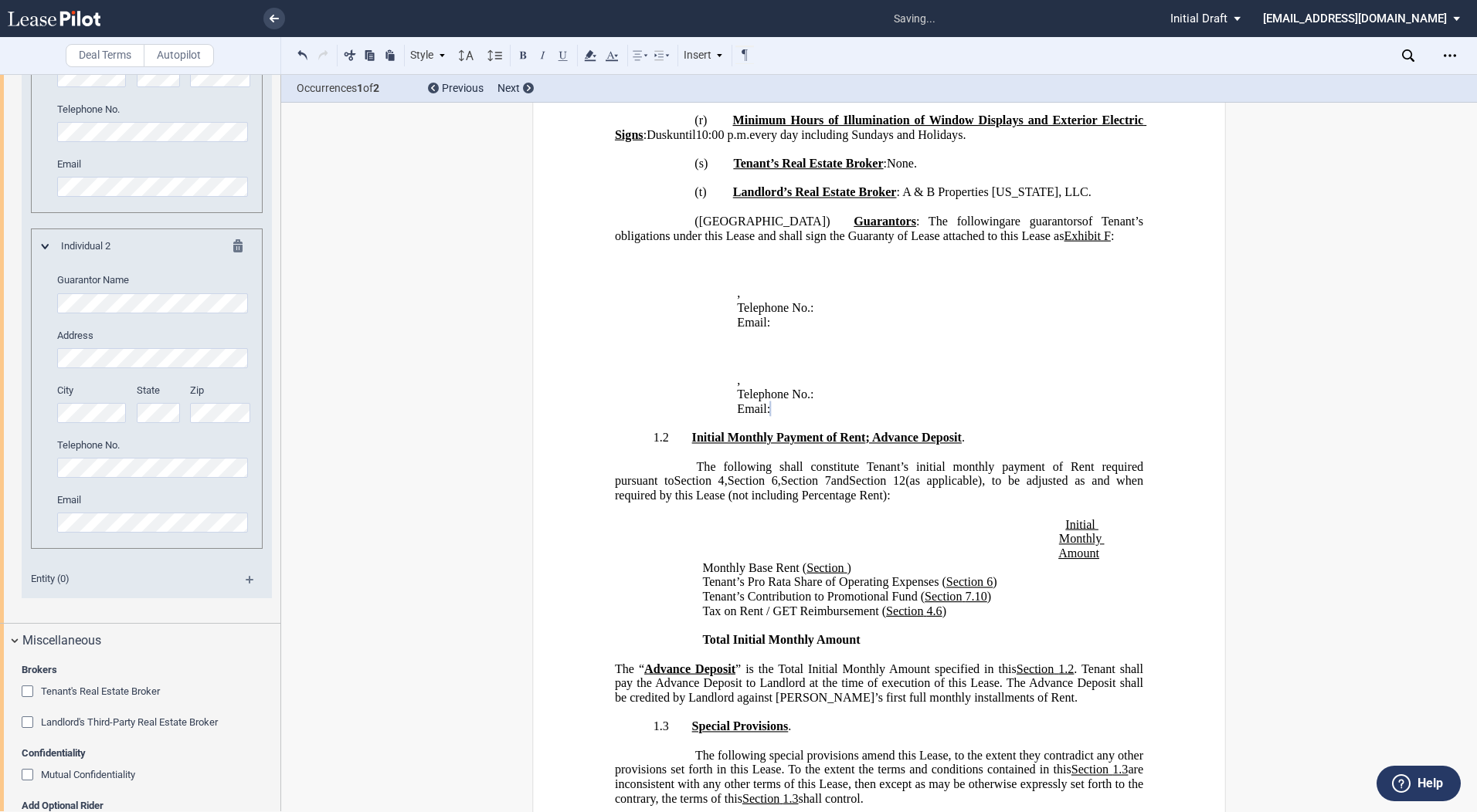
click at [710, 589] on span "Tenant’s Pro Rata Share of Operating Expenses (" at bounding box center [824, 583] width 244 height 14
click at [811, 532] on p "﻿" at bounding box center [868, 524] width 332 height 15
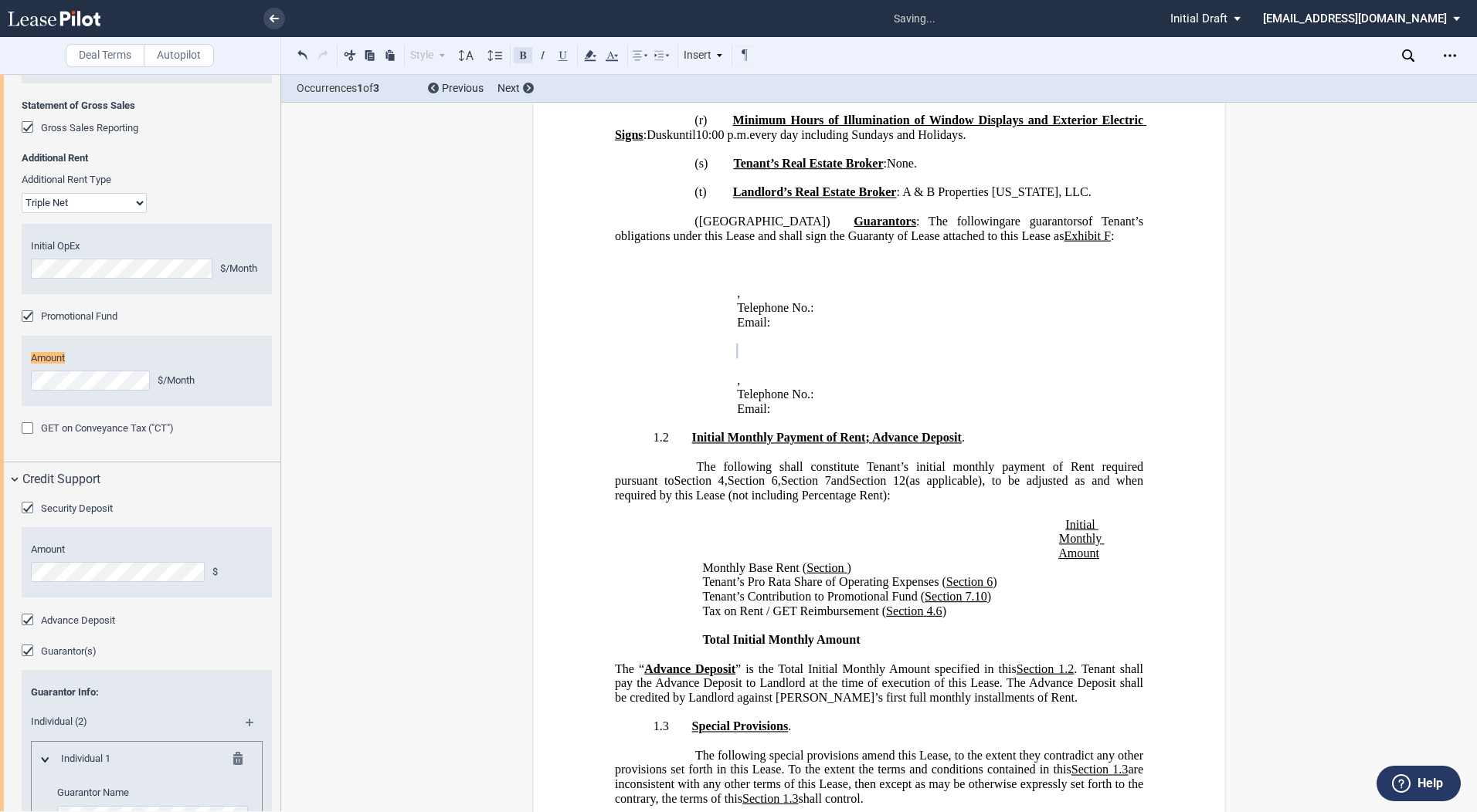
click at [523, 57] on button at bounding box center [523, 54] width 19 height 19
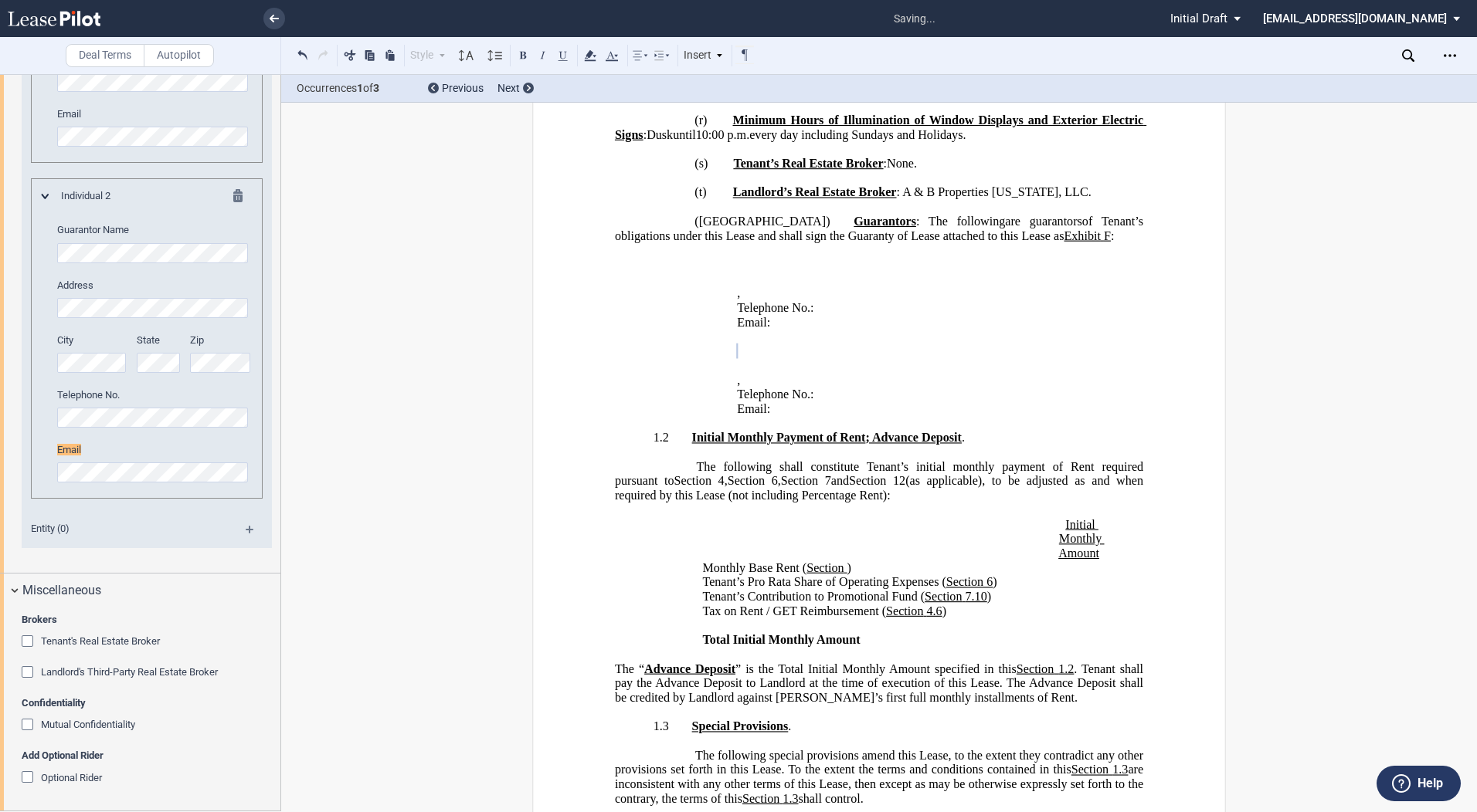
click at [933, 417] on p "Email: ﻿ ﻿" at bounding box center [940, 409] width 407 height 15
click at [958, 532] on p "﻿" at bounding box center [868, 524] width 332 height 15
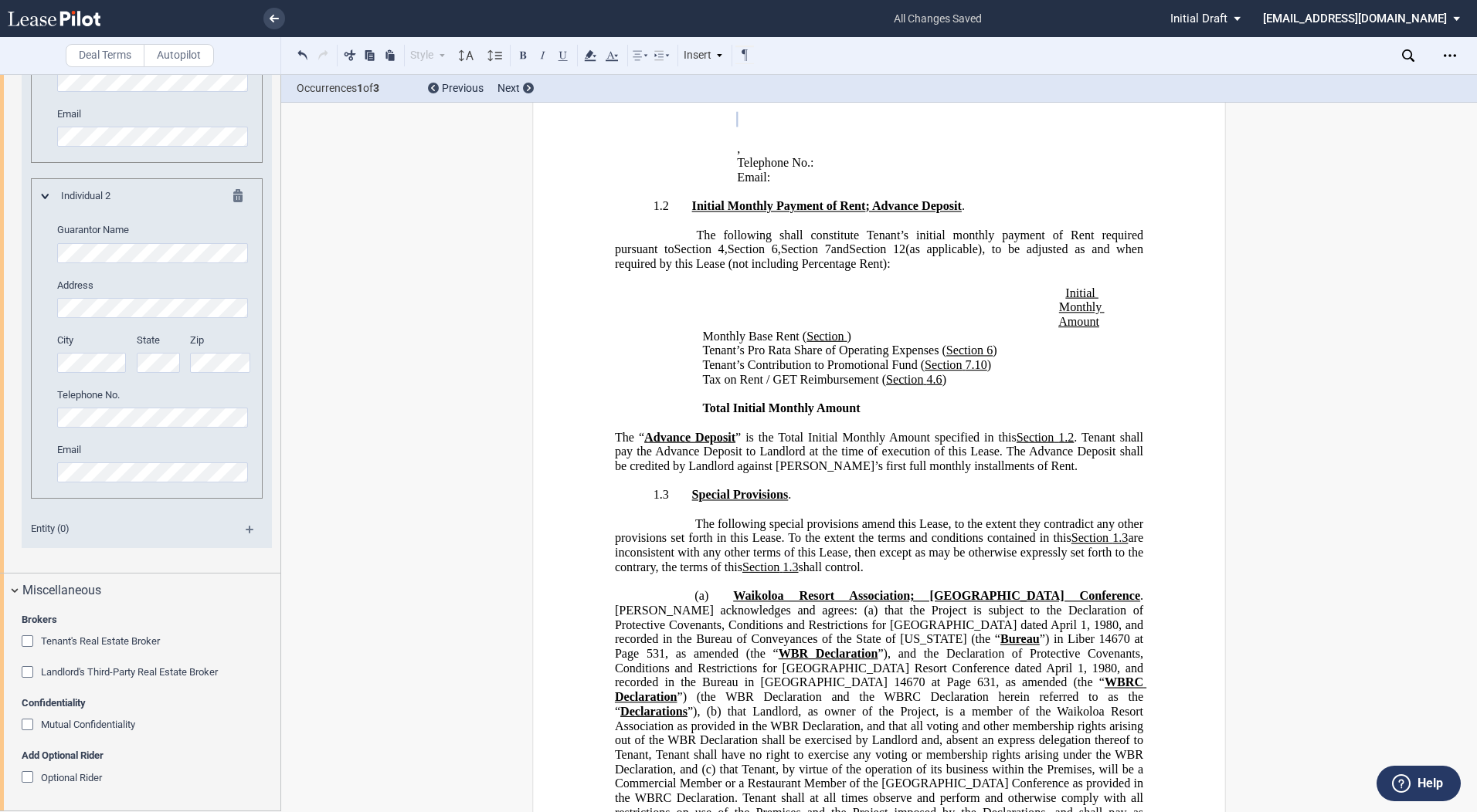
scroll to position [3979, 0]
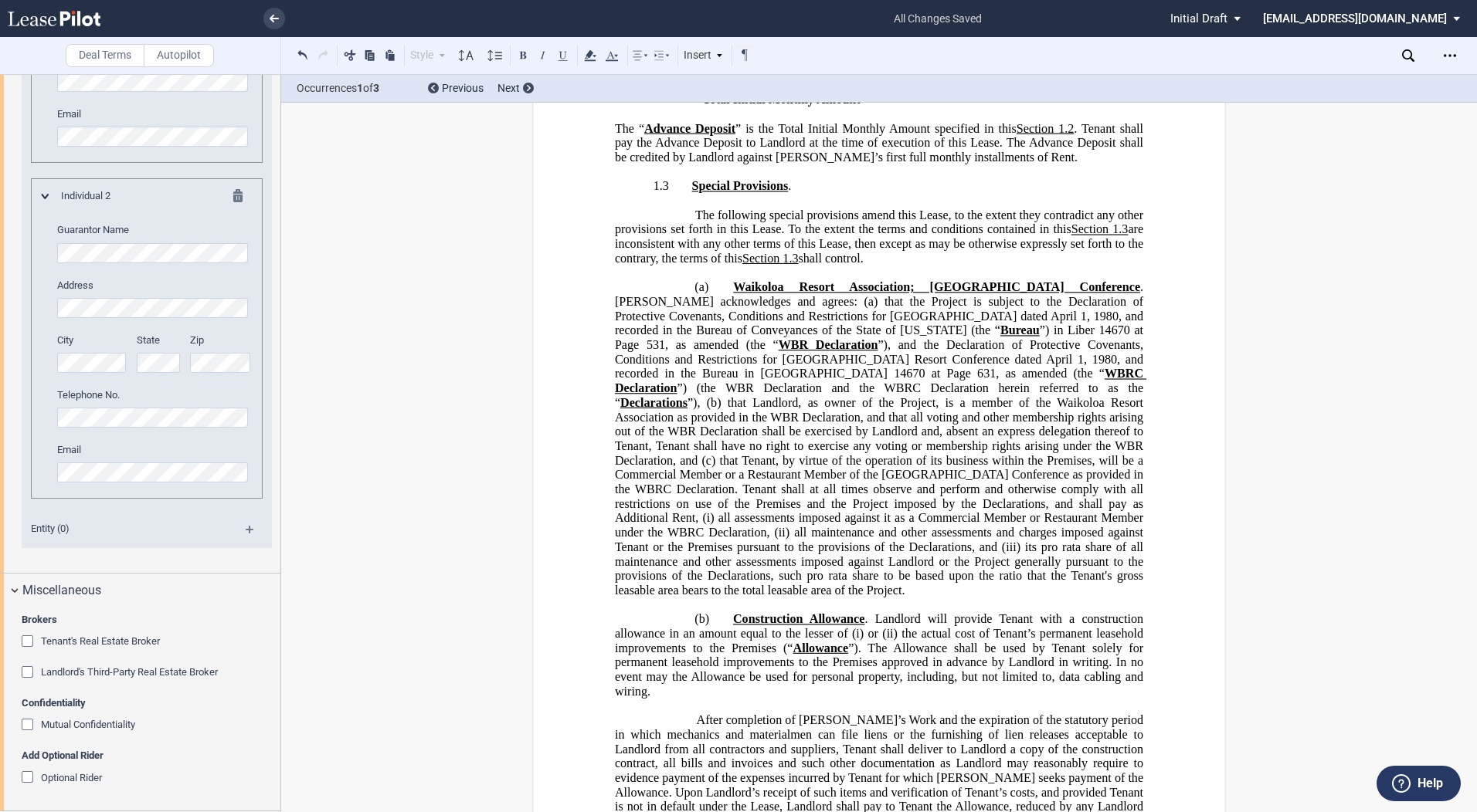
click at [904, 294] on span "Waikoloa Resort Association; [GEOGRAPHIC_DATA] Conference" at bounding box center [937, 288] width 408 height 14
drag, startPoint x: 896, startPoint y: 329, endPoint x: 917, endPoint y: 329, distance: 21.0
click at [898, 294] on span "Waikoloa Resort Association; [GEOGRAPHIC_DATA] Conference" at bounding box center [937, 288] width 408 height 14
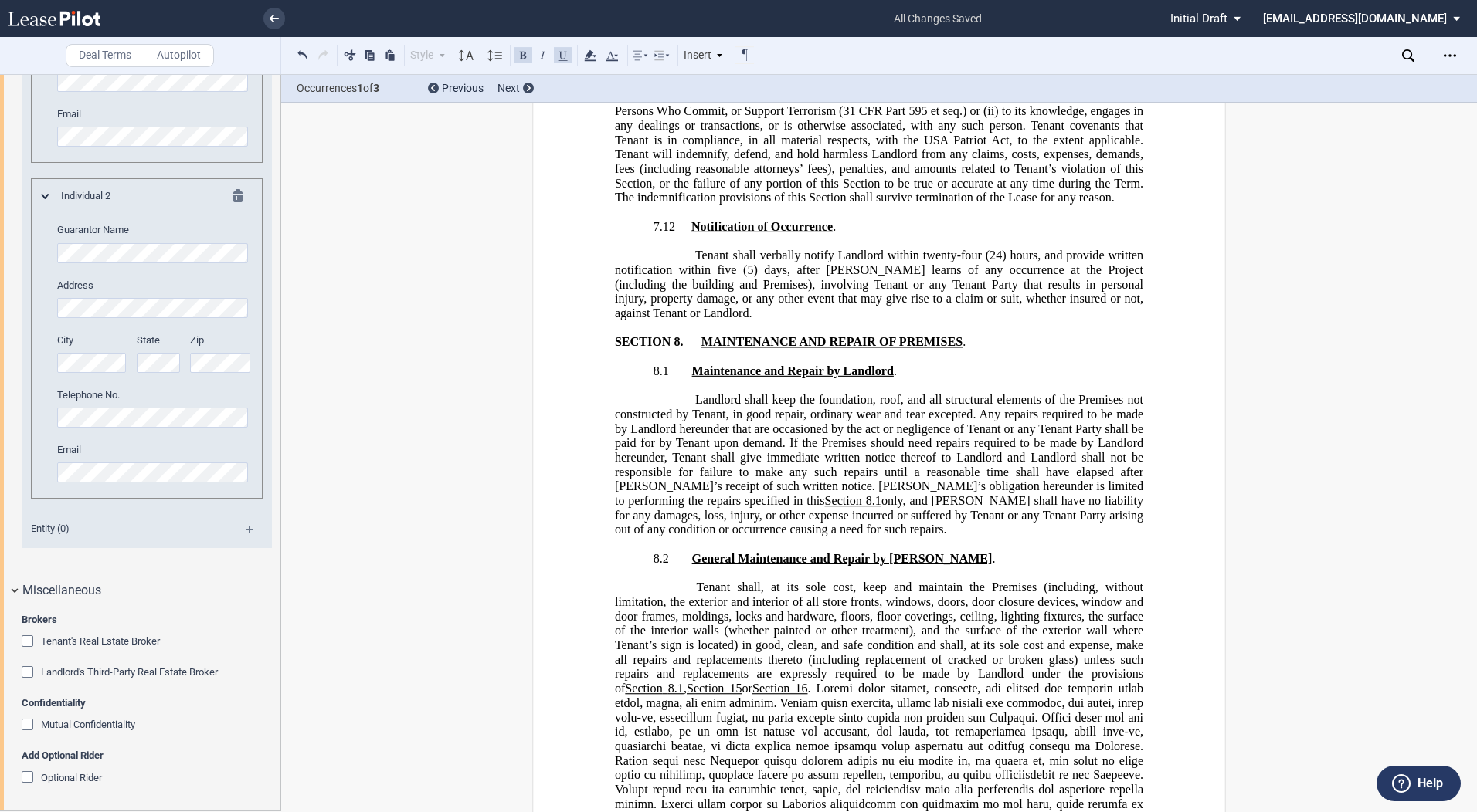
scroll to position [15177, 0]
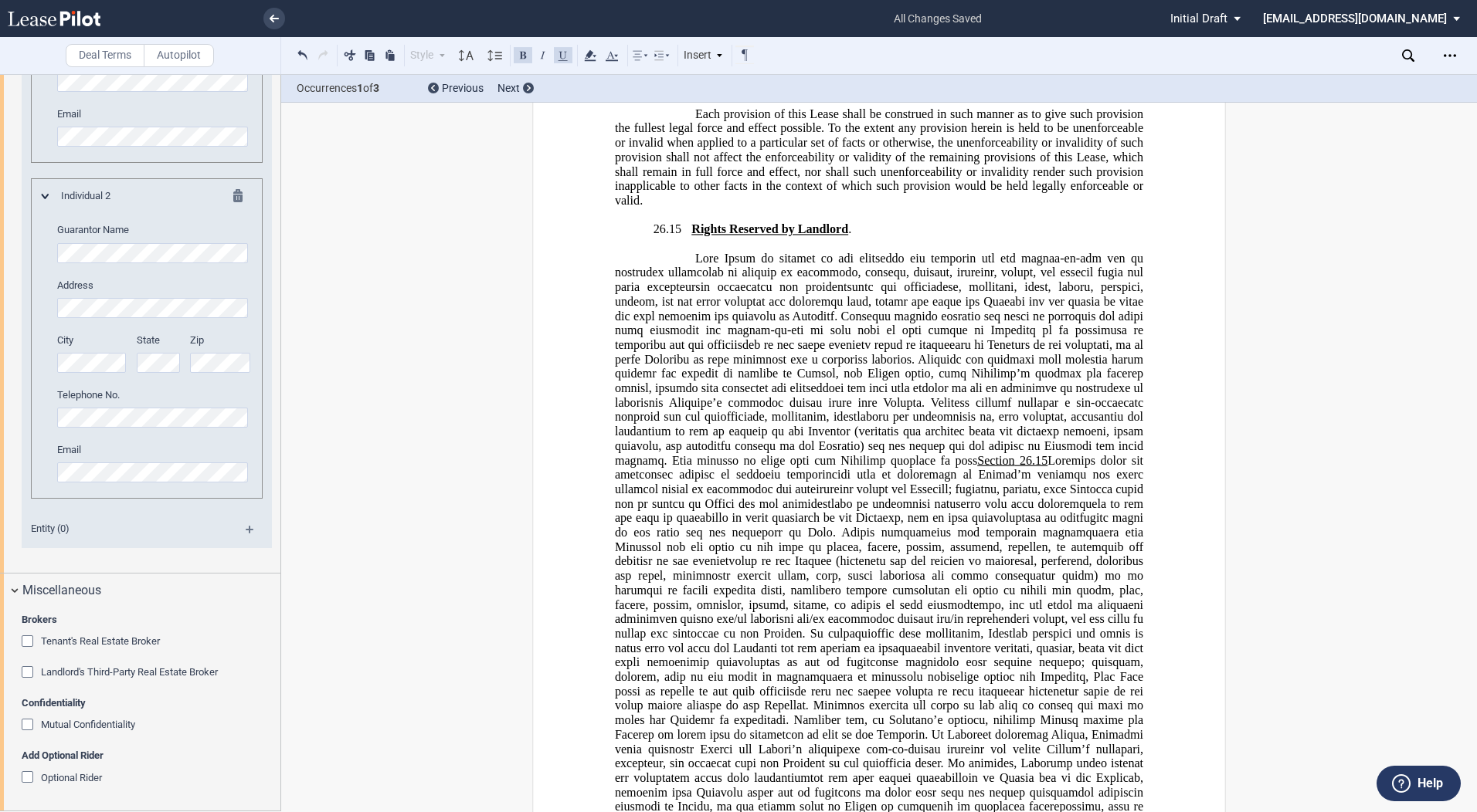
drag, startPoint x: 798, startPoint y: 507, endPoint x: 788, endPoint y: 507, distance: 10.0
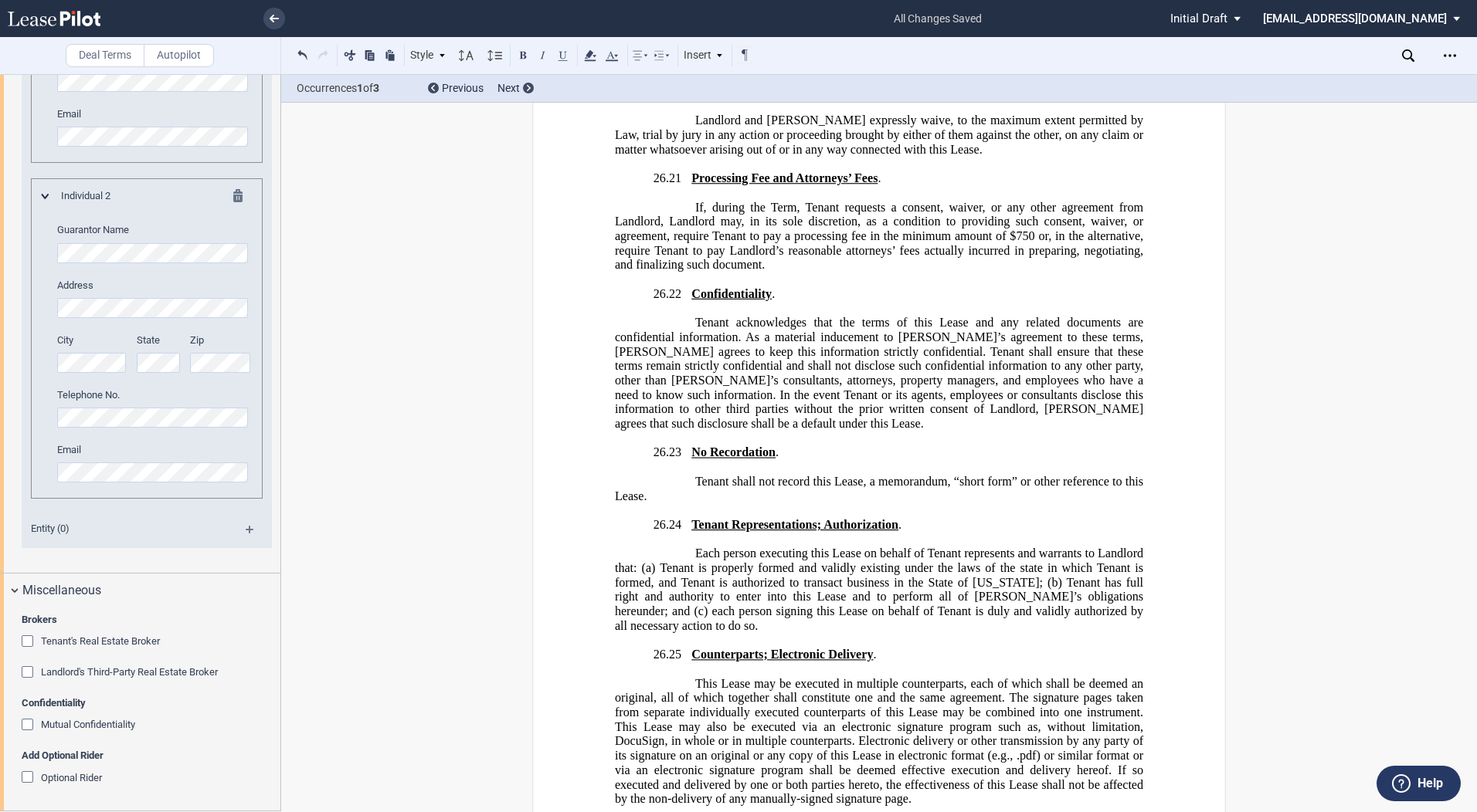
scroll to position [36907, 0]
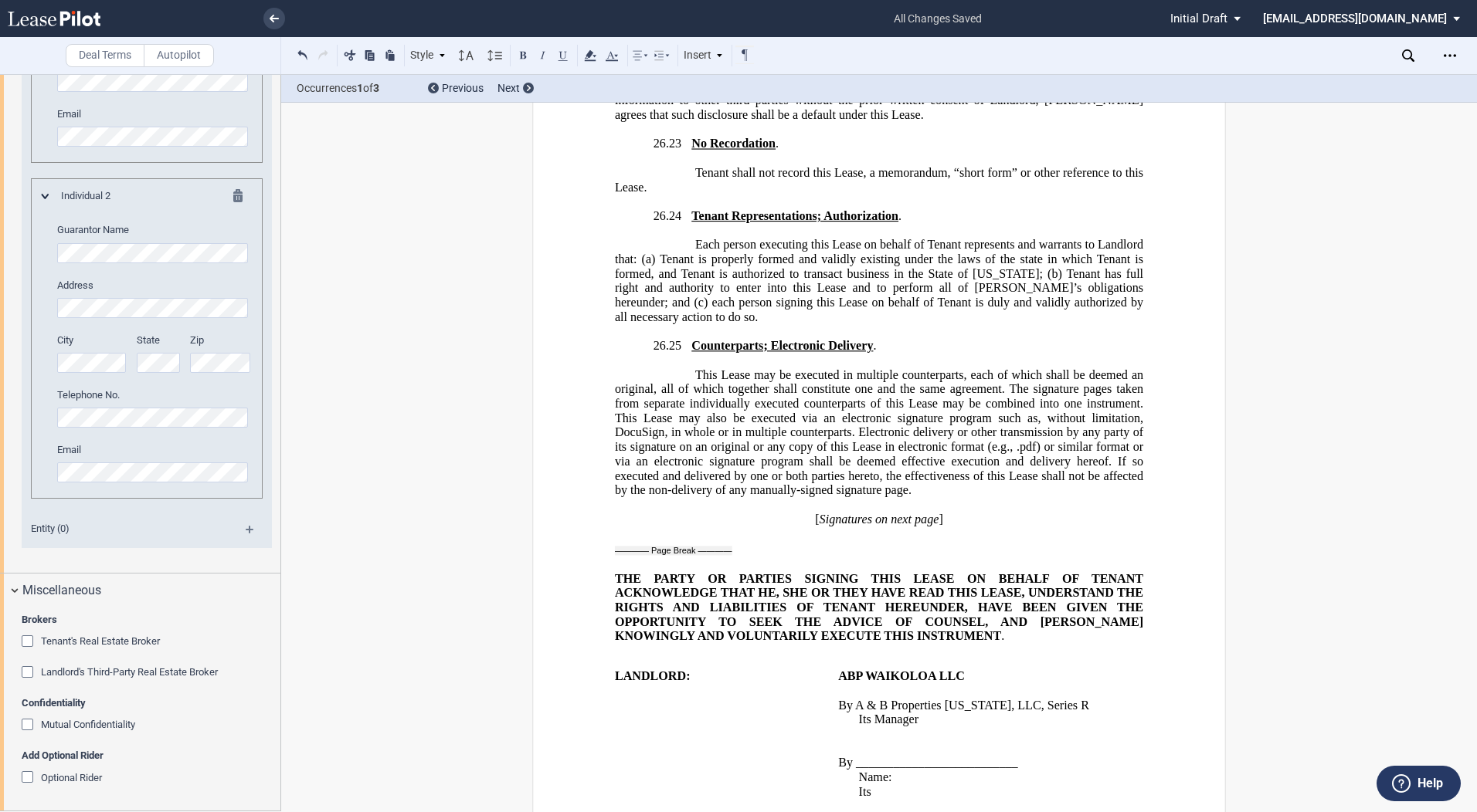
drag, startPoint x: 909, startPoint y: 531, endPoint x: 895, endPoint y: 530, distance: 14.0
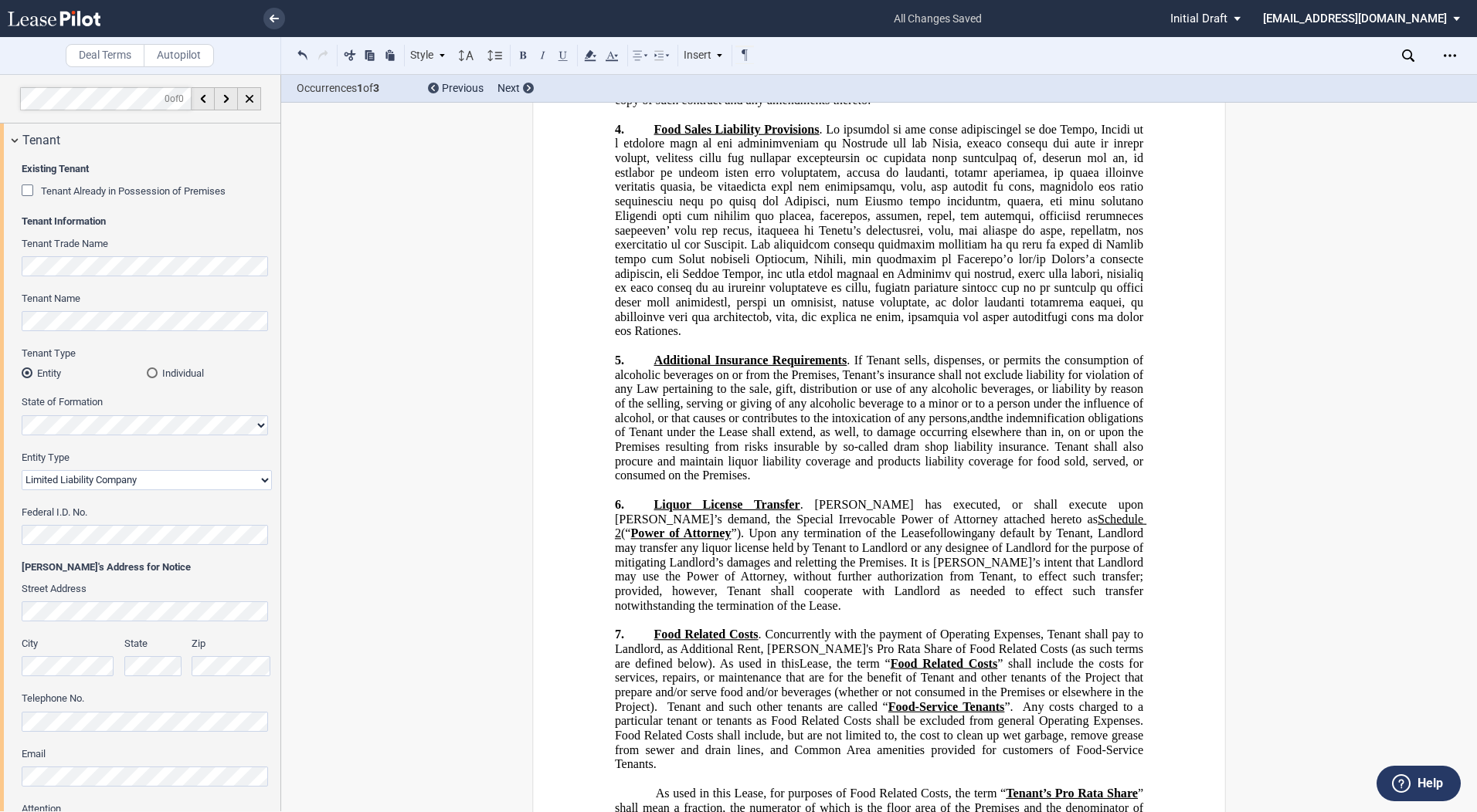
scroll to position [60308, 0]
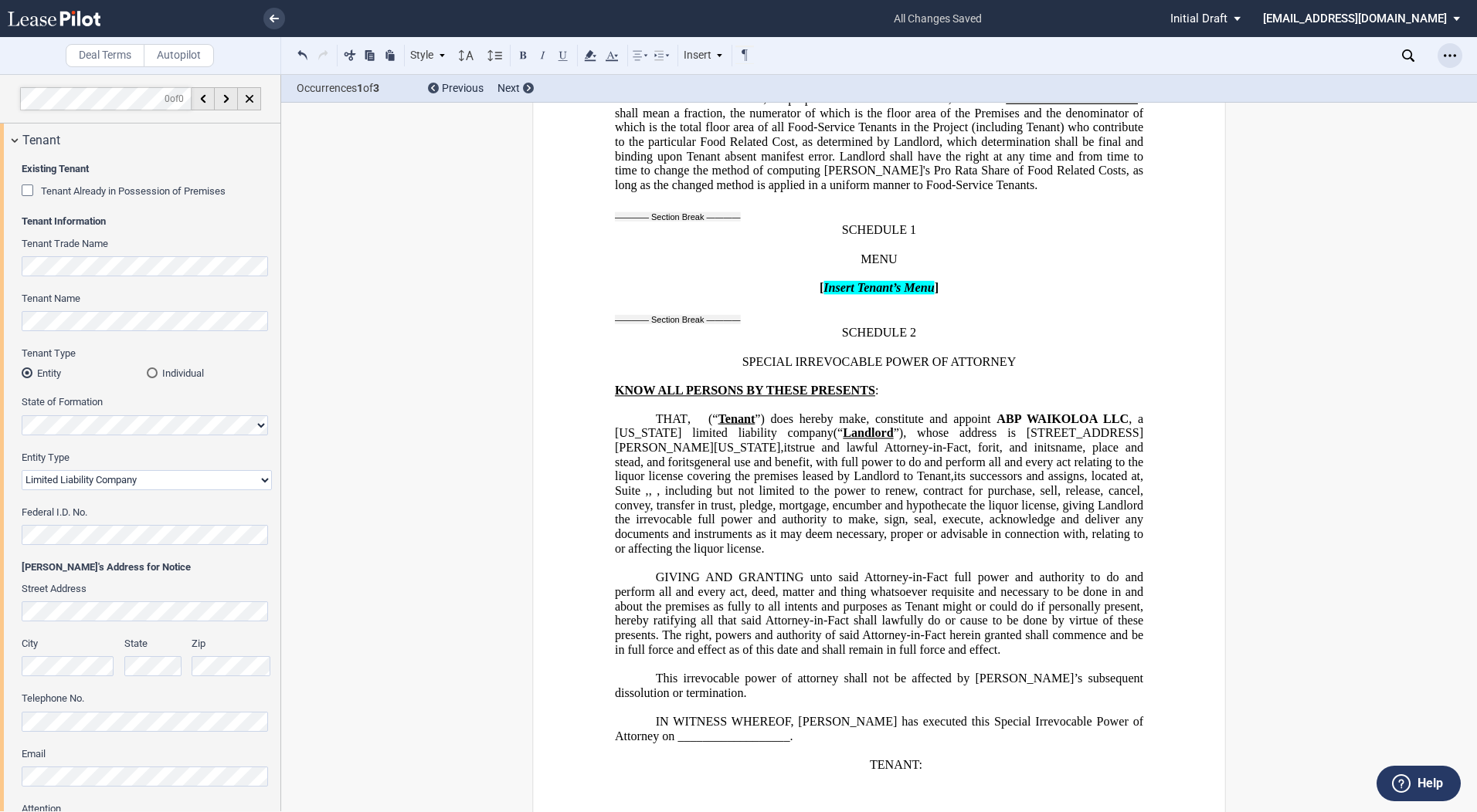
click at [1449, 54] on icon "Open Lease options menu" at bounding box center [1450, 56] width 12 height 12
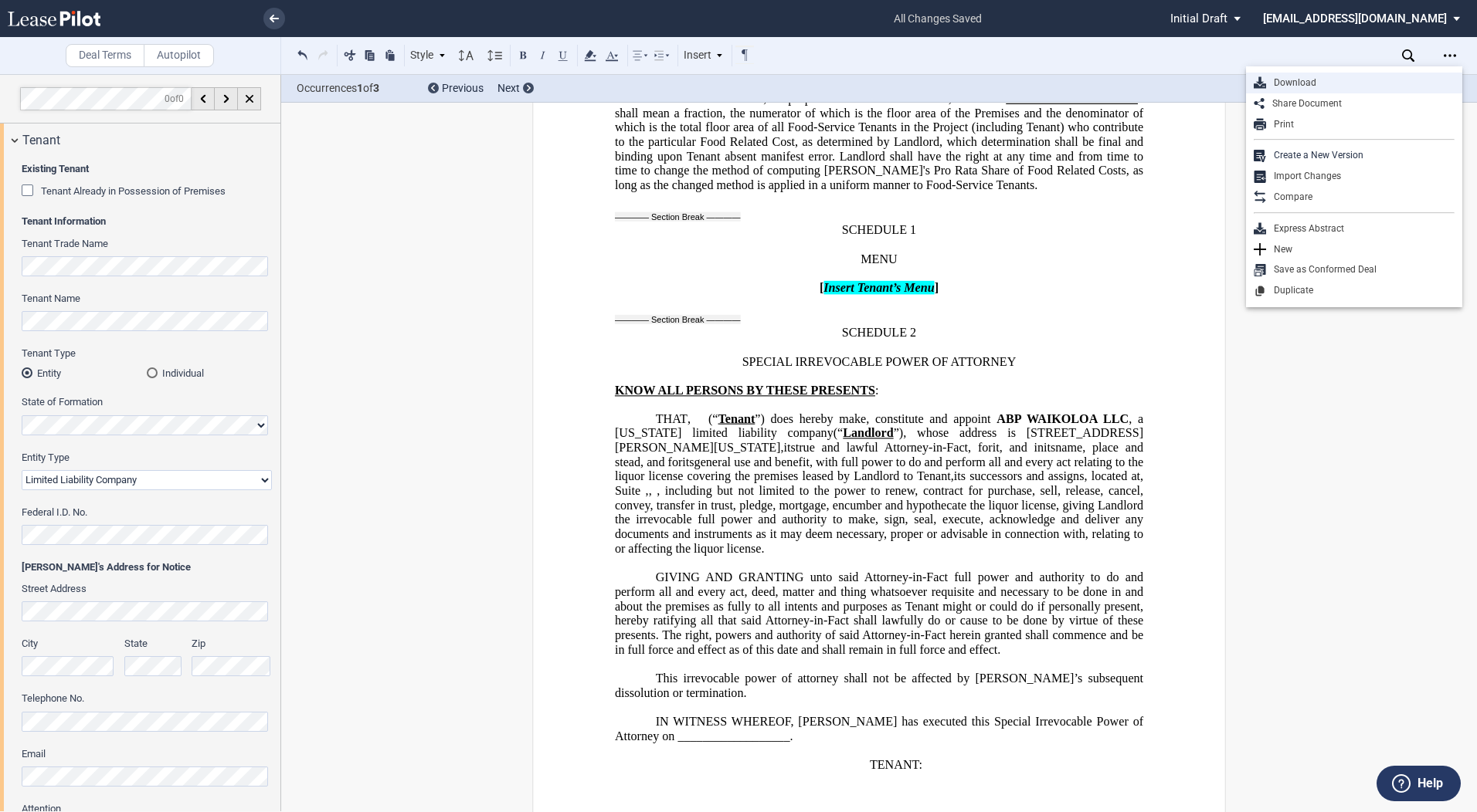
click at [1283, 81] on div "Download" at bounding box center [1360, 82] width 189 height 13
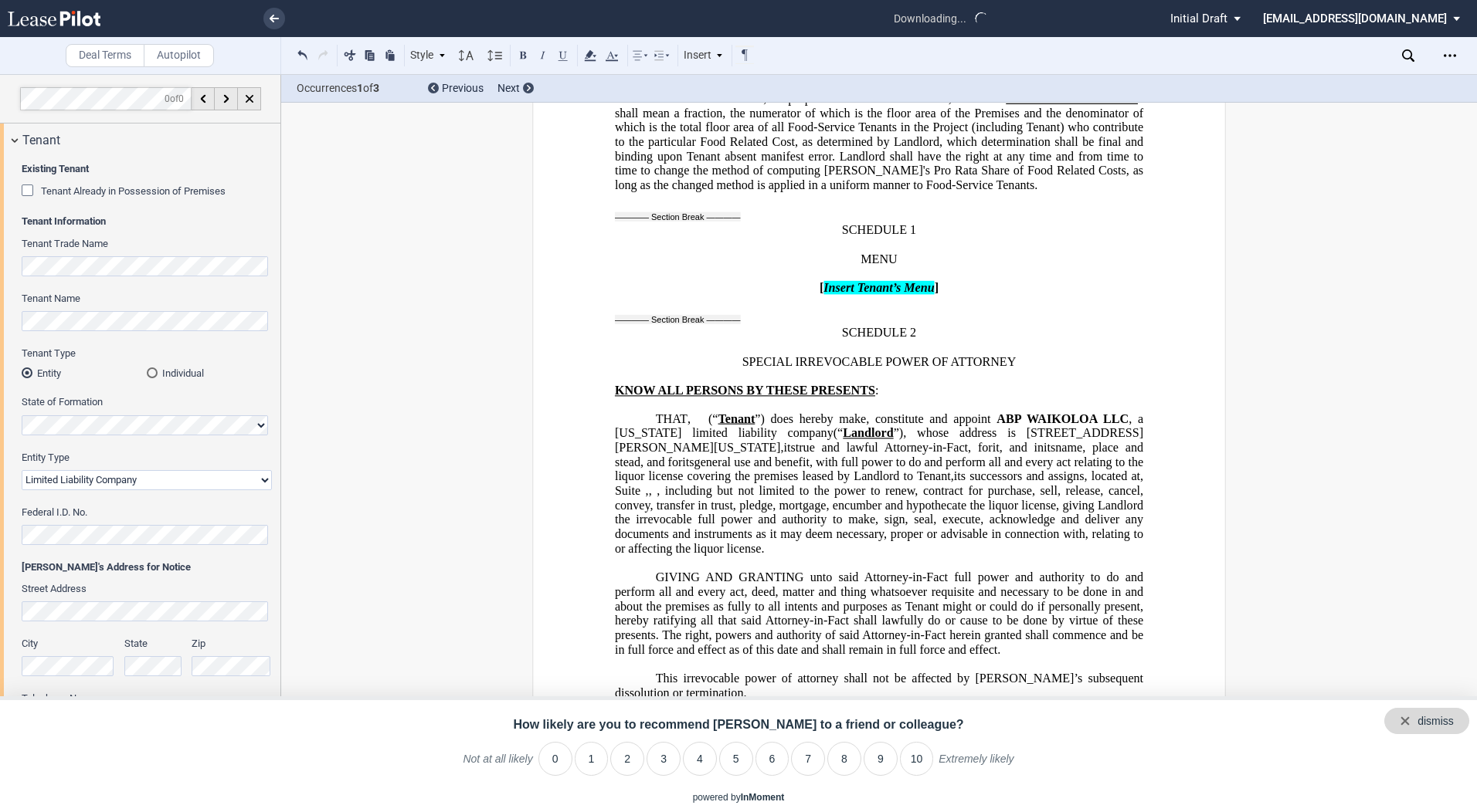
click at [1454, 723] on div "dismiss" at bounding box center [1427, 722] width 85 height 27
